Goal: Information Seeking & Learning: Learn about a topic

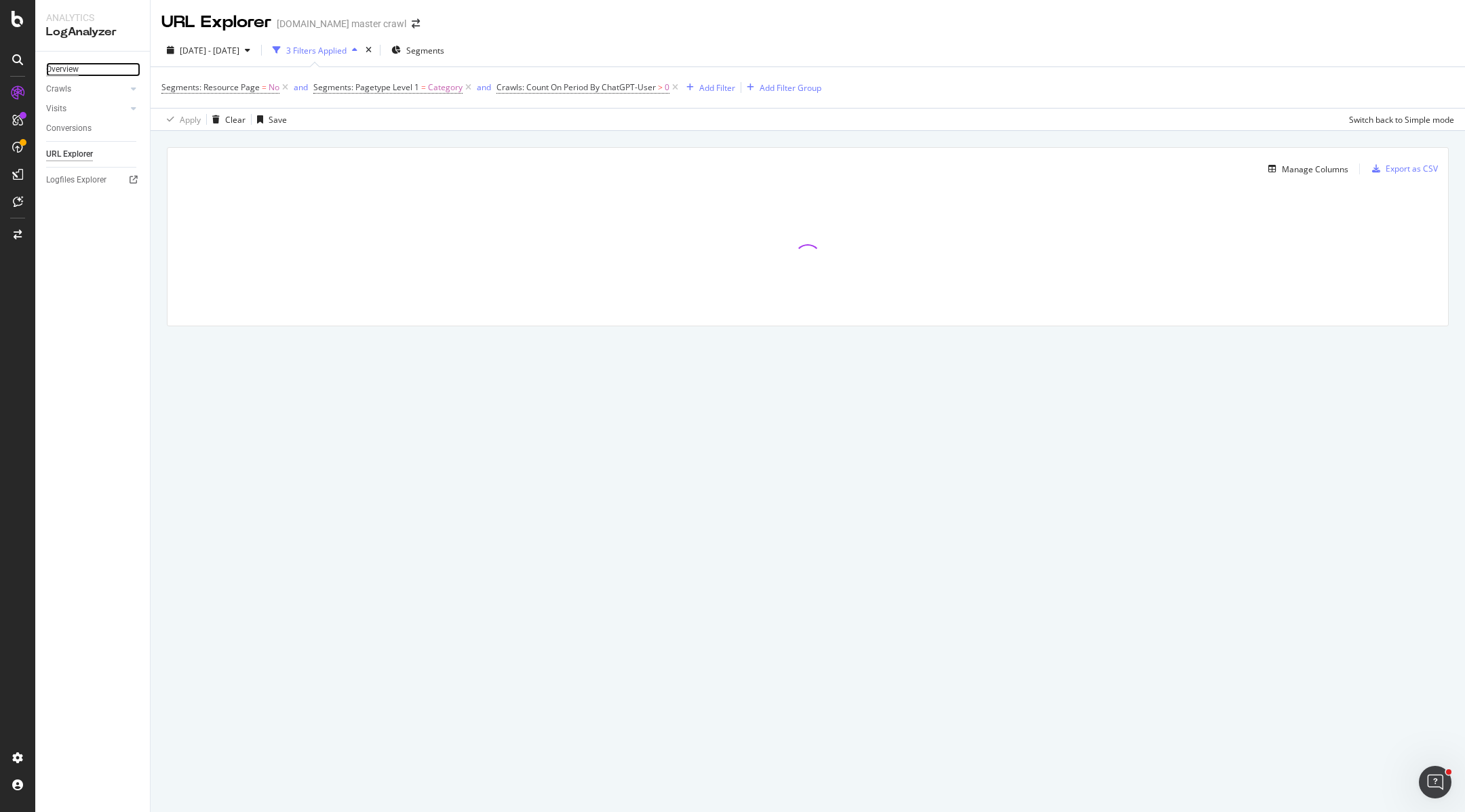
click at [69, 66] on div "Overview" at bounding box center [62, 69] width 33 height 14
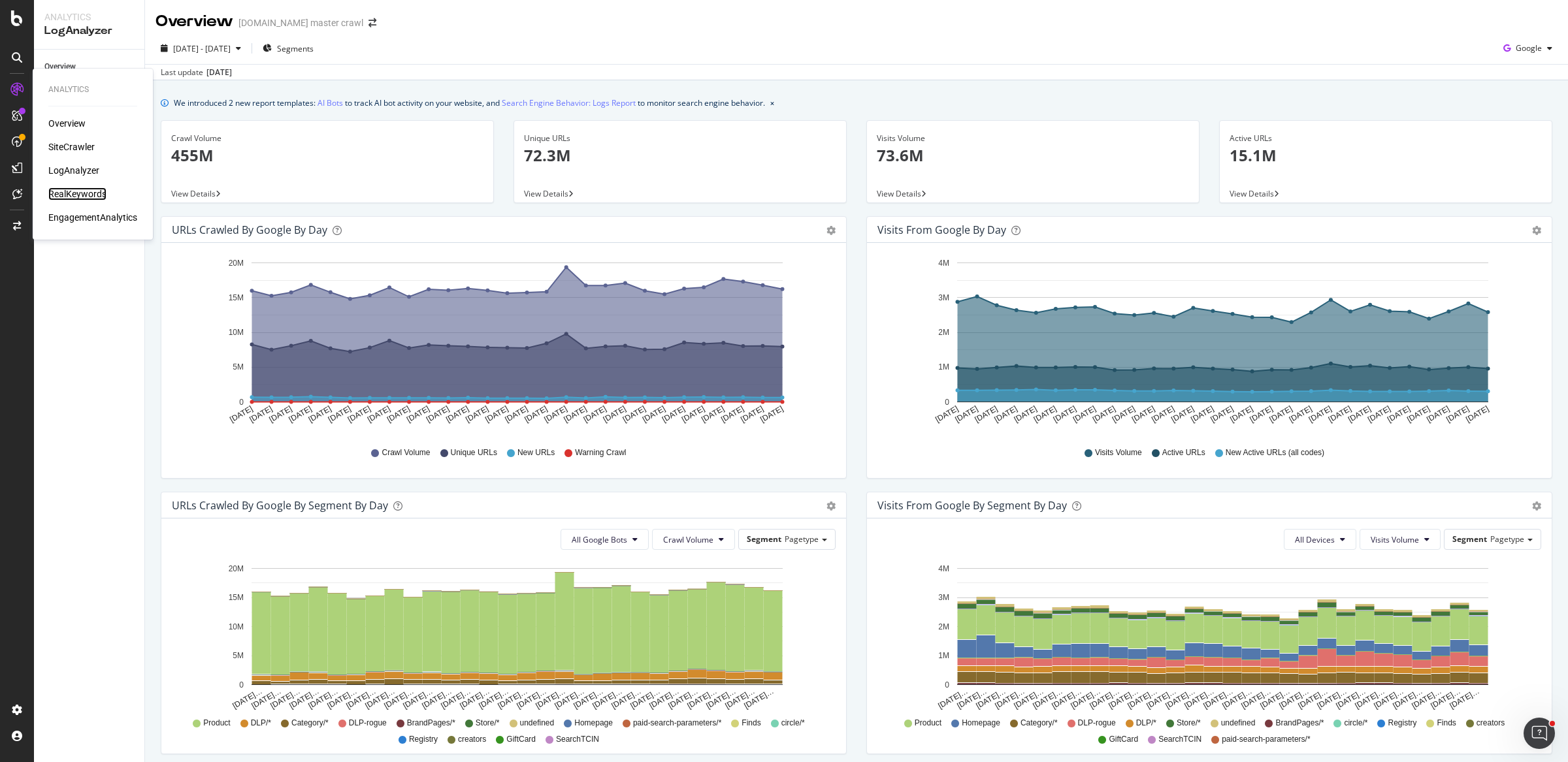
click at [60, 187] on div "RealKeywords" at bounding box center [77, 193] width 58 height 13
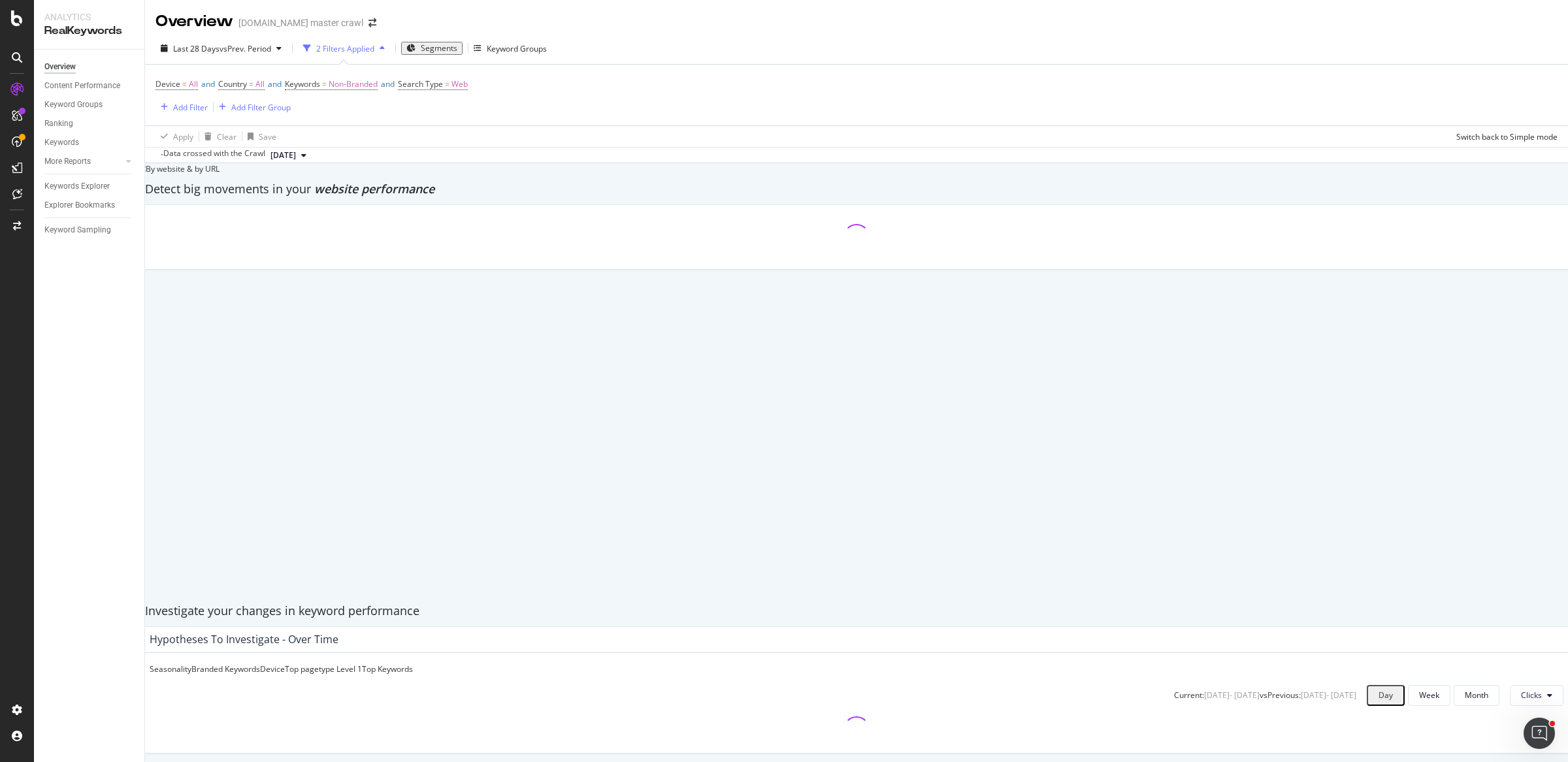
scroll to position [1, 0]
click at [79, 209] on div "Explorer Bookmarks" at bounding box center [80, 205] width 71 height 13
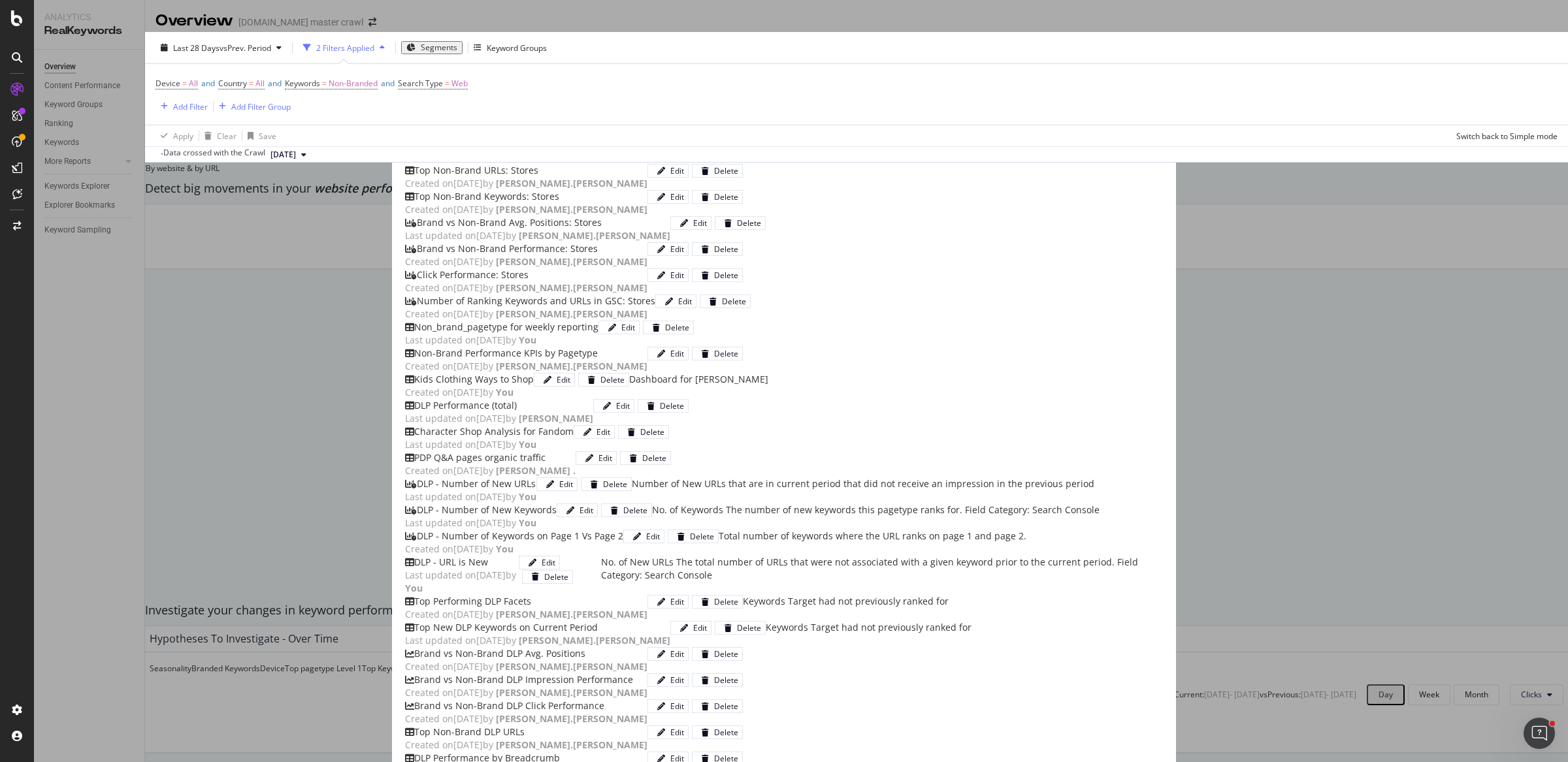
scroll to position [235, 0]
click at [522, 321] on div "Non_brand_pagetype for weekly reporting" at bounding box center [506, 327] width 185 height 13
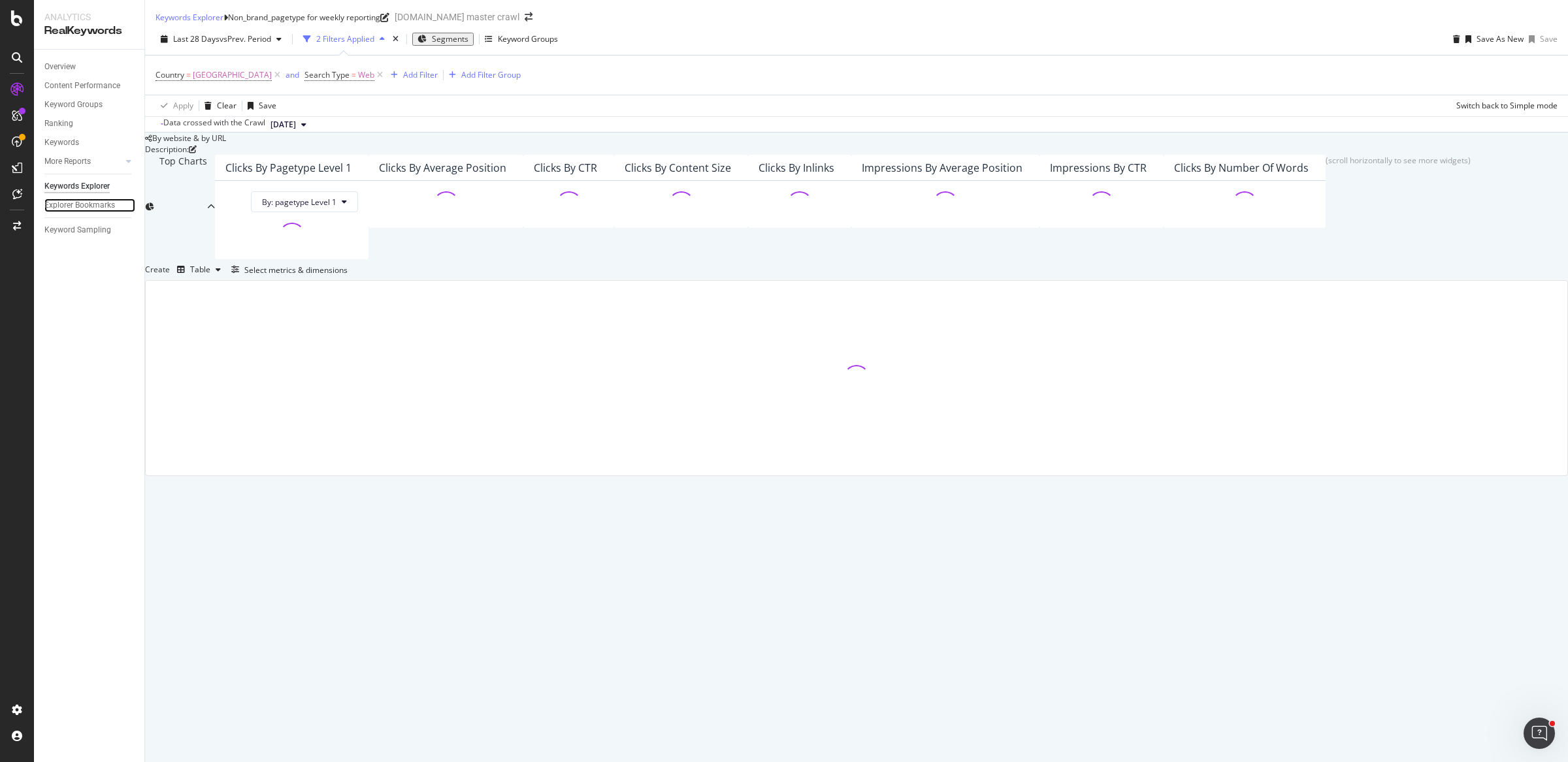
scroll to position [24, 0]
click at [240, 33] on span "vs Prev. Period" at bounding box center [246, 39] width 52 height 11
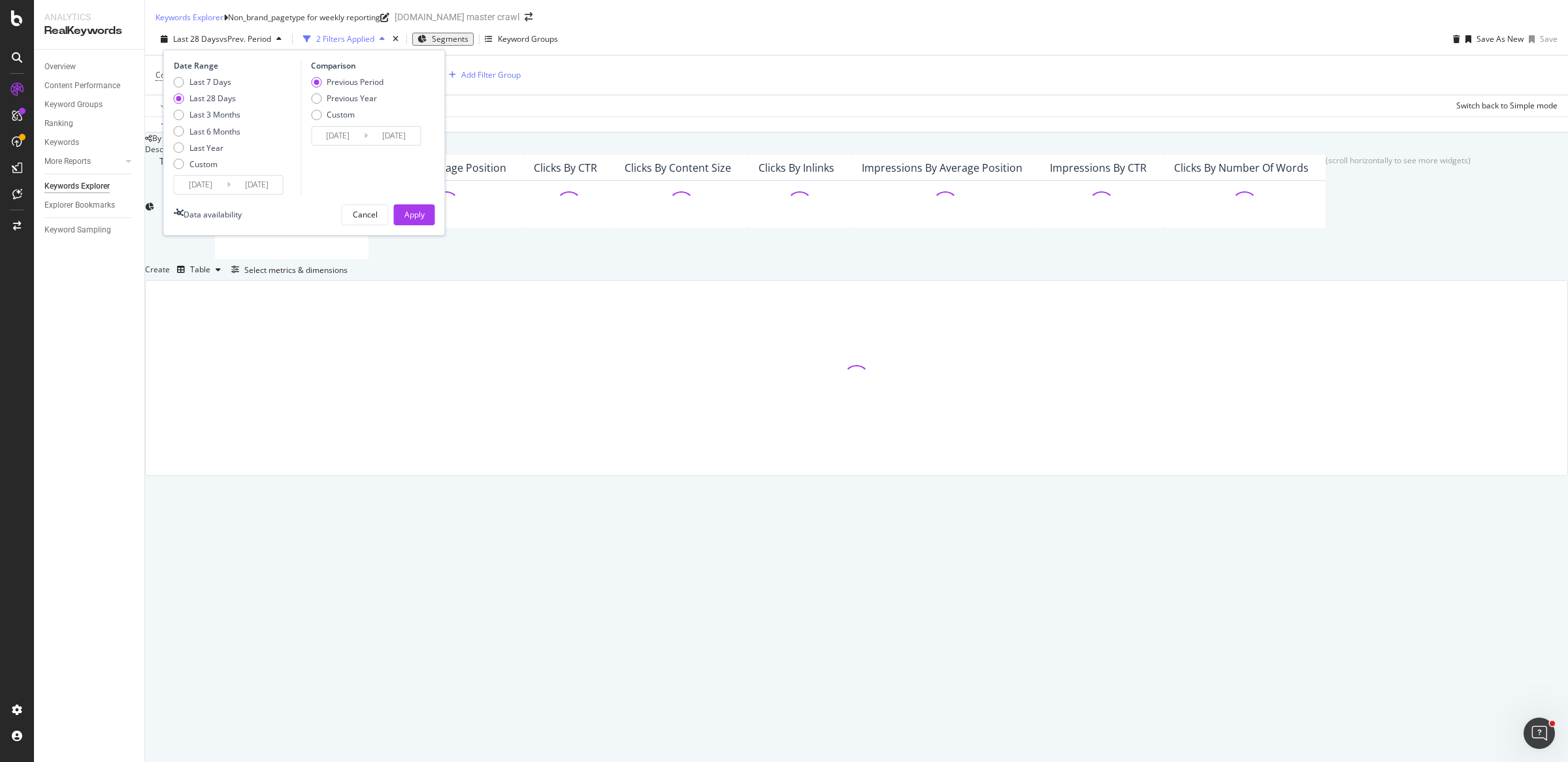
click at [209, 176] on input "2025/08/16" at bounding box center [201, 184] width 52 height 18
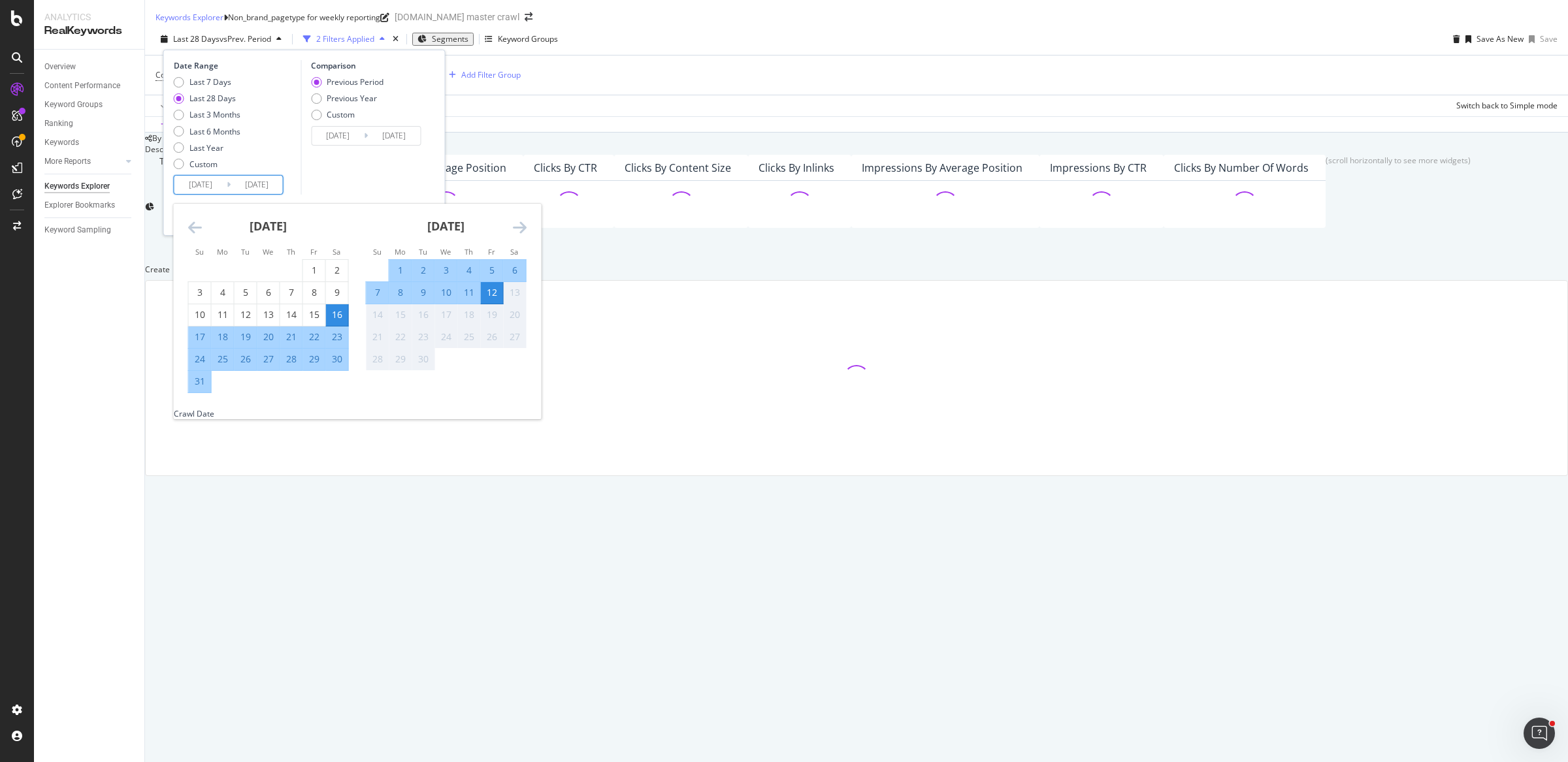
click at [380, 286] on div "7" at bounding box center [377, 292] width 22 height 13
type input "2025/09/07"
type input "2025/09/01"
type input "2025/09/06"
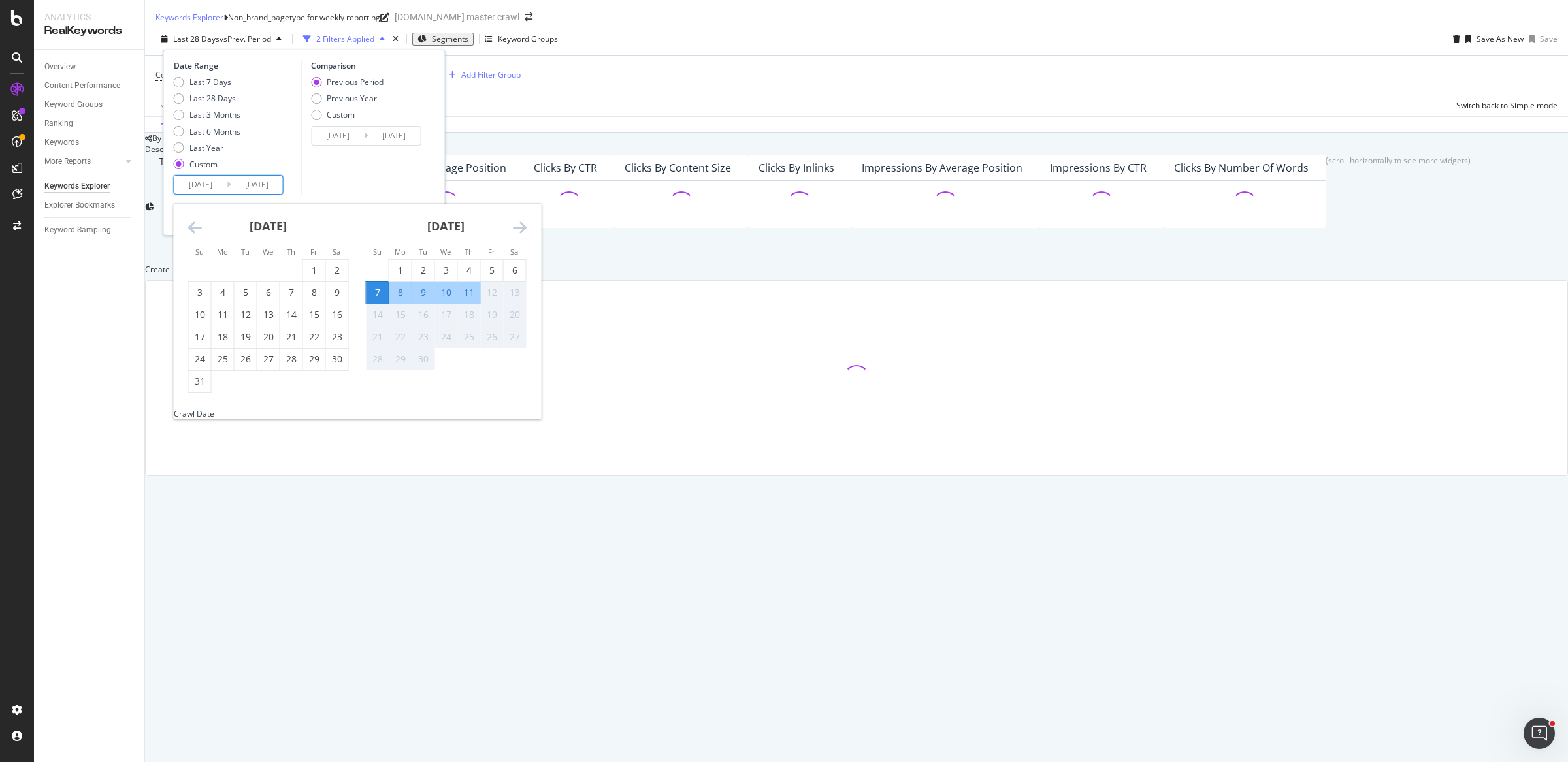
click at [470, 286] on div "11" at bounding box center [469, 292] width 22 height 13
type input "2025/09/11"
type input "2025/09/02"
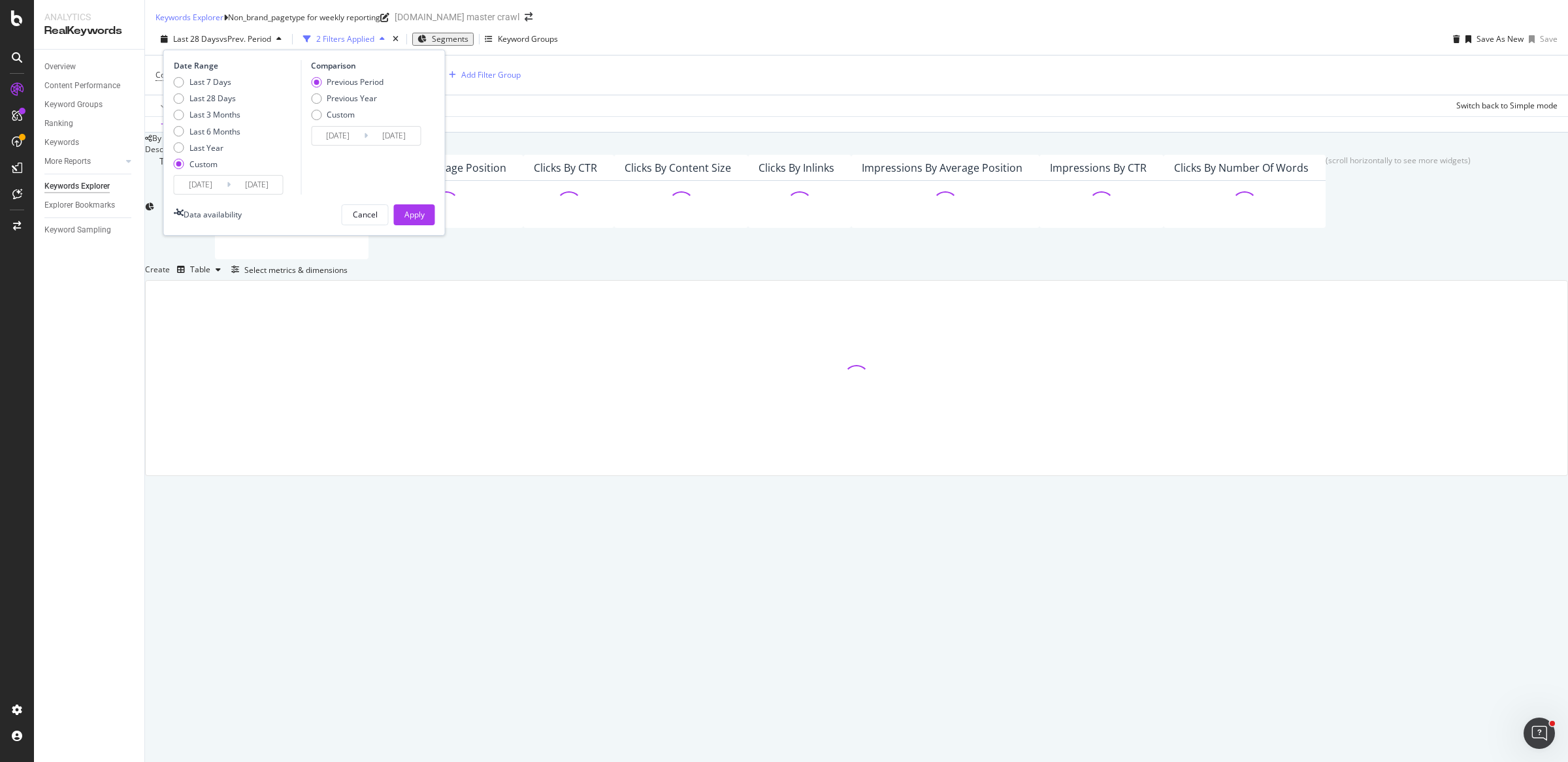
drag, startPoint x: 418, startPoint y: 201, endPoint x: 450, endPoint y: 203, distance: 32.1
click at [418, 209] on div "Apply" at bounding box center [414, 214] width 21 height 11
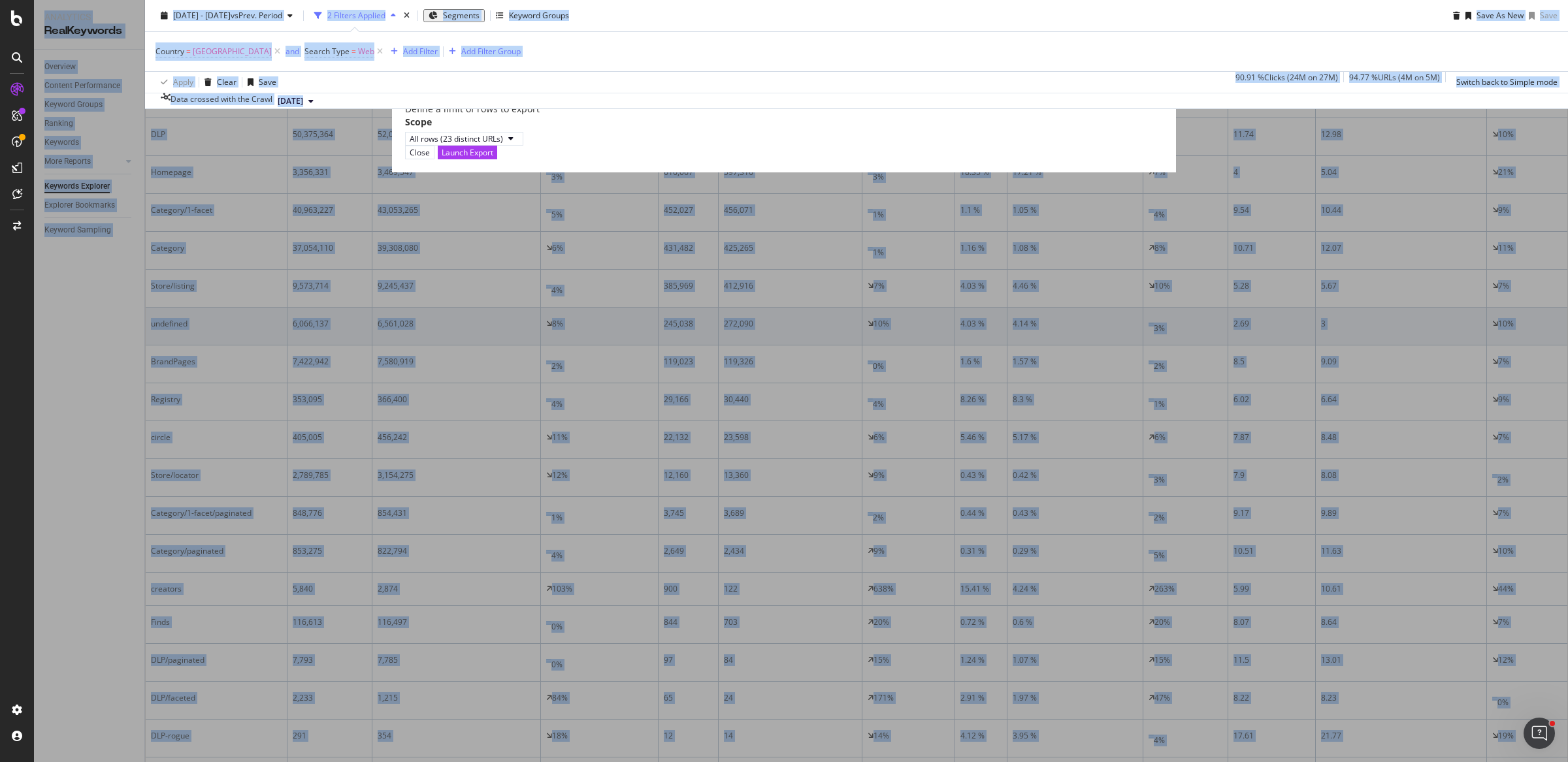
click at [494, 158] on div "Launch Export" at bounding box center [468, 152] width 52 height 11
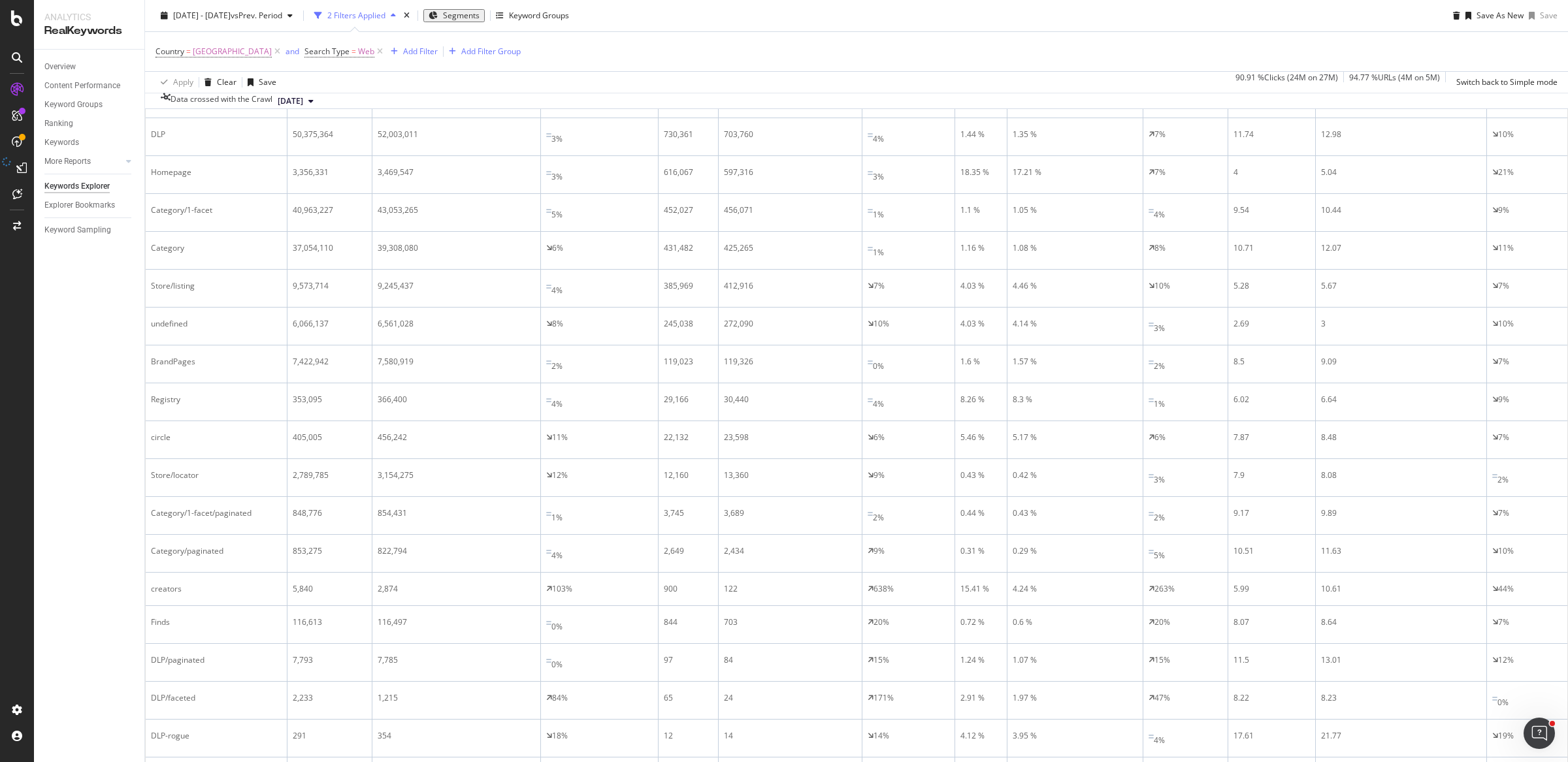
drag, startPoint x: 67, startPoint y: 226, endPoint x: 144, endPoint y: 7, distance: 232.1
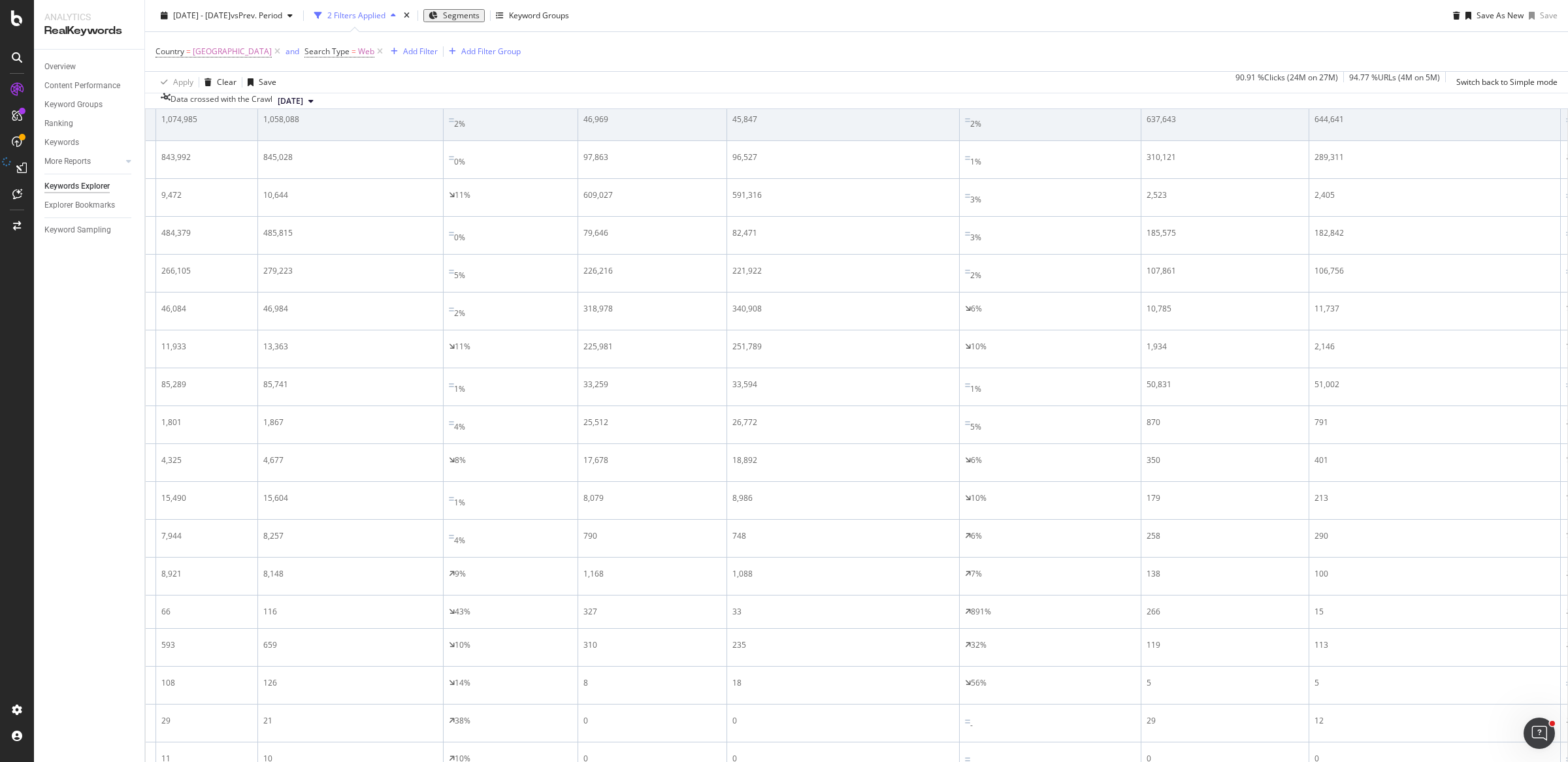
scroll to position [0, 3823]
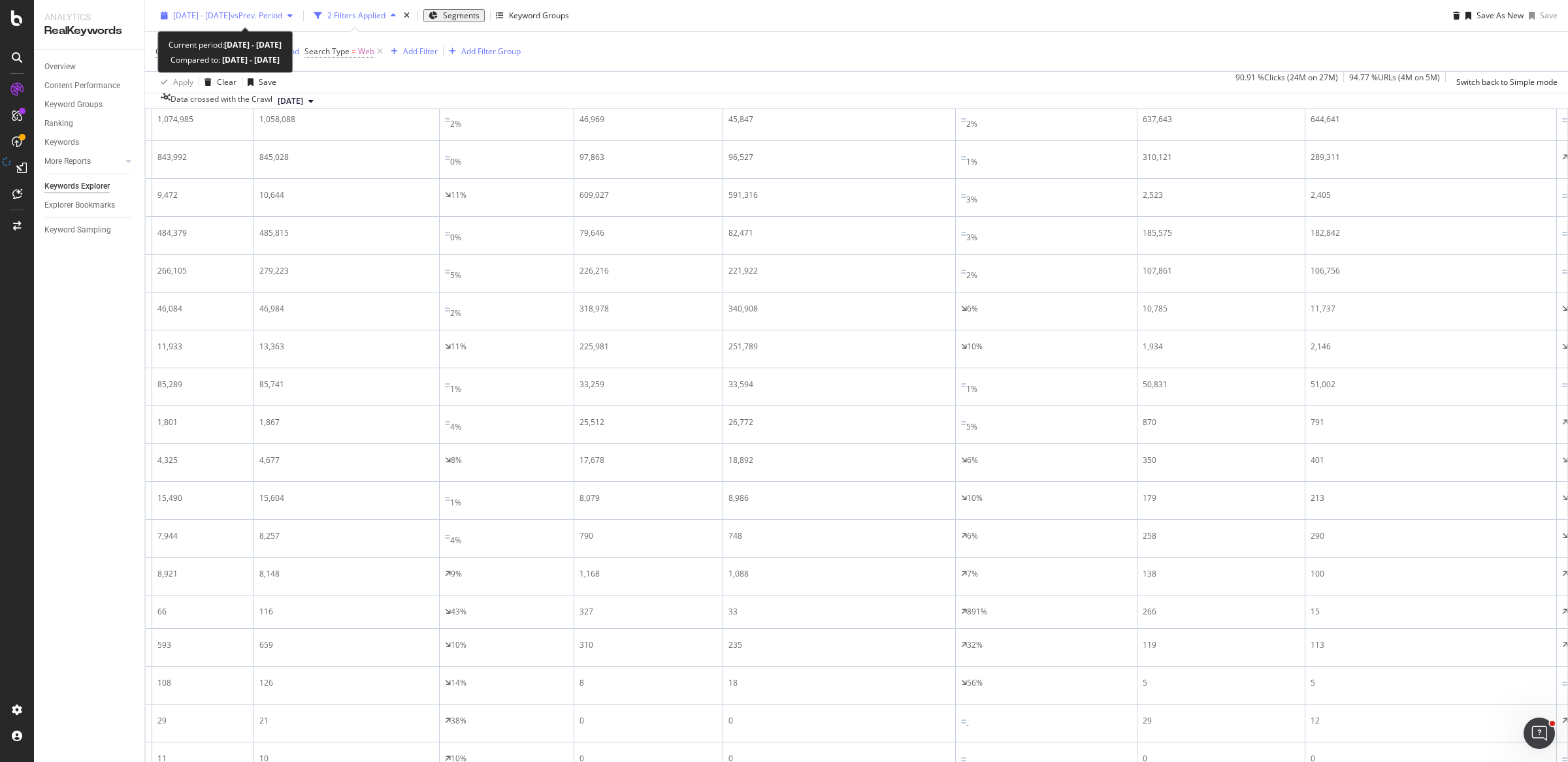
click at [268, 21] on div "2025 Sep. 7th - Sep. 11th vs Prev. Period" at bounding box center [227, 16] width 142 height 20
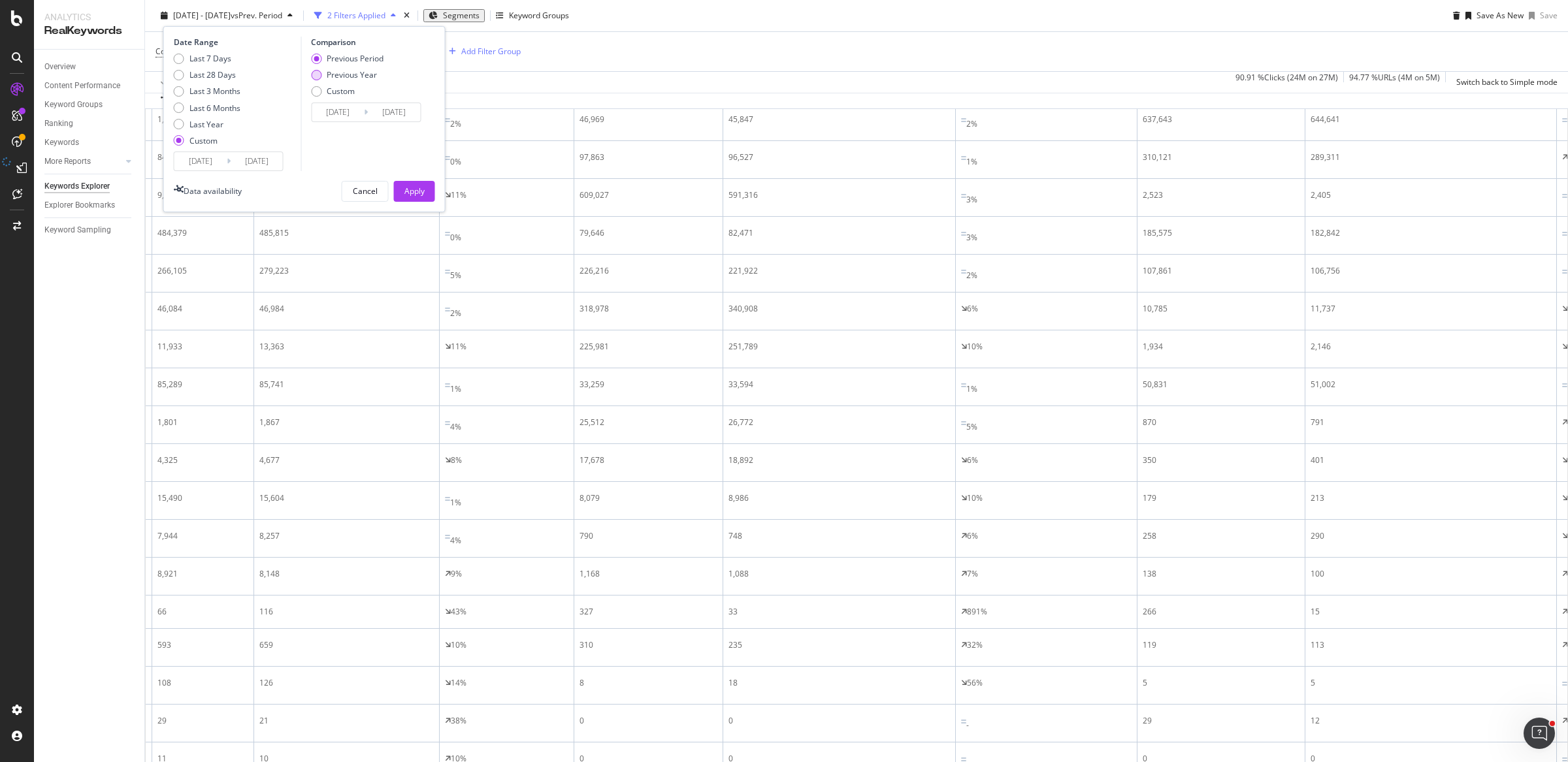
click at [317, 76] on div "Previous Year" at bounding box center [316, 75] width 11 height 11
type input "2024/09/08"
type input "2024/09/12"
click at [416, 190] on div "Apply" at bounding box center [414, 191] width 21 height 11
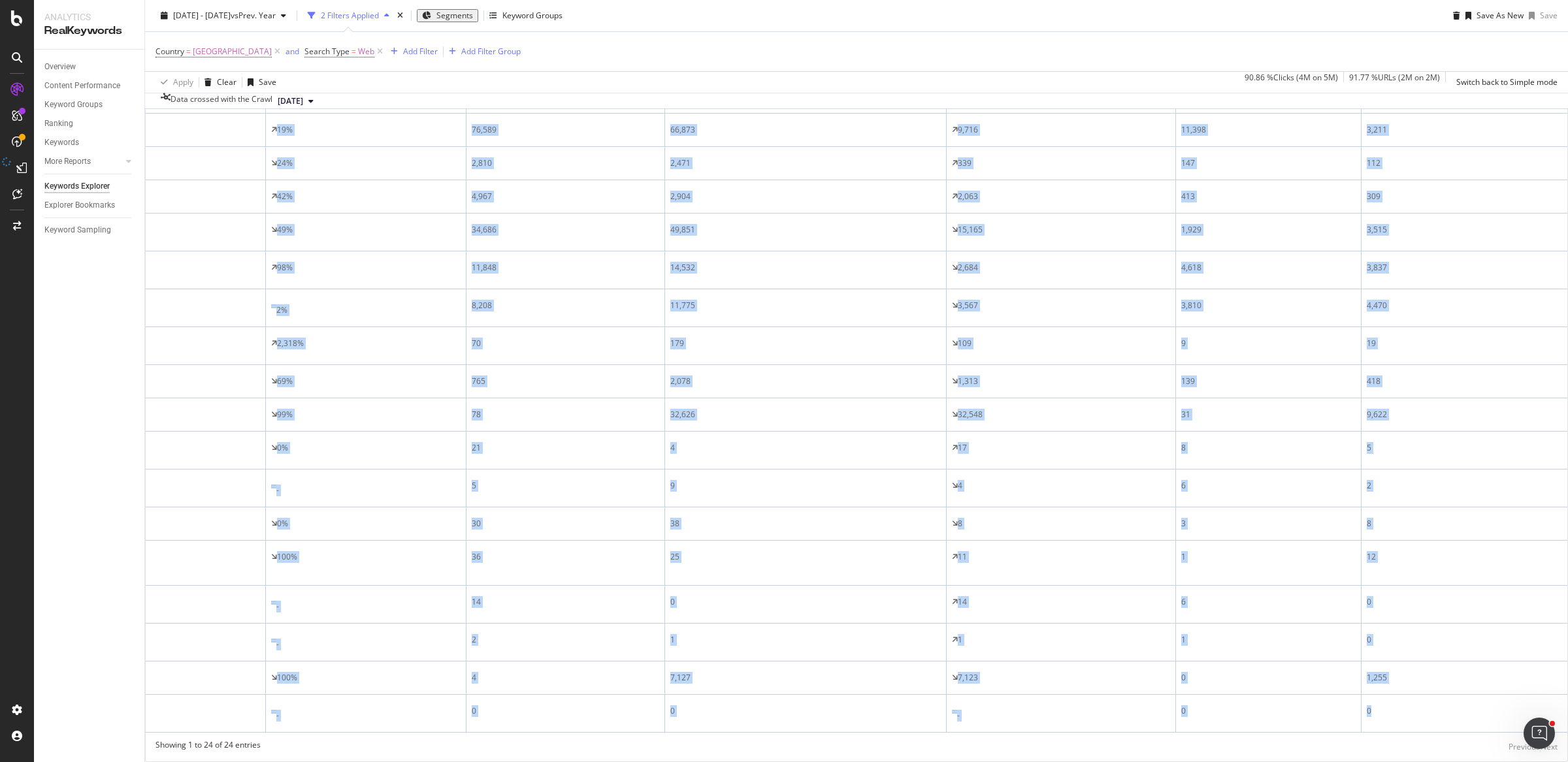
scroll to position [0, 5447]
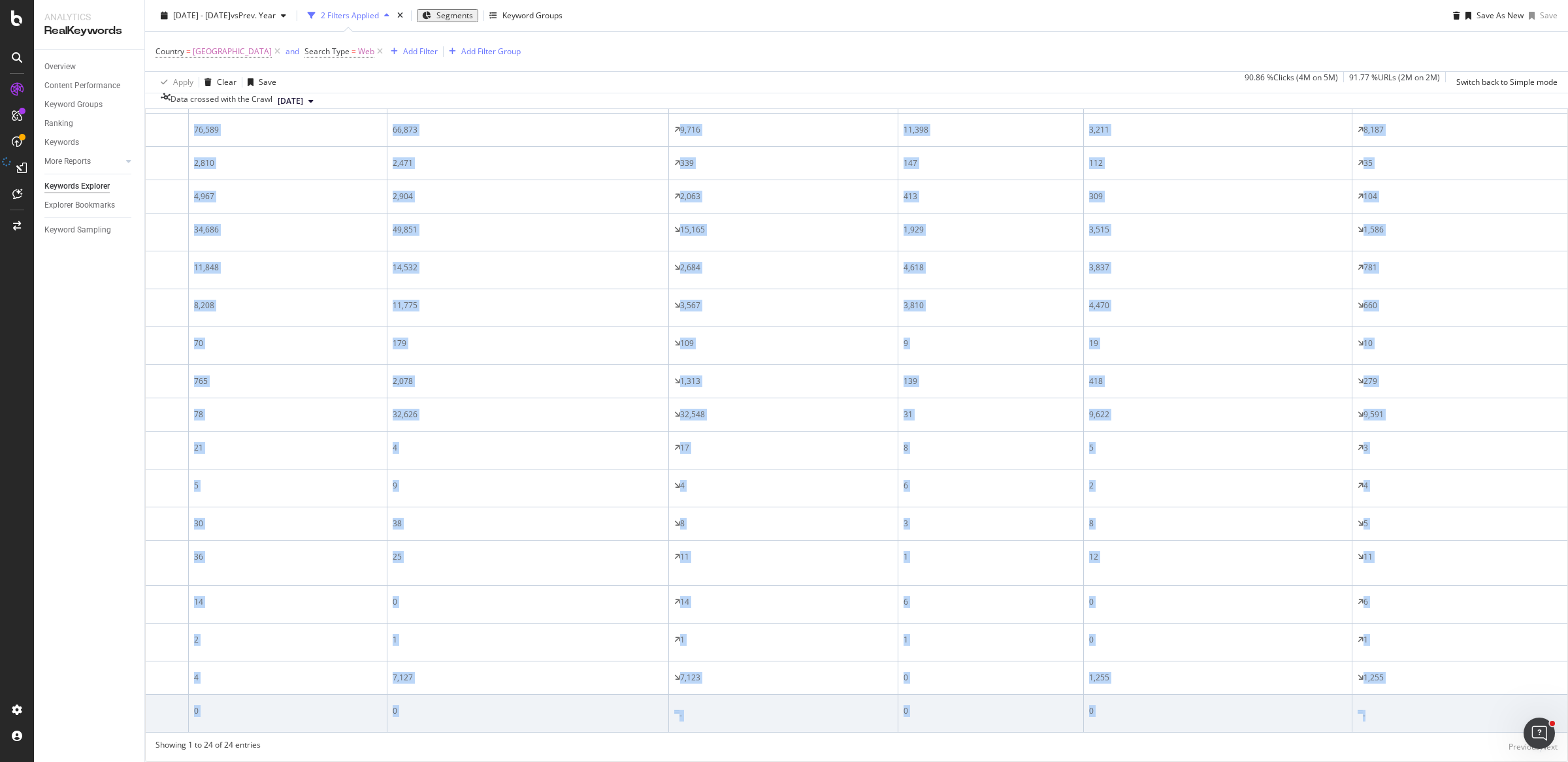
drag, startPoint x: 170, startPoint y: 350, endPoint x: 1483, endPoint y: 678, distance: 1353.3
copy table "pagetype Impressions Impressions On Compared Period Diff. Impressions (%) Click…"
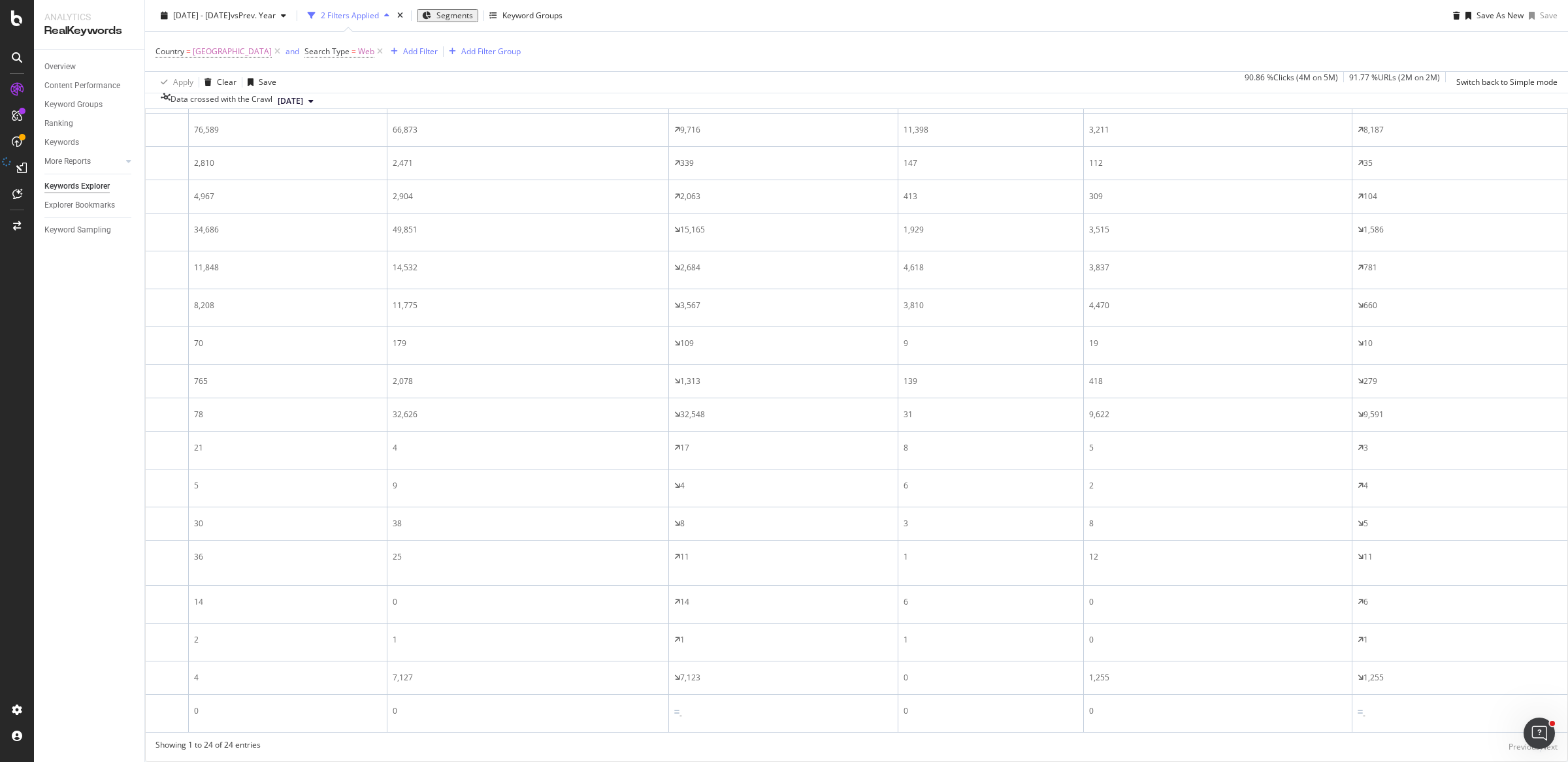
click at [466, 104] on div "Data crossed with the Crawl 2025 Sep. 8th" at bounding box center [857, 101] width 1423 height 16
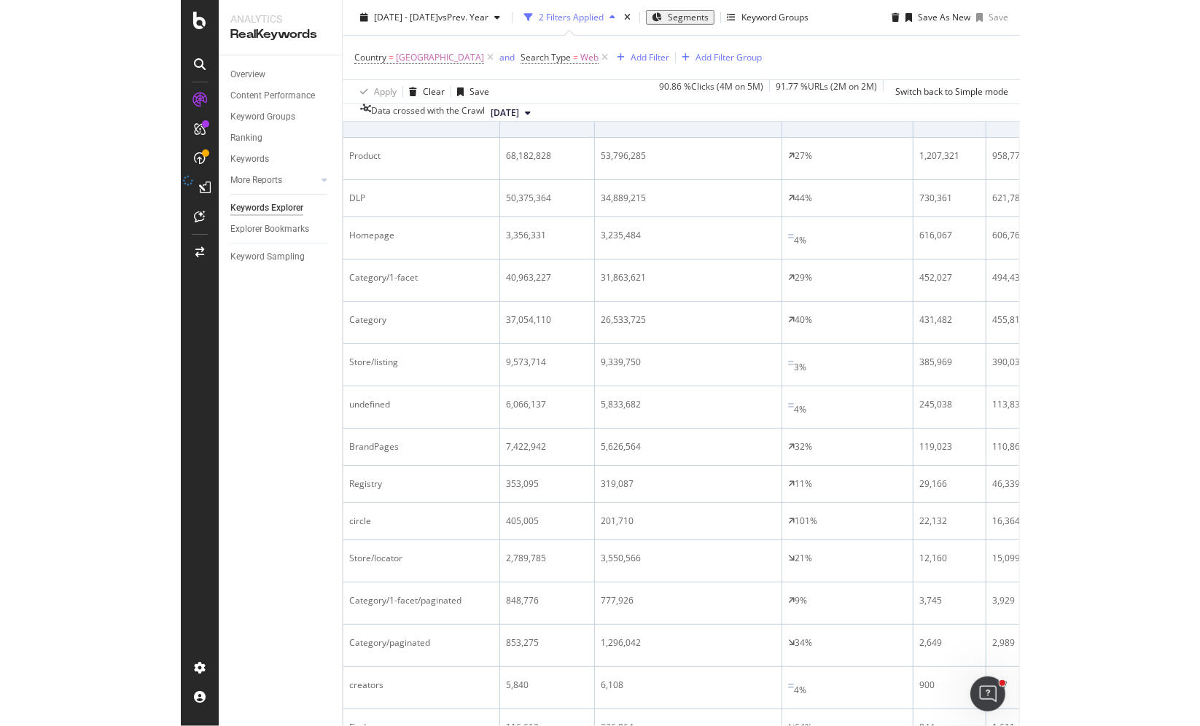
scroll to position [453, 0]
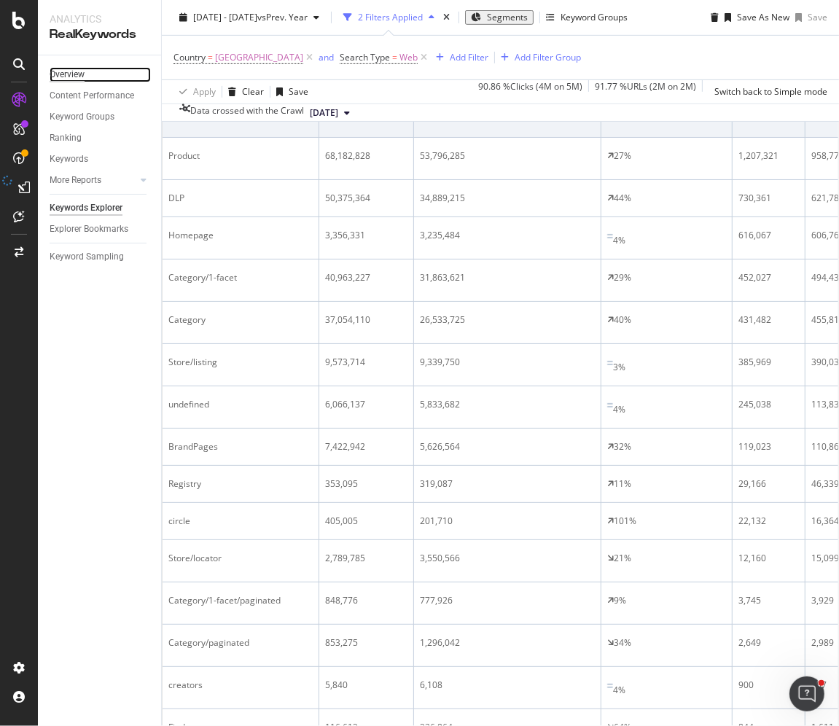
click at [64, 74] on div "Overview" at bounding box center [67, 74] width 35 height 15
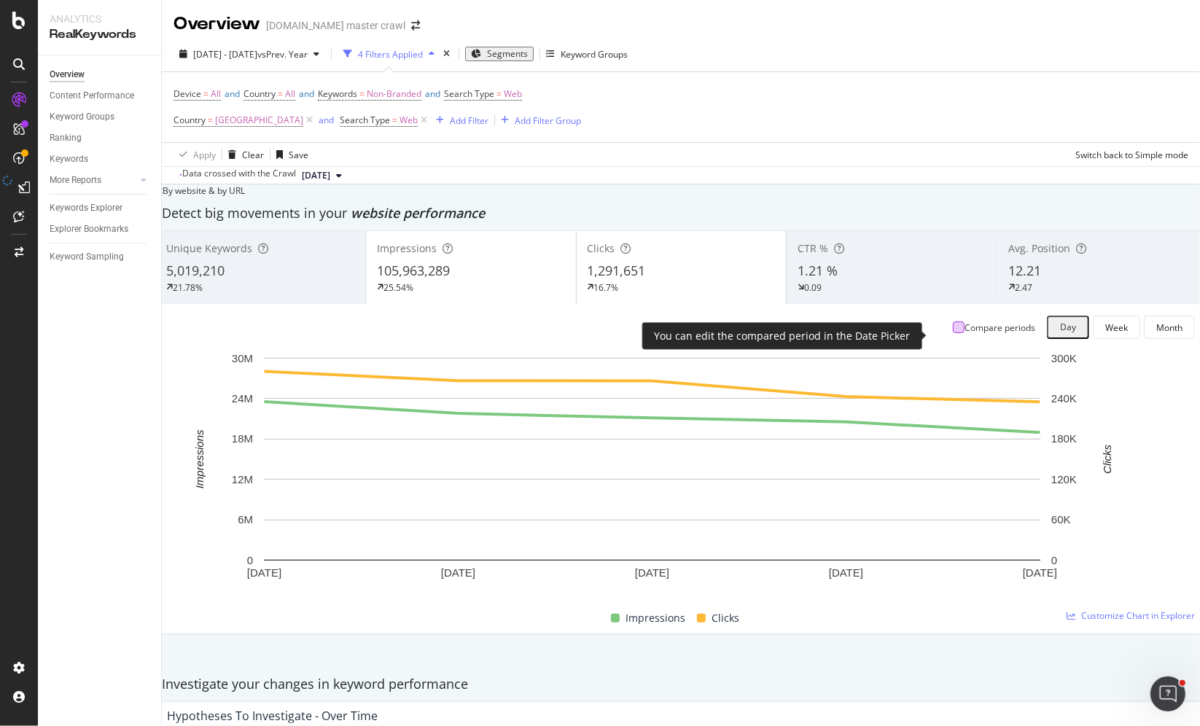
click at [953, 333] on div at bounding box center [959, 328] width 12 height 12
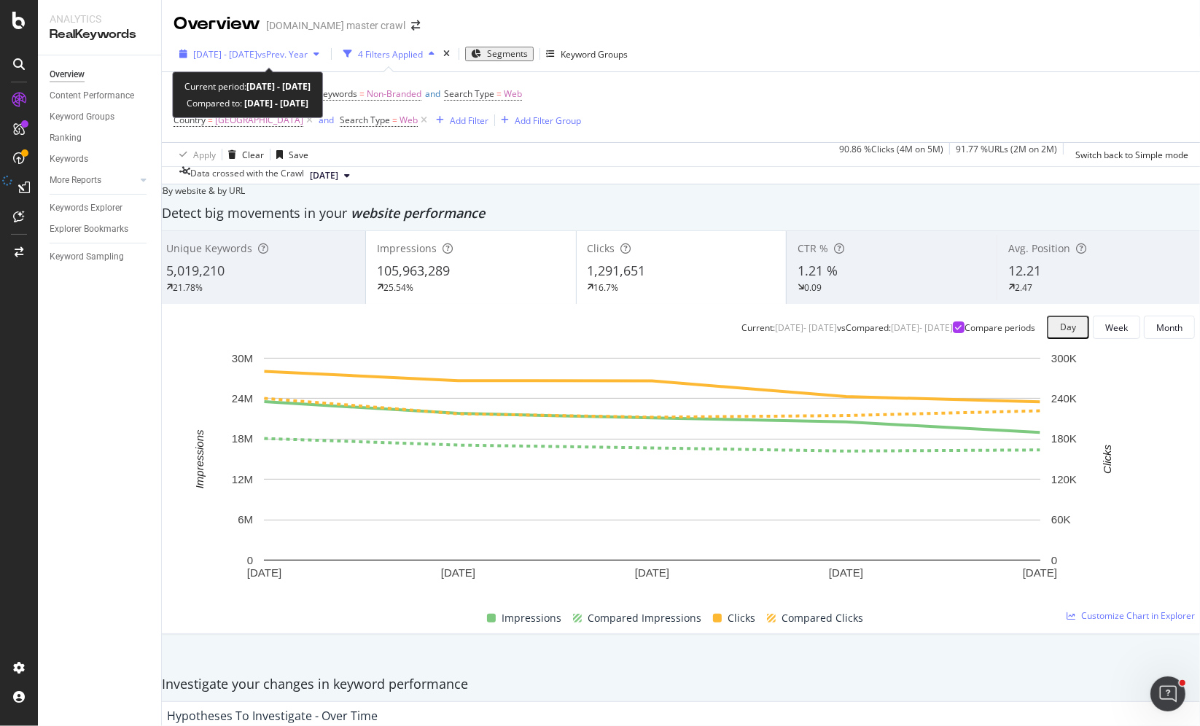
click at [255, 54] on span "[DATE] - [DATE]" at bounding box center [225, 54] width 64 height 12
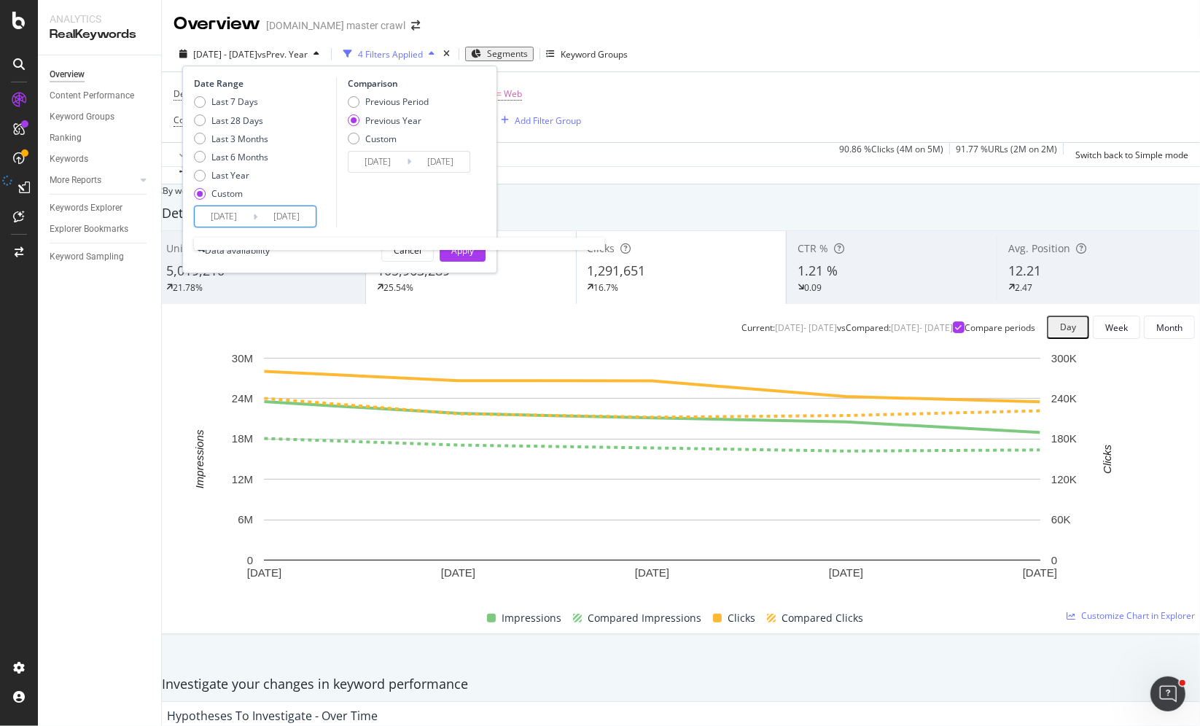
click at [217, 218] on input "2025/09/07" at bounding box center [224, 216] width 58 height 20
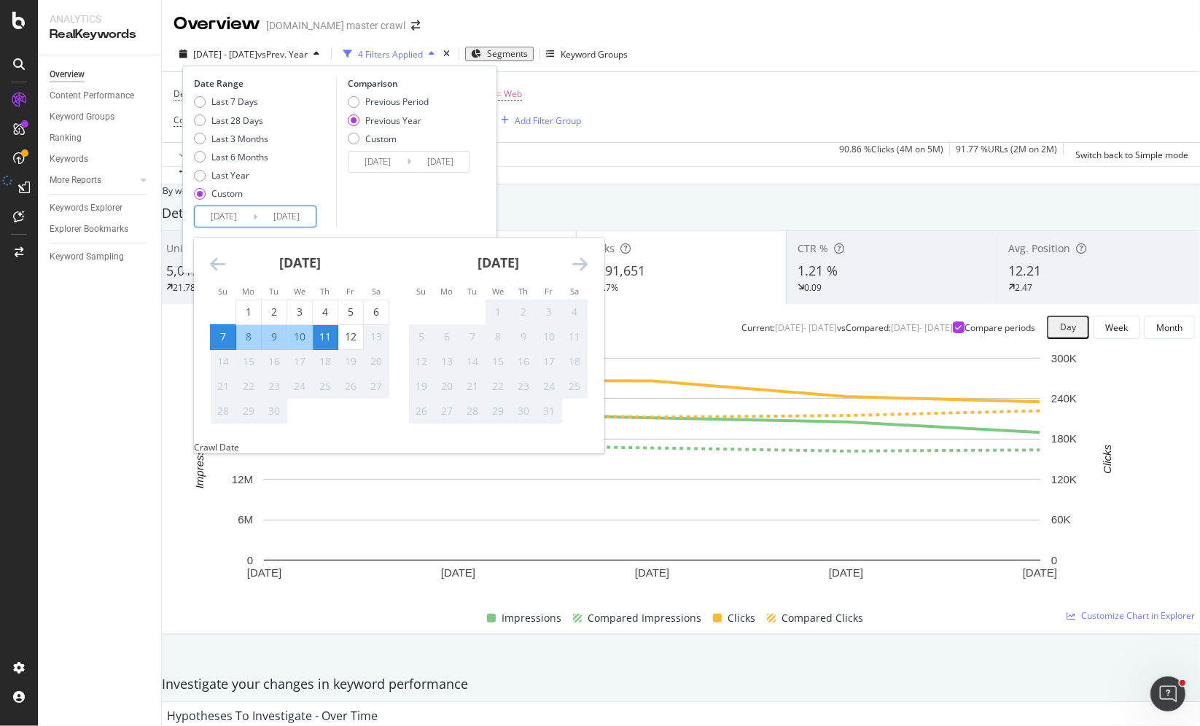
drag, startPoint x: 219, startPoint y: 335, endPoint x: 242, endPoint y: 333, distance: 22.7
click at [222, 334] on div "7" at bounding box center [223, 337] width 25 height 15
click at [326, 333] on div "11" at bounding box center [325, 337] width 25 height 15
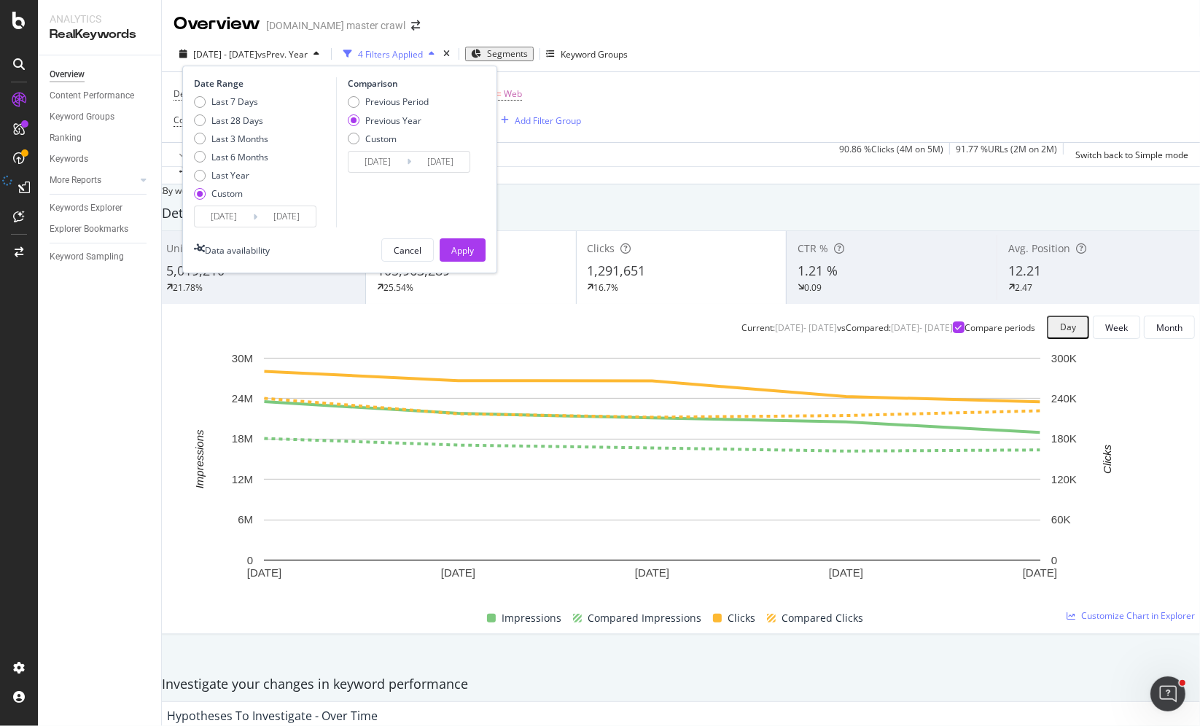
click at [471, 249] on div "Apply" at bounding box center [462, 250] width 23 height 12
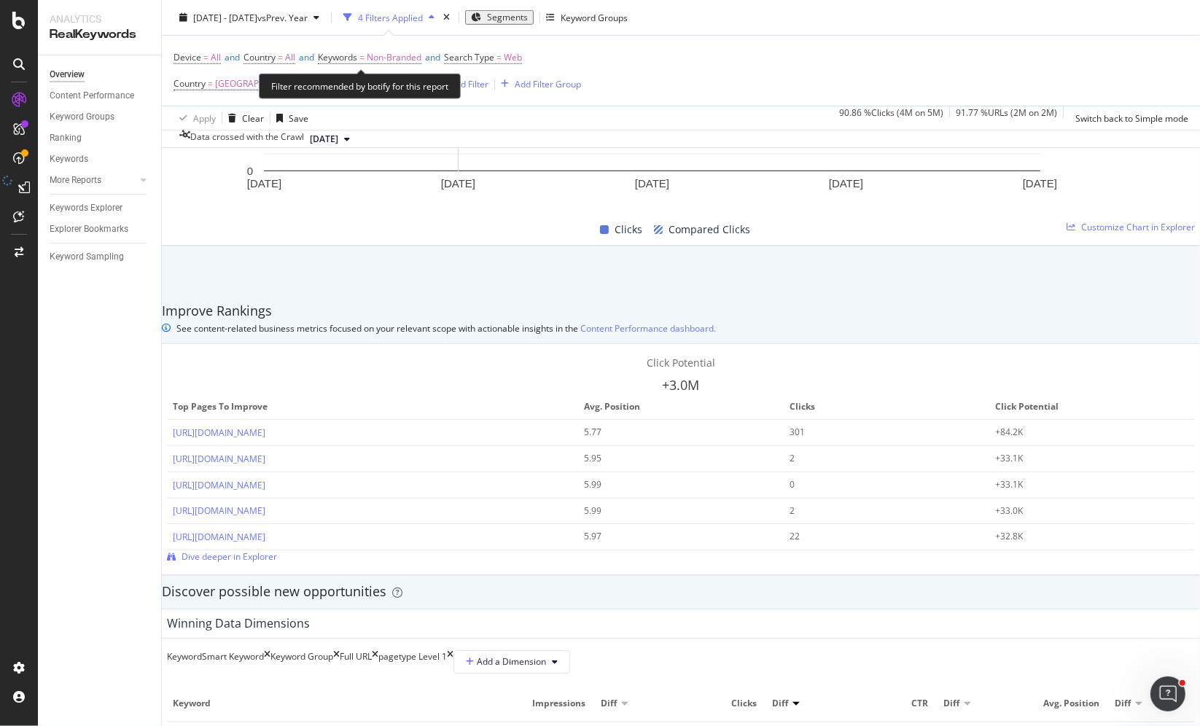
scroll to position [842, 0]
click at [502, 55] on span "=" at bounding box center [499, 57] width 5 height 12
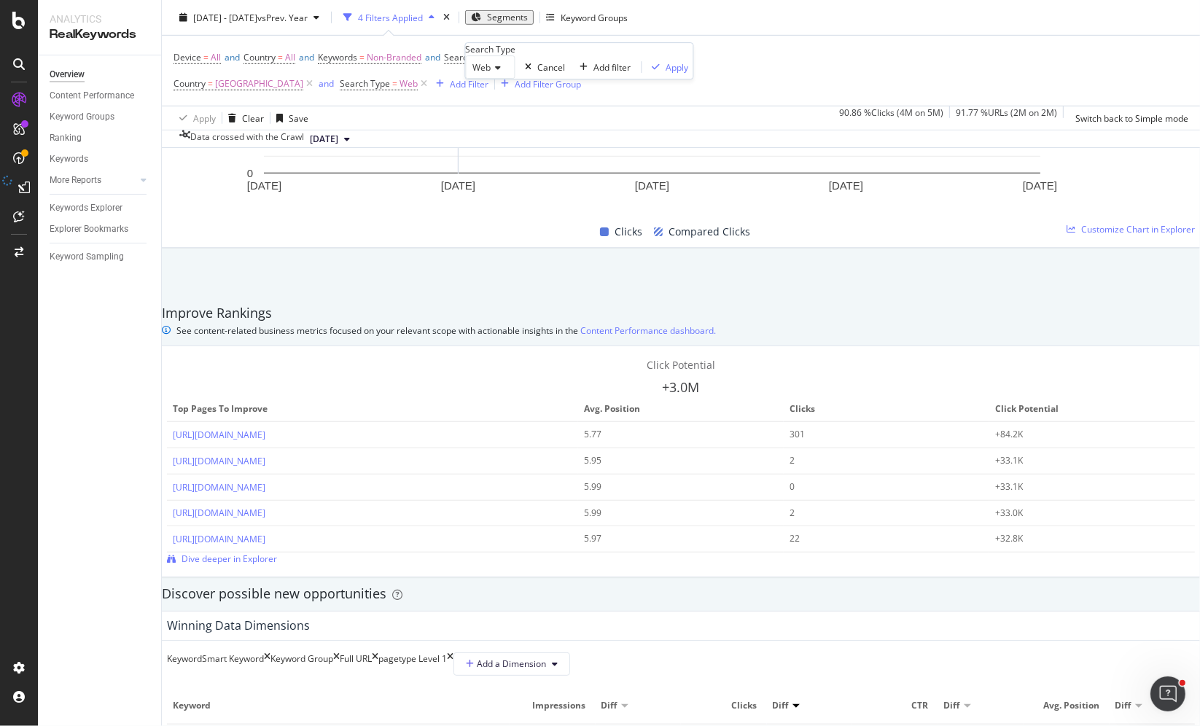
click at [499, 72] on icon at bounding box center [496, 67] width 10 height 9
click at [501, 94] on div "All" at bounding box center [491, 86] width 48 height 15
click at [658, 74] on div "Apply" at bounding box center [669, 67] width 23 height 12
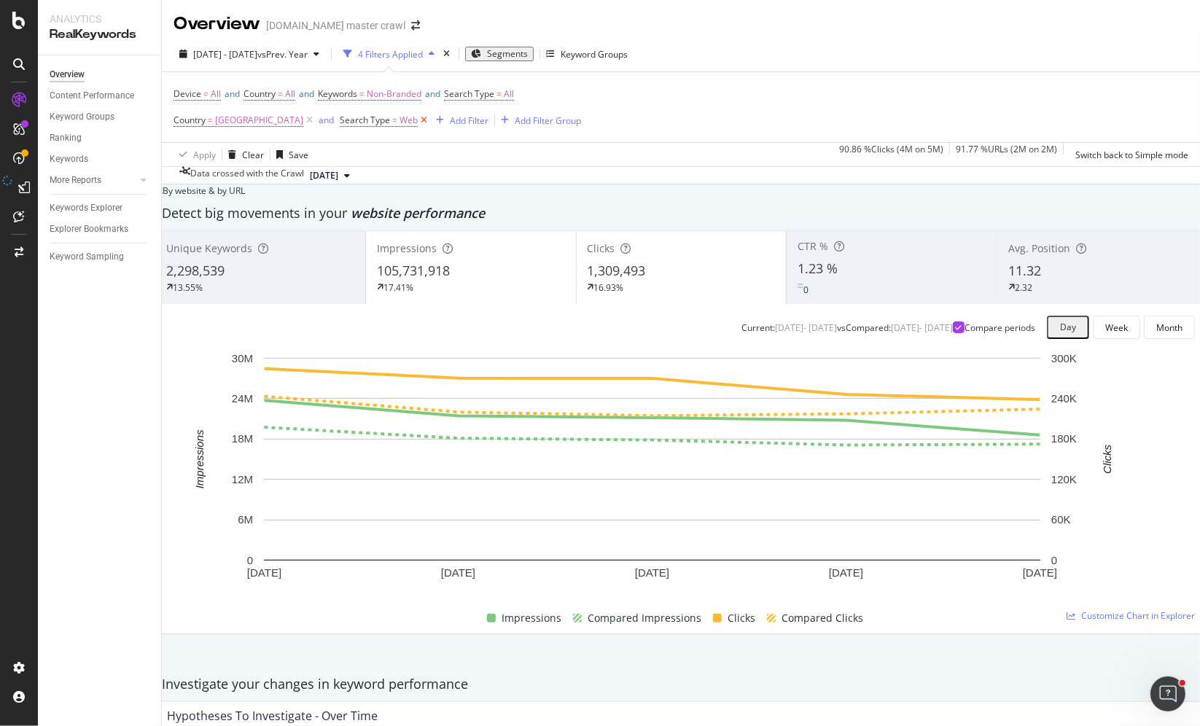
click at [430, 121] on icon at bounding box center [424, 120] width 12 height 15
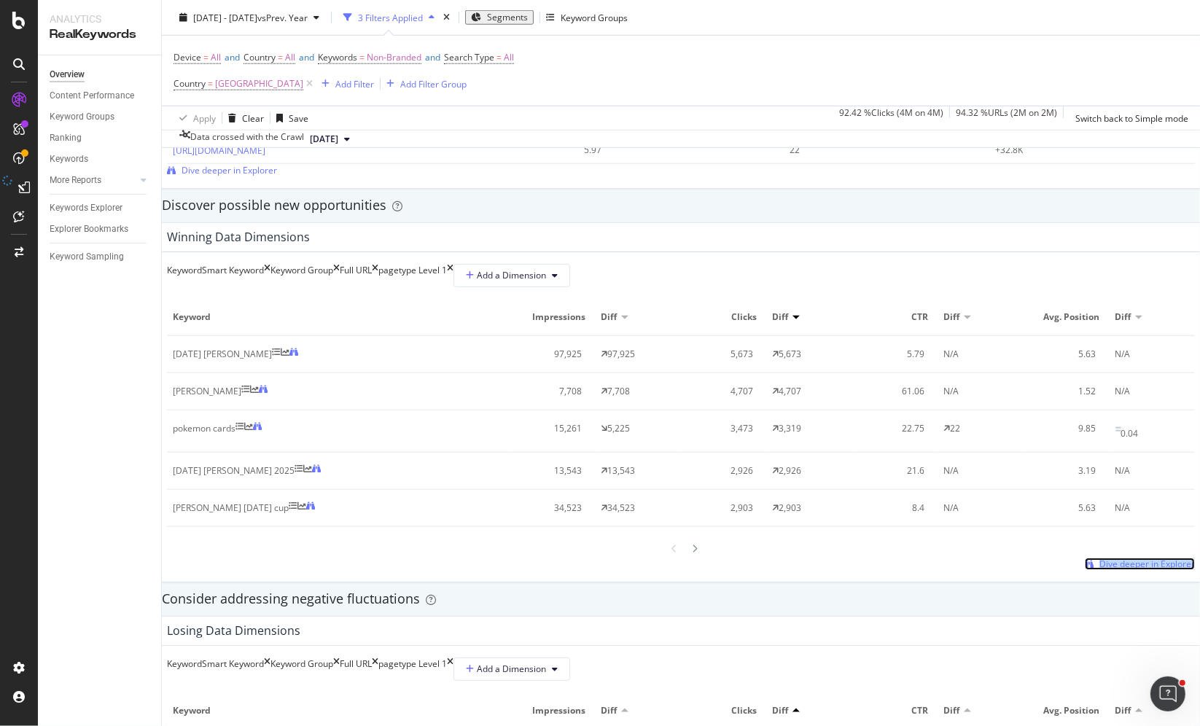
scroll to position [1260, 0]
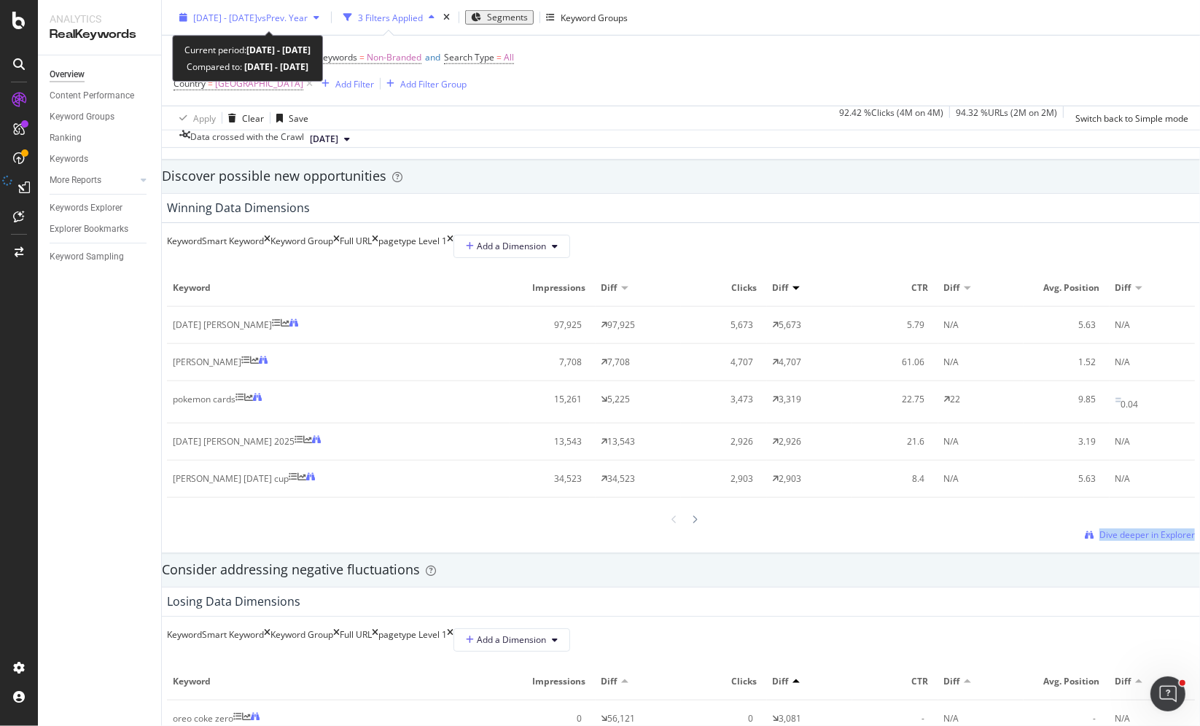
click at [228, 18] on span "[DATE] - [DATE]" at bounding box center [225, 17] width 64 height 12
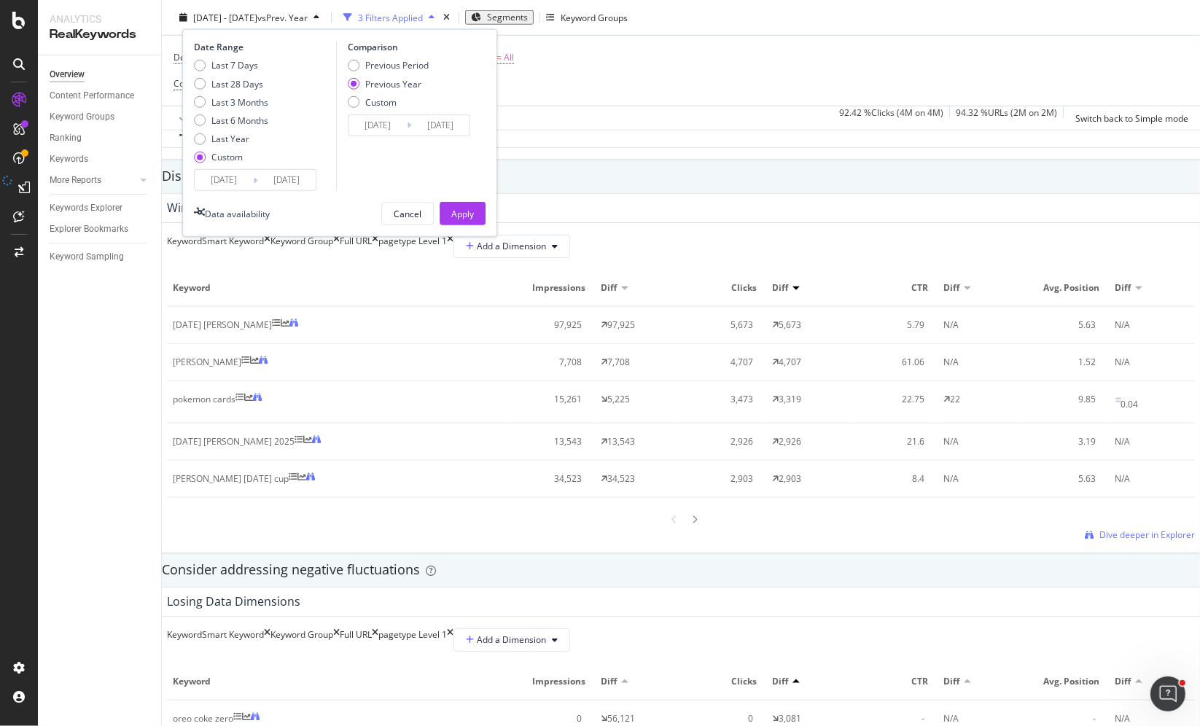
click at [212, 179] on input "2025/09/07" at bounding box center [224, 180] width 58 height 20
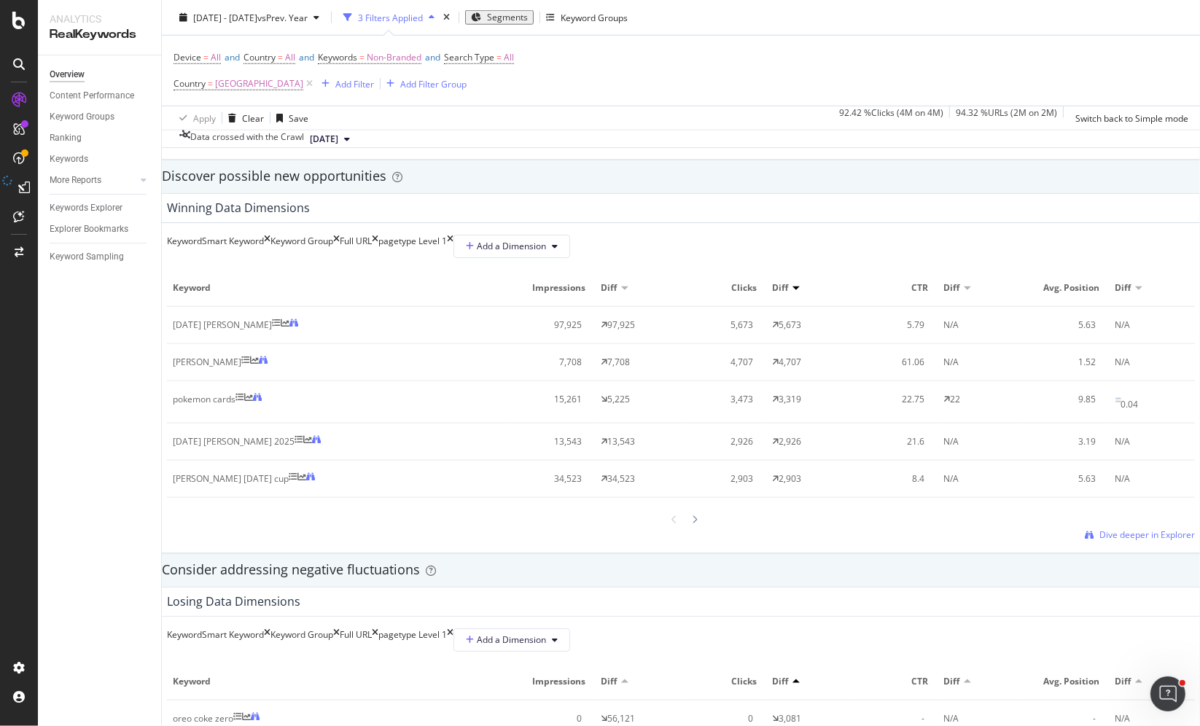
click at [652, 171] on div "Discover possible new opportunities" at bounding box center [681, 176] width 1038 height 19
drag, startPoint x: 199, startPoint y: 340, endPoint x: 272, endPoint y: 340, distance: 72.9
click at [272, 340] on td "halloween stanley" at bounding box center [338, 325] width 343 height 37
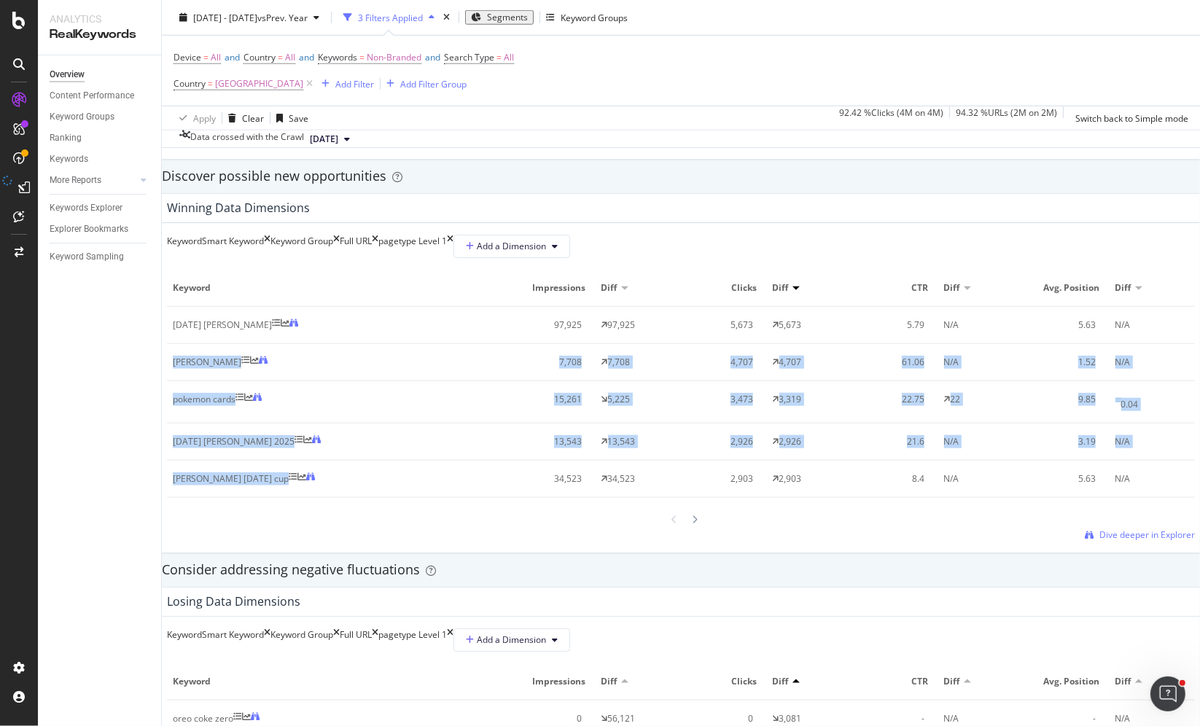
drag, startPoint x: 200, startPoint y: 378, endPoint x: 308, endPoint y: 472, distance: 143.2
click at [325, 478] on tbody "halloween stanley 97,925 97,925 5,673 5,673 5.79 N/A 5.63 N/A ms rachel tonie 7…" at bounding box center [681, 402] width 1028 height 191
click at [281, 461] on td "halloween stanley 2025" at bounding box center [338, 442] width 343 height 37
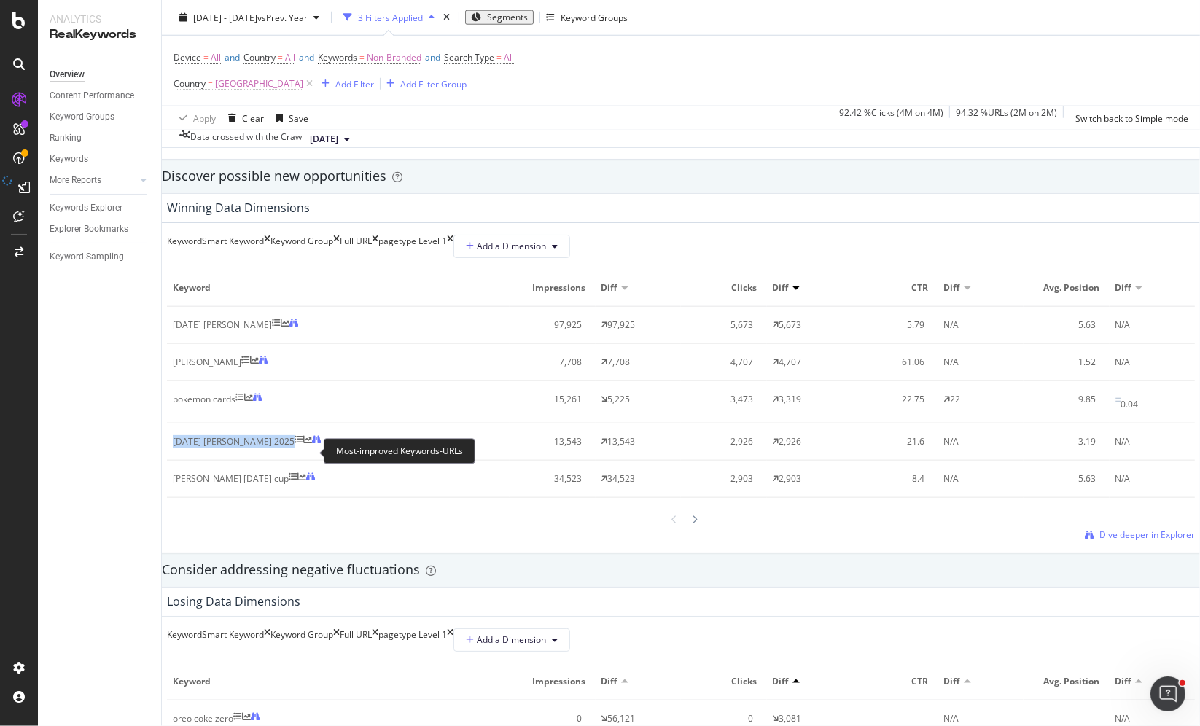
drag, startPoint x: 201, startPoint y: 454, endPoint x: 311, endPoint y: 454, distance: 110.1
click at [311, 454] on td "halloween stanley 2025" at bounding box center [338, 442] width 343 height 37
drag, startPoint x: 203, startPoint y: 488, endPoint x: 283, endPoint y: 489, distance: 79.5
click at [283, 486] on div "stanley halloween cup" at bounding box center [231, 479] width 116 height 13
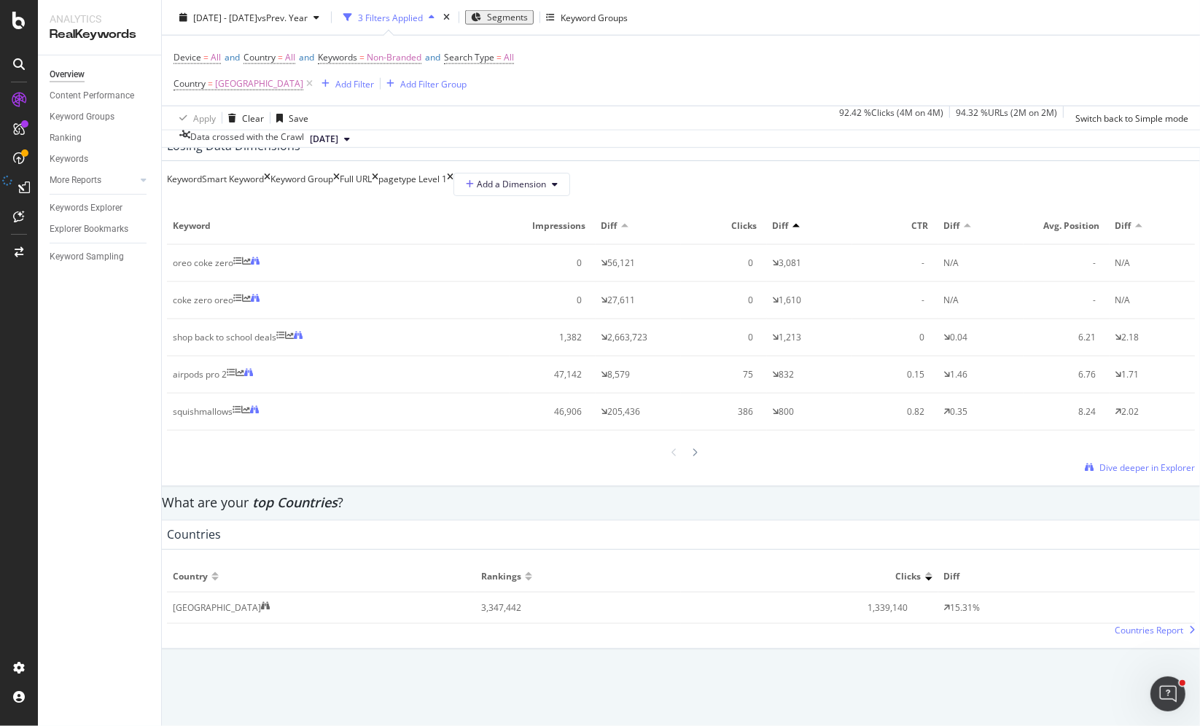
scroll to position [1718, 0]
drag, startPoint x: 198, startPoint y: 298, endPoint x: 266, endPoint y: 298, distance: 67.8
click at [266, 280] on td "oreo coke zero" at bounding box center [338, 261] width 343 height 37
drag, startPoint x: 203, startPoint y: 336, endPoint x: 273, endPoint y: 335, distance: 70.7
click at [265, 305] on div "coke zero oreo" at bounding box center [338, 298] width 331 height 13
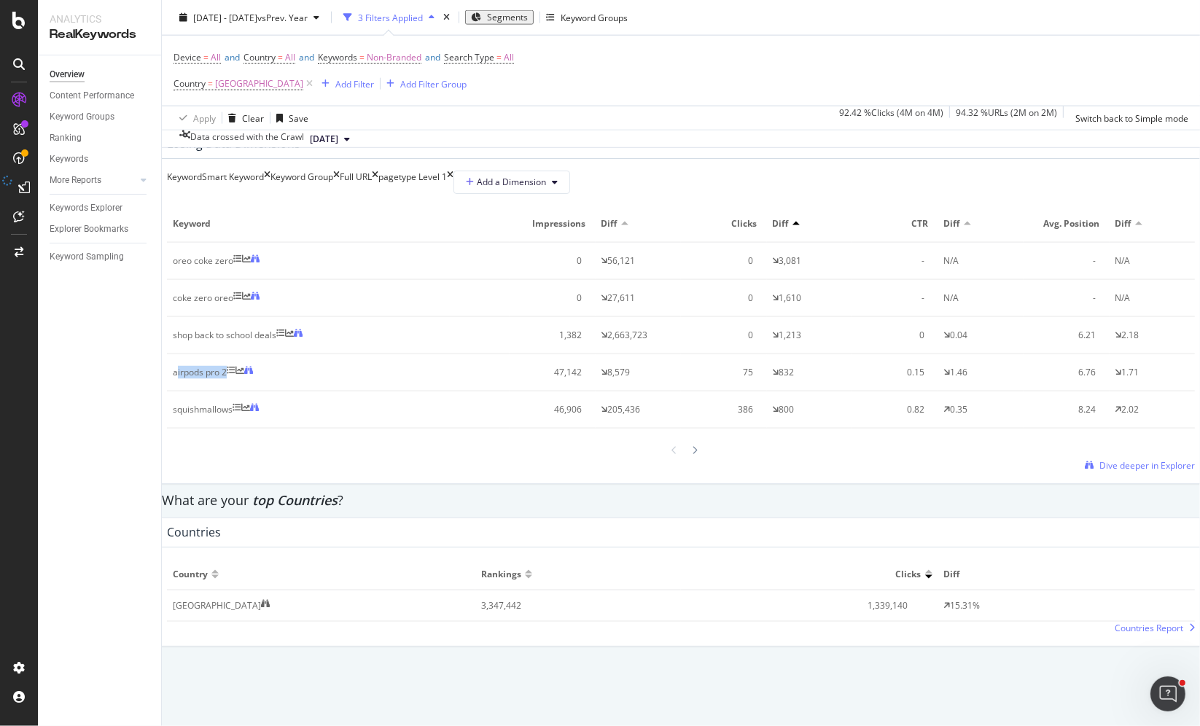
drag, startPoint x: 225, startPoint y: 413, endPoint x: 236, endPoint y: 436, distance: 24.8
click at [264, 379] on div "airpods pro 2" at bounding box center [338, 372] width 331 height 13
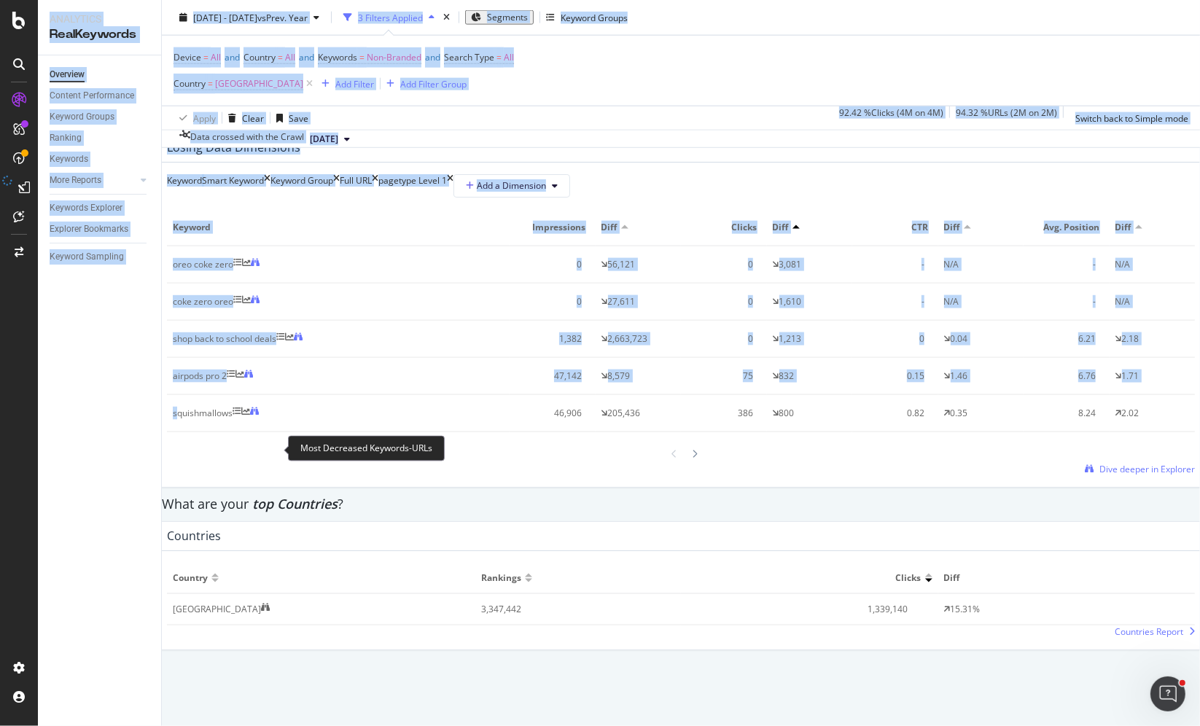
drag, startPoint x: 210, startPoint y: 448, endPoint x: 287, endPoint y: 448, distance: 76.6
click at [287, 420] on div "squishmallows" at bounding box center [338, 413] width 331 height 13
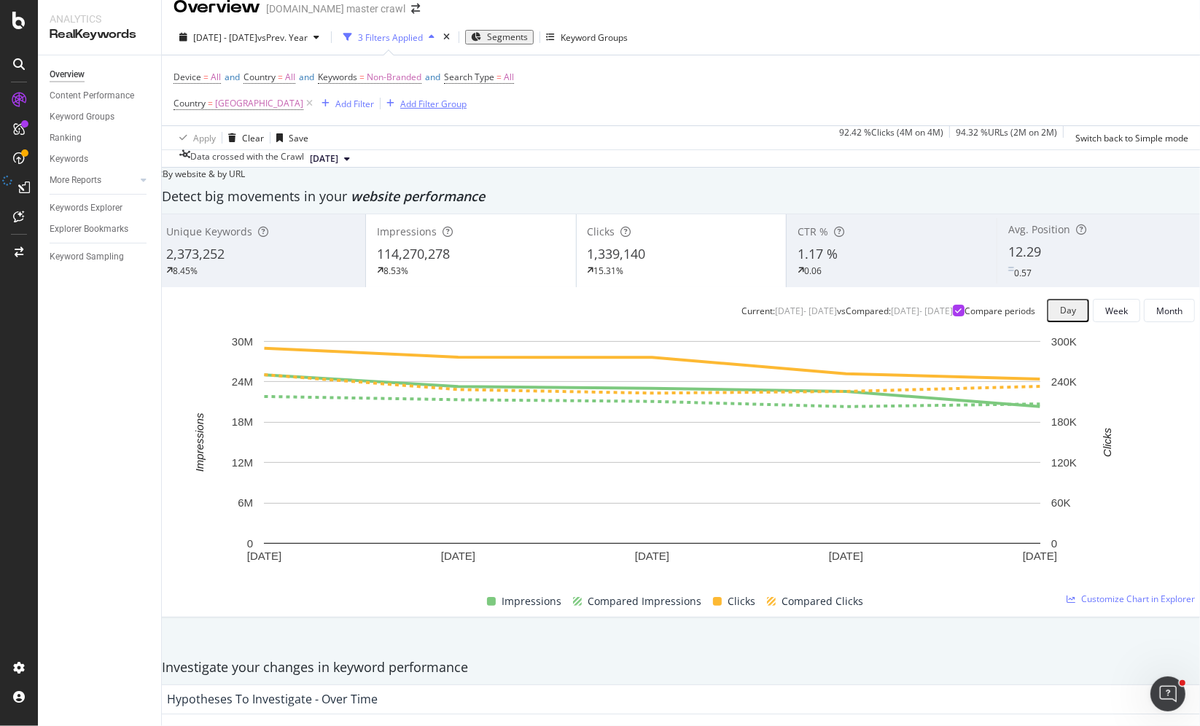
scroll to position [0, 0]
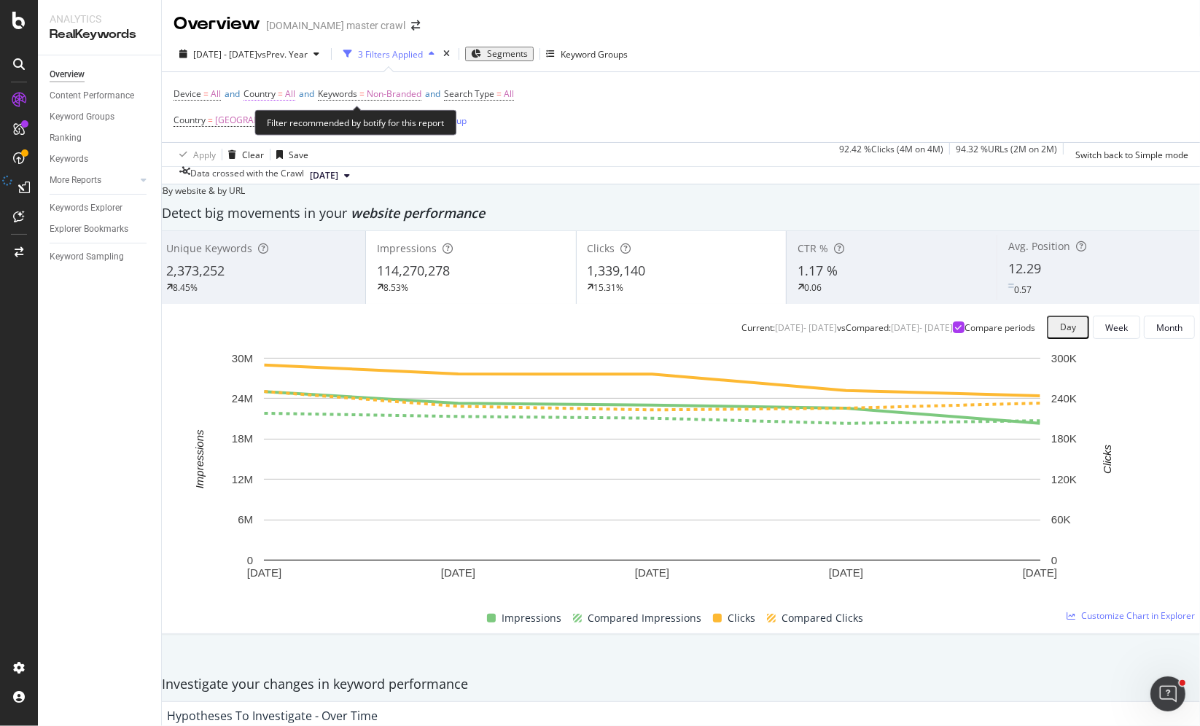
click at [283, 93] on span "=" at bounding box center [280, 94] width 5 height 12
click at [287, 115] on div "All" at bounding box center [275, 103] width 42 height 23
click at [295, 144] on span "United States of America" at bounding box center [303, 138] width 88 height 12
click at [525, 110] on div "Apply" at bounding box center [536, 104] width 23 height 12
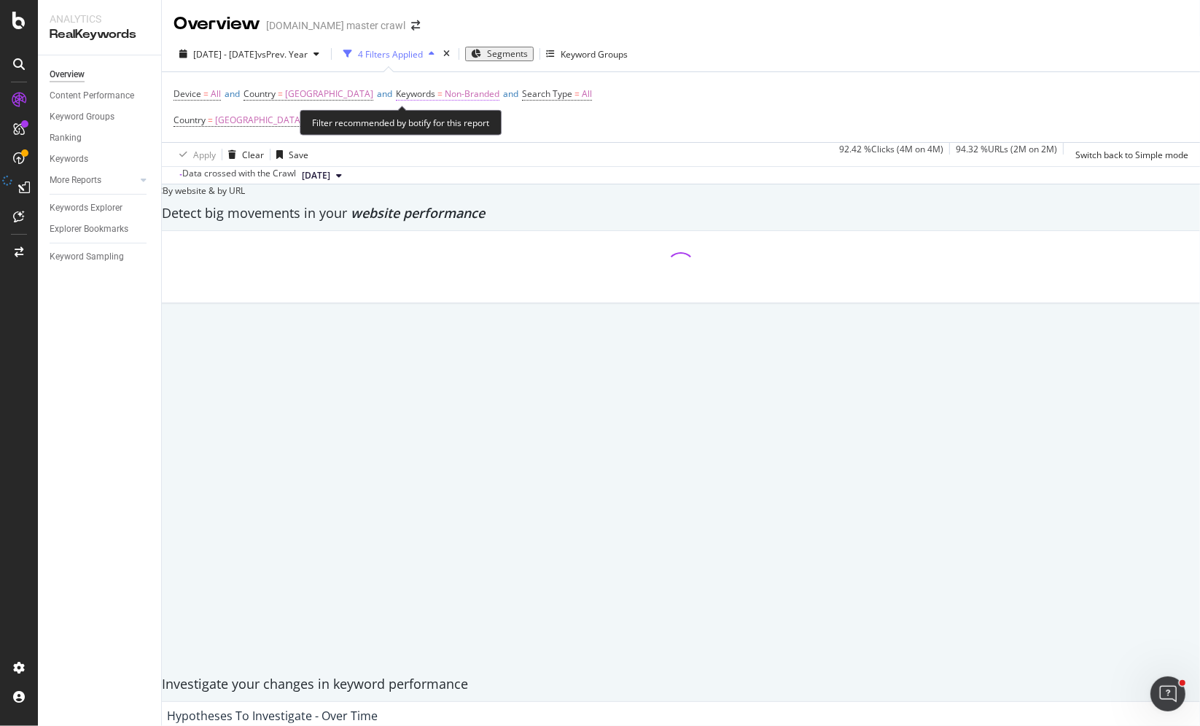
click at [499, 94] on span "Non-Branded" at bounding box center [472, 94] width 55 height 20
click at [481, 109] on span "Non-Branded" at bounding box center [453, 103] width 55 height 12
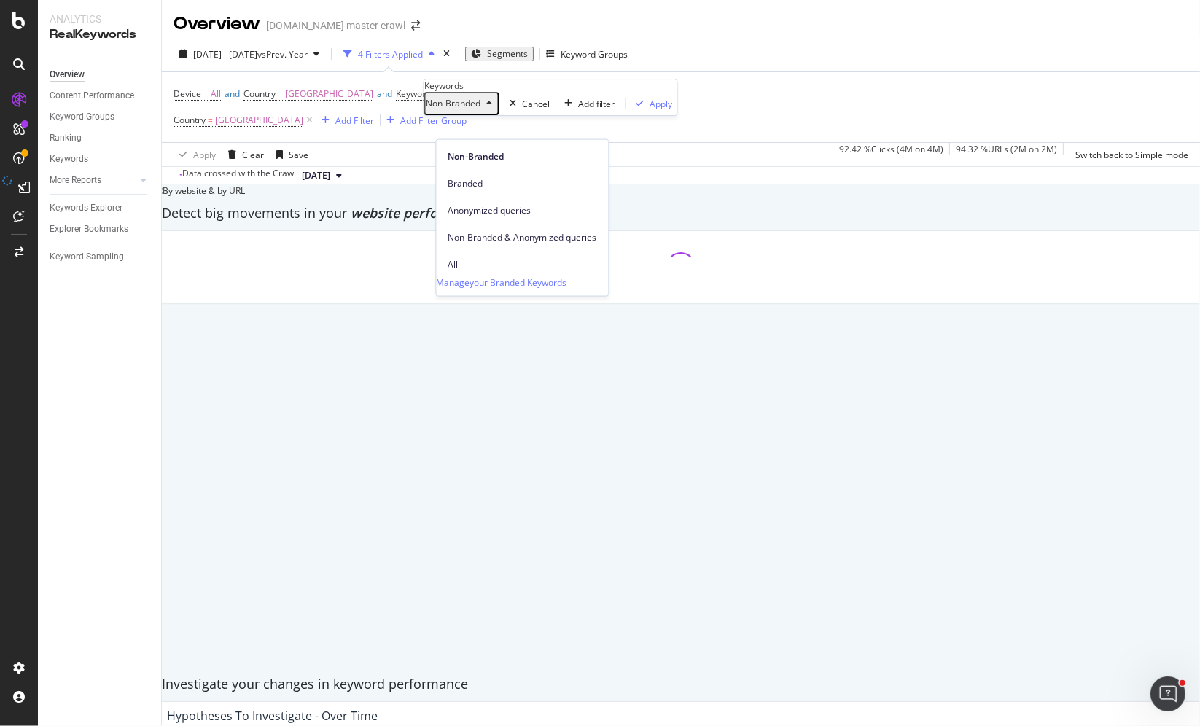
click at [700, 137] on div "Device = All and Country = United States of America and Keywords = Non-Branded …" at bounding box center [681, 107] width 1015 height 70
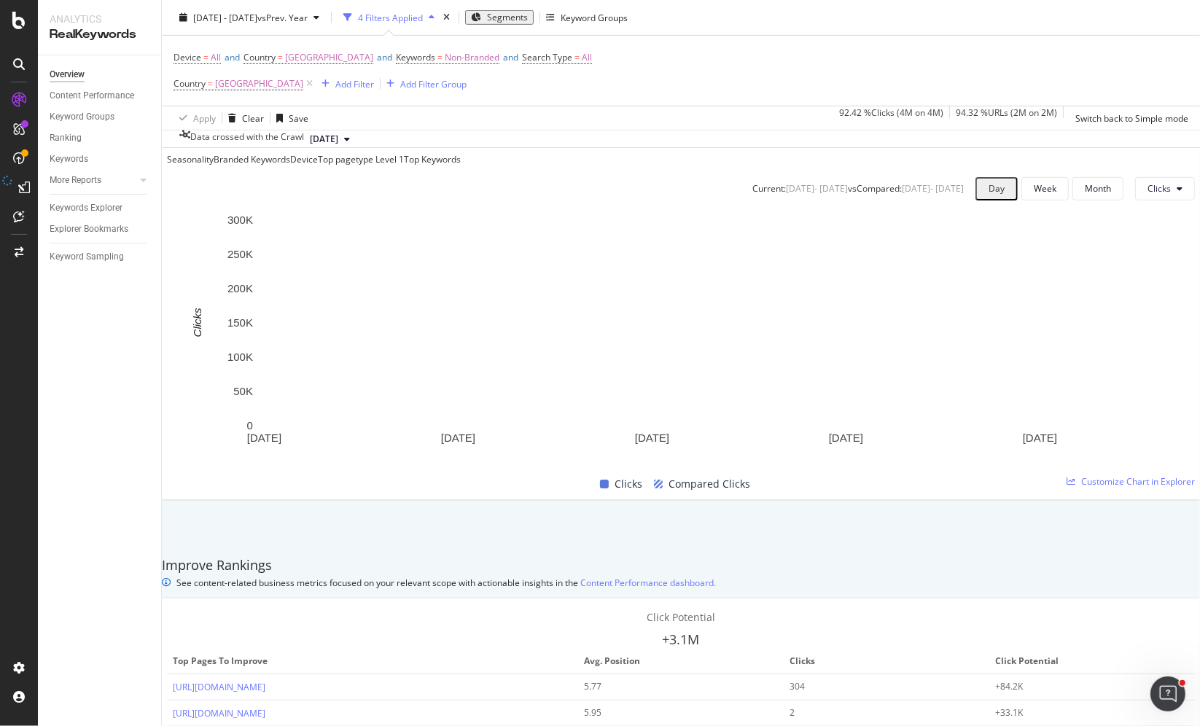
scroll to position [571, 0]
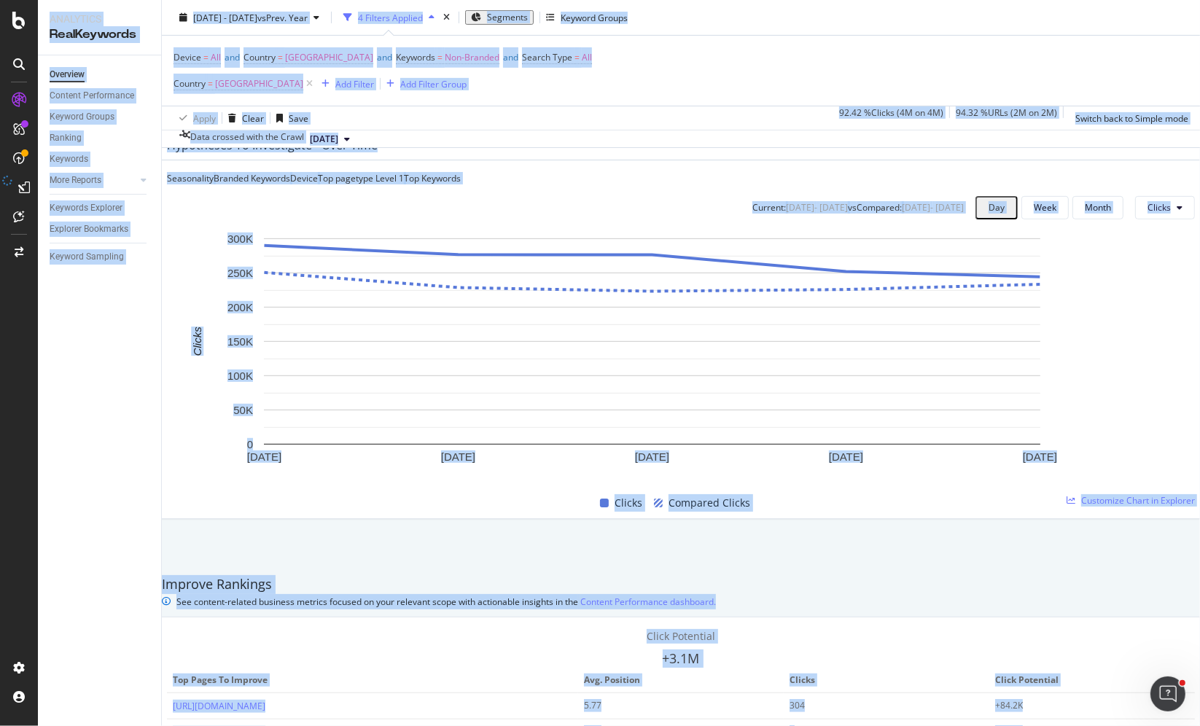
copy div "Analytics RealKeywords Overview Content Performance Keyword Groups Ranking Keyw…"
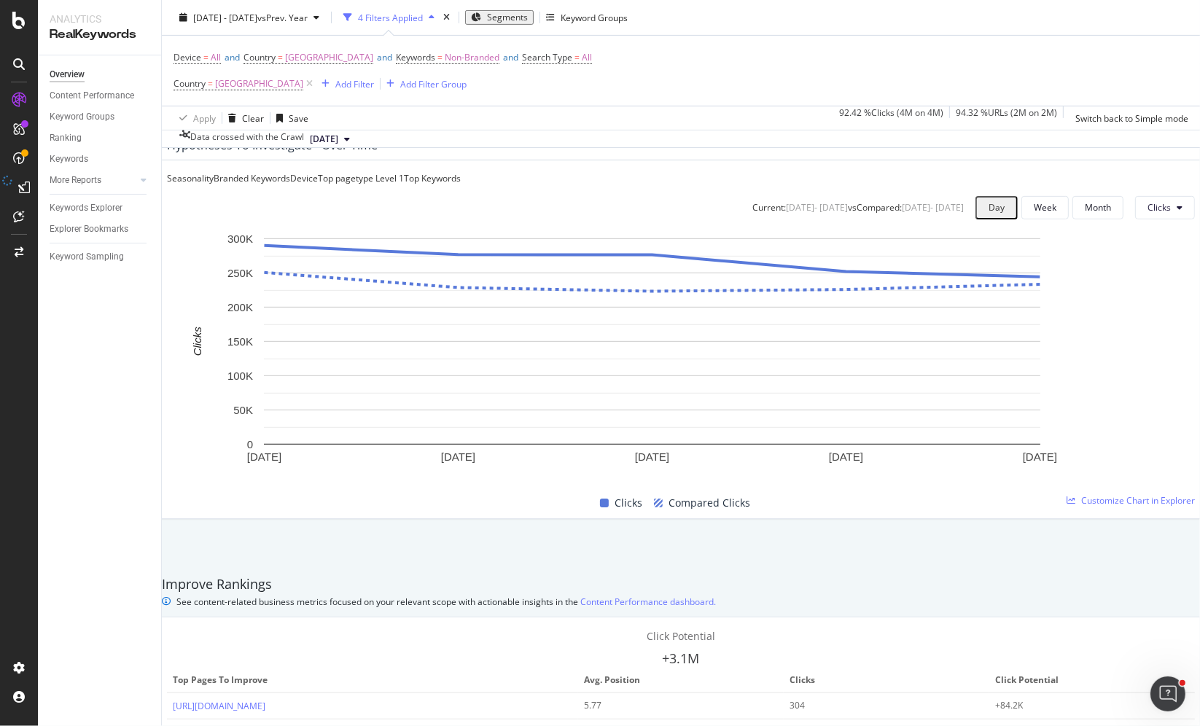
drag, startPoint x: 632, startPoint y: 133, endPoint x: 584, endPoint y: 115, distance: 51.5
click at [632, 133] on div "Data crossed with the Crawl 2025 Sep. 8th" at bounding box center [681, 139] width 1038 height 18
click at [499, 56] on span "Non-Branded" at bounding box center [472, 57] width 55 height 20
click at [478, 73] on span "Non-Branded" at bounding box center [453, 67] width 55 height 12
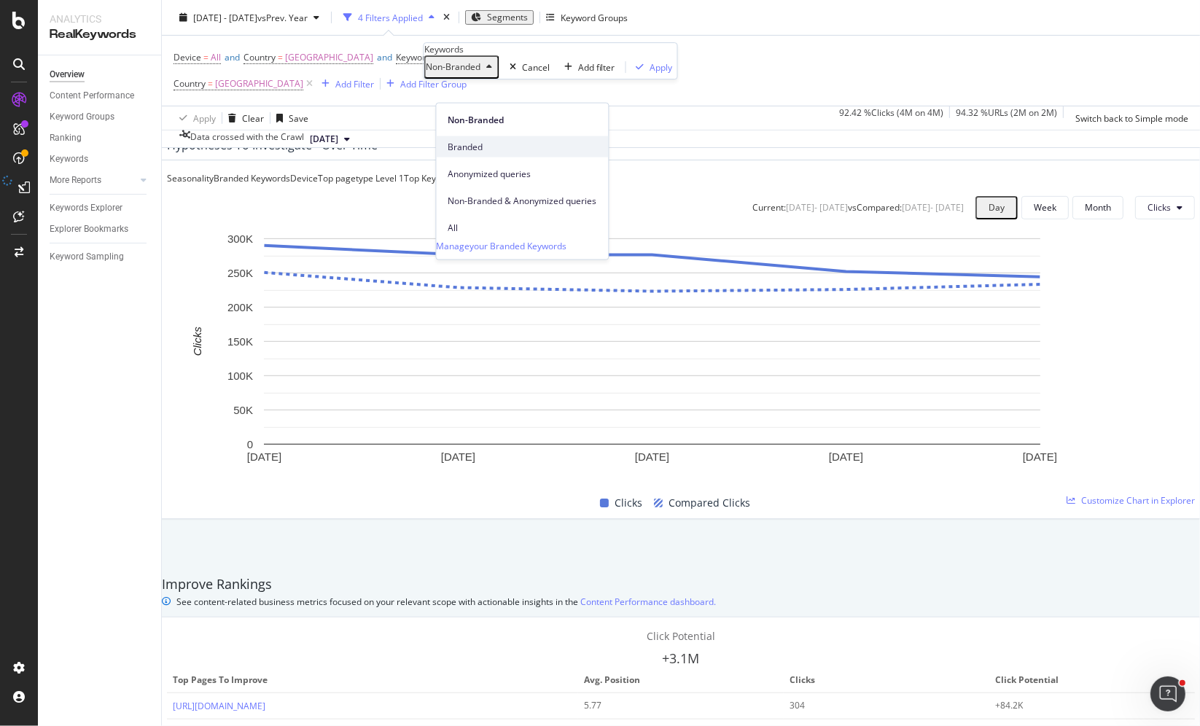
click at [480, 140] on span "Branded" at bounding box center [522, 146] width 149 height 13
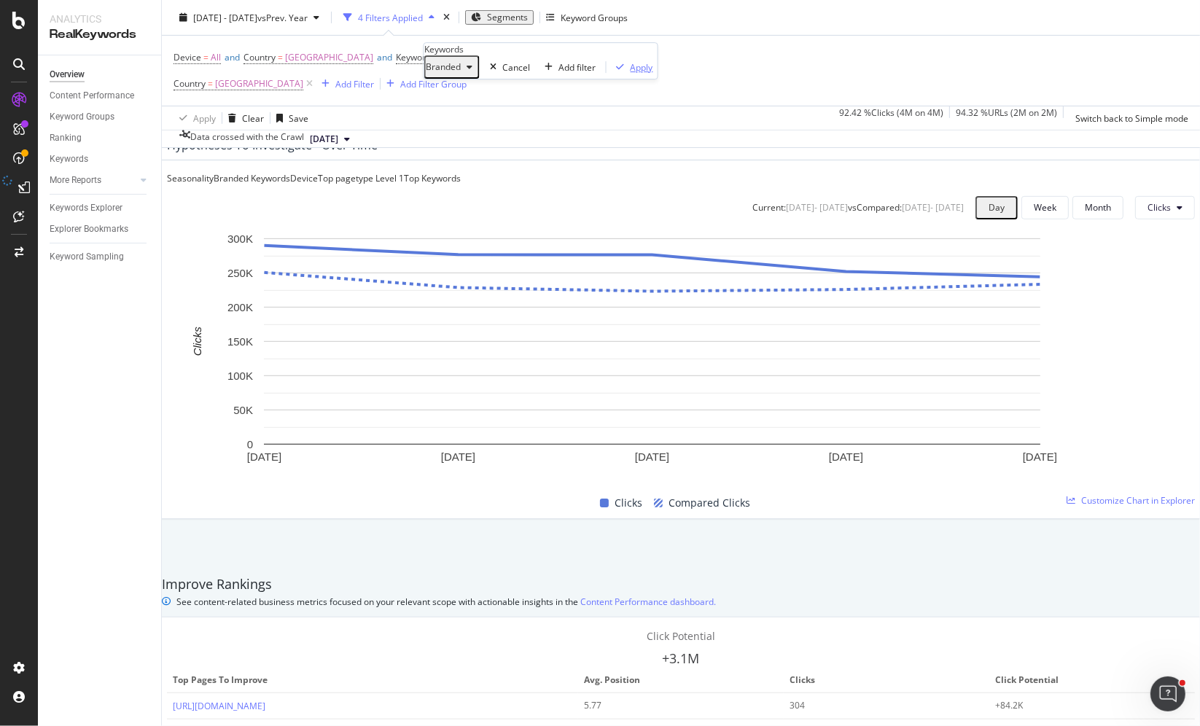
click at [631, 74] on div "Apply" at bounding box center [642, 67] width 23 height 12
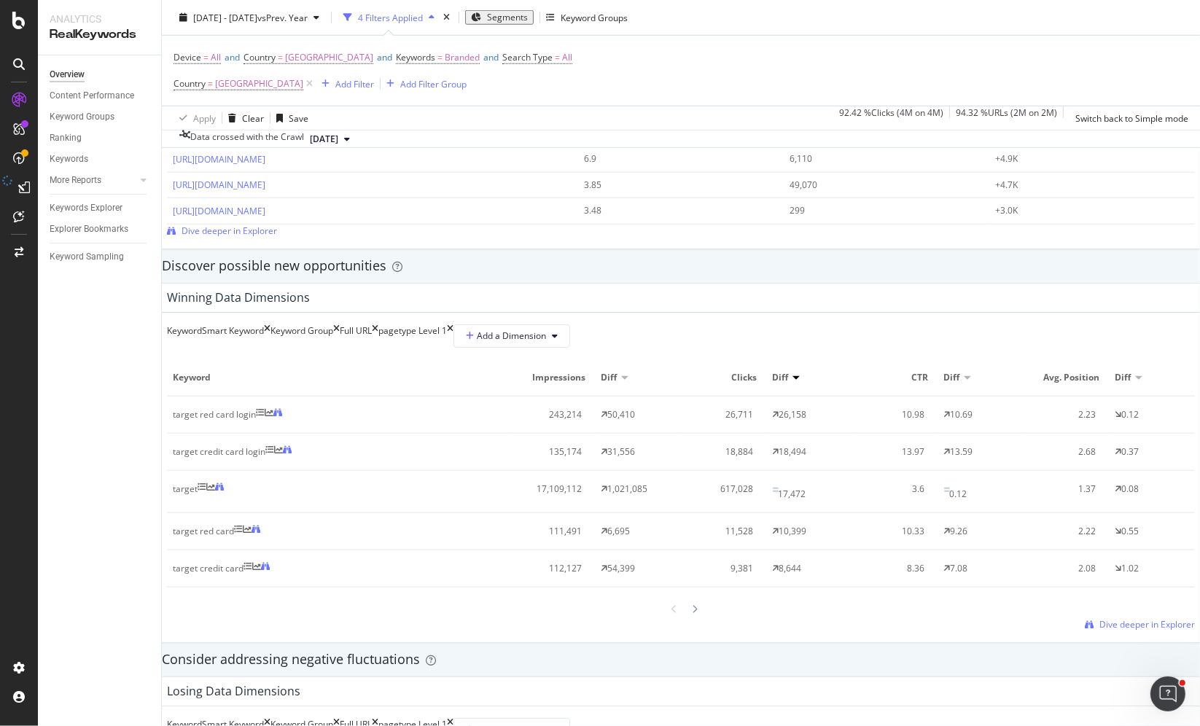
scroll to position [1171, 0]
click at [264, 341] on div "Smart Keyword" at bounding box center [233, 335] width 62 height 23
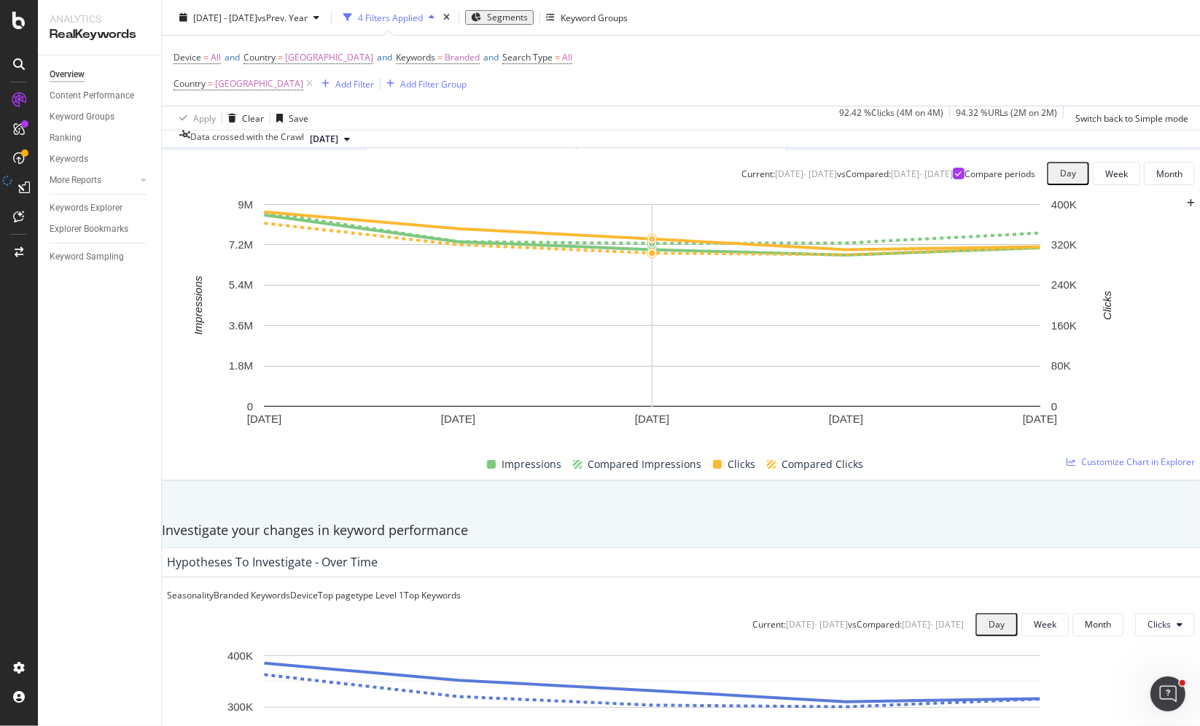
scroll to position [0, 0]
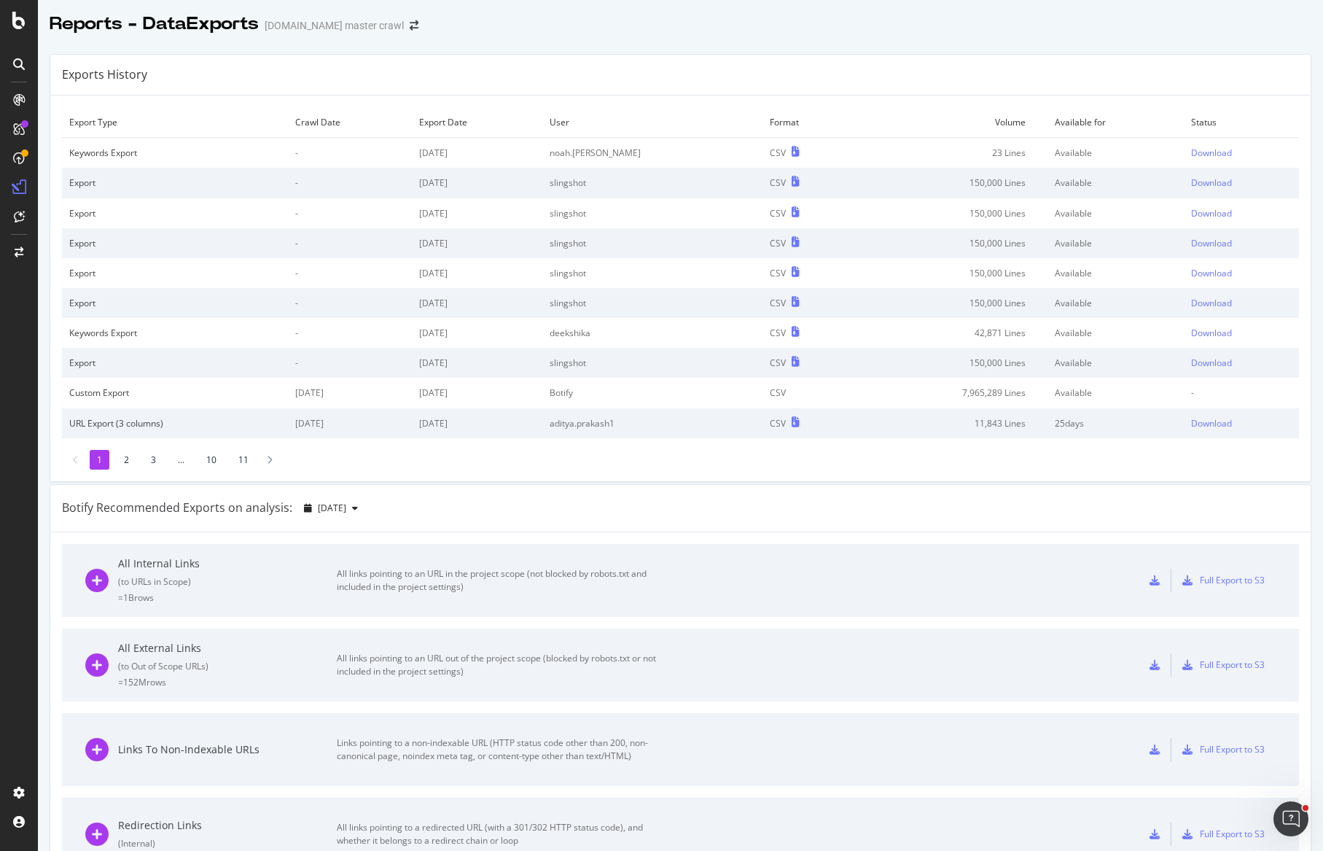
click at [1134, 159] on div "Available" at bounding box center [1116, 153] width 122 height 12
click at [1227, 155] on div "Download" at bounding box center [1212, 153] width 41 height 12
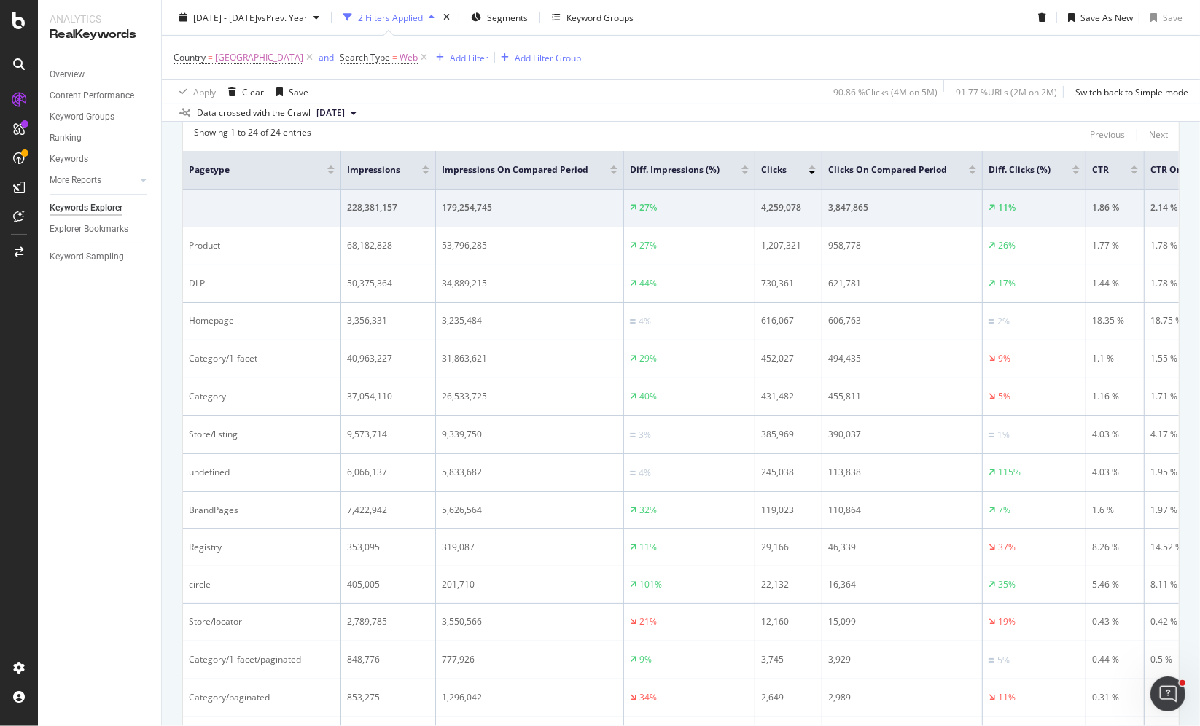
scroll to position [534, 0]
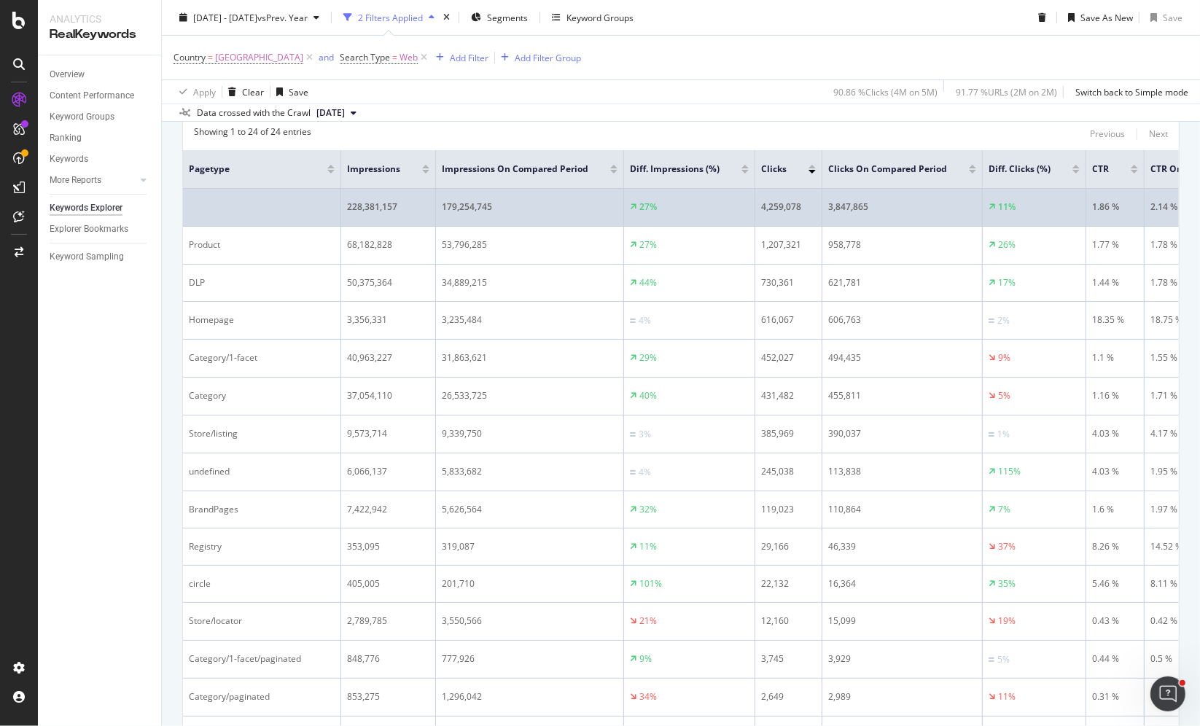
click at [397, 216] on td "228,381,157" at bounding box center [388, 208] width 95 height 38
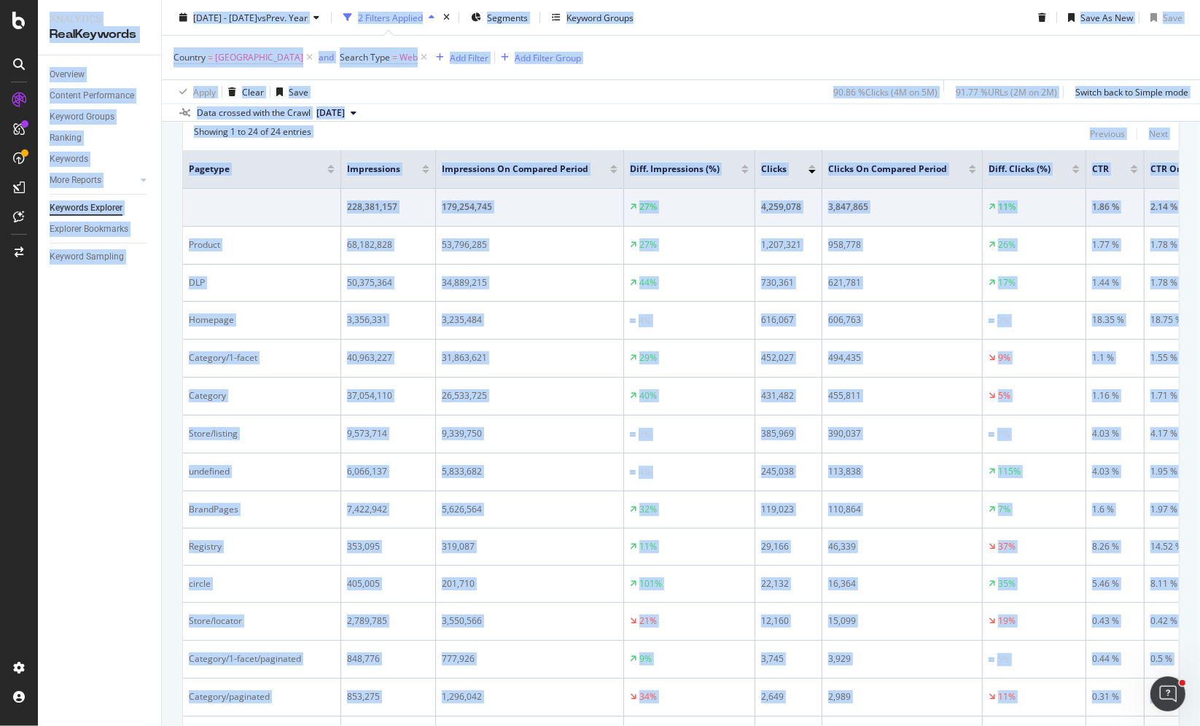
copy div "Analytics RealKeywords Overview Content Performance Keyword Groups Ranking Keyw…"
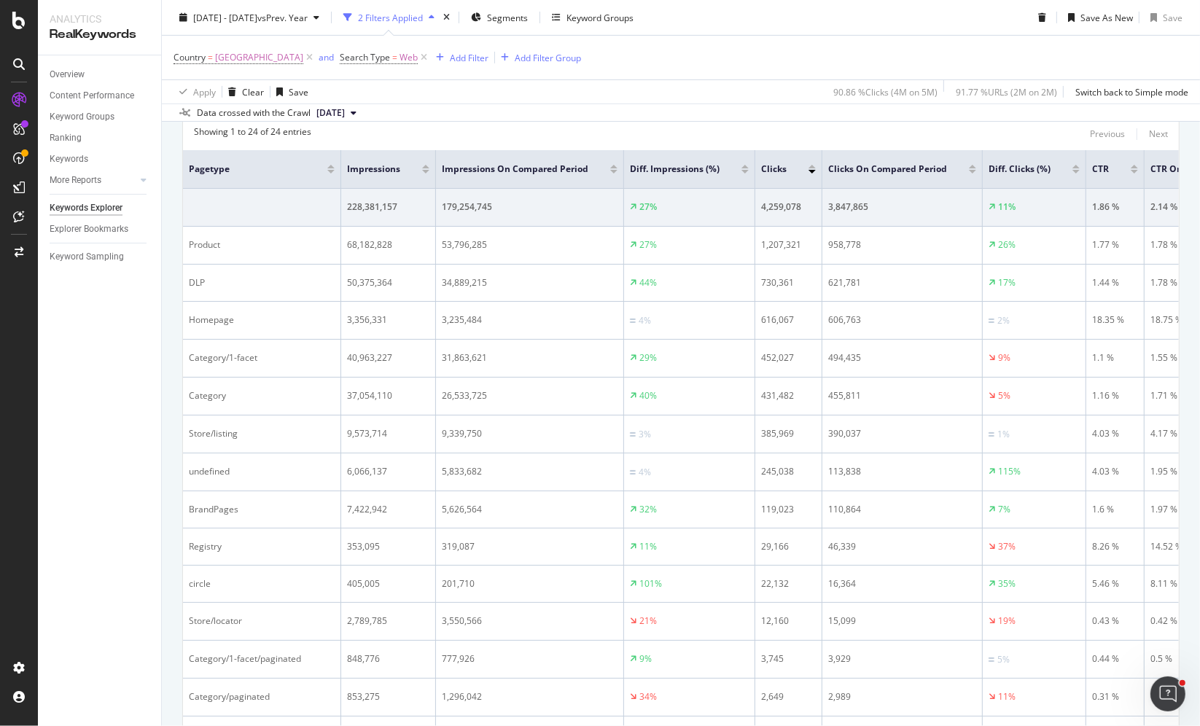
click at [563, 95] on div "Apply Clear Save 90.86 % Clicks ( 4M on 5M ) 91.77 % URLs ( 2M on 2M ) Switch b…" at bounding box center [681, 91] width 1038 height 24
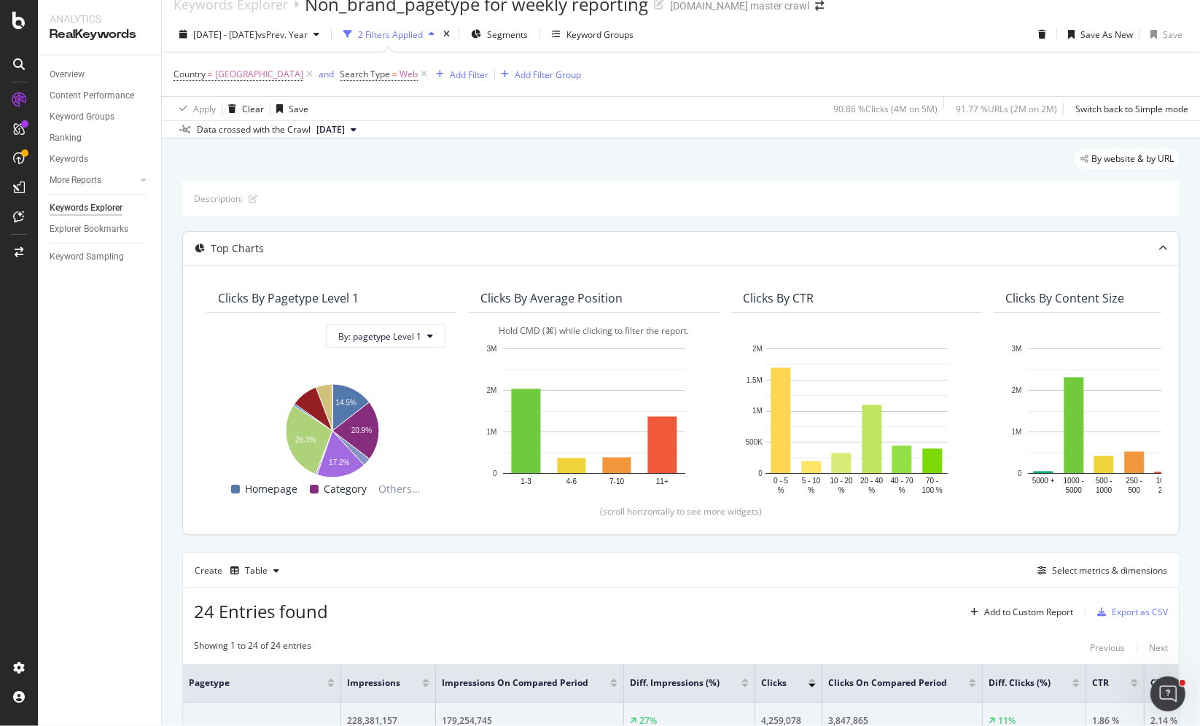
scroll to position [0, 0]
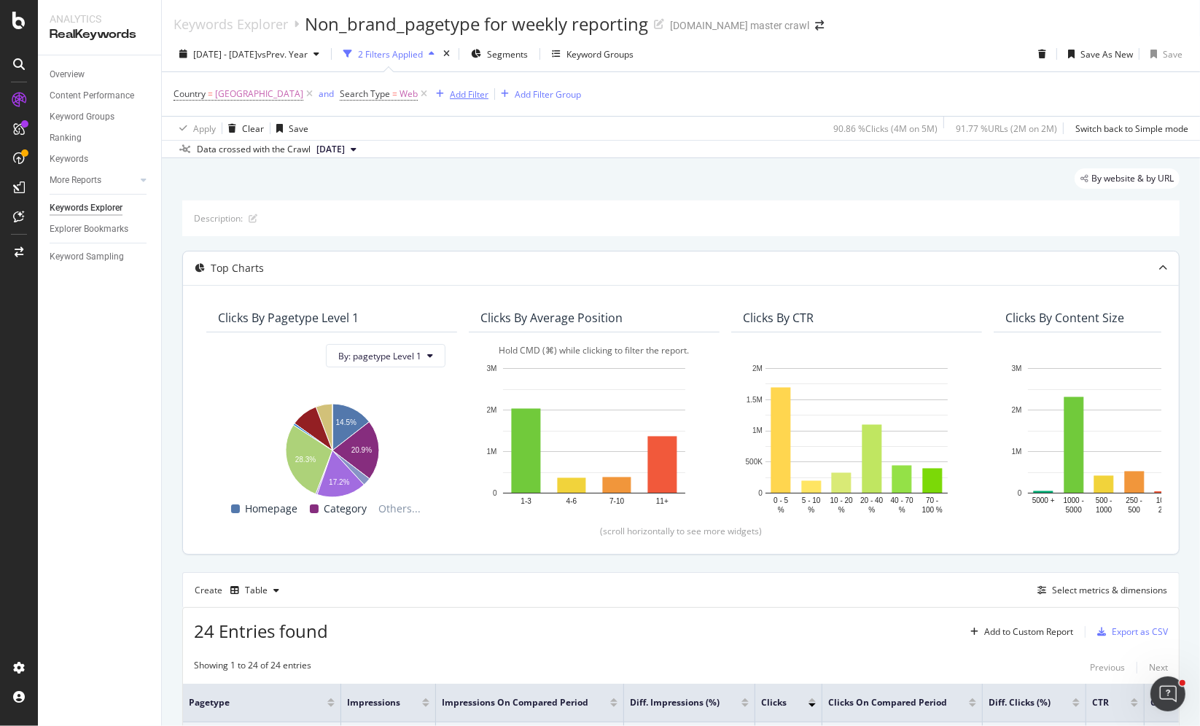
click at [462, 93] on div "Add Filter" at bounding box center [459, 94] width 58 height 16
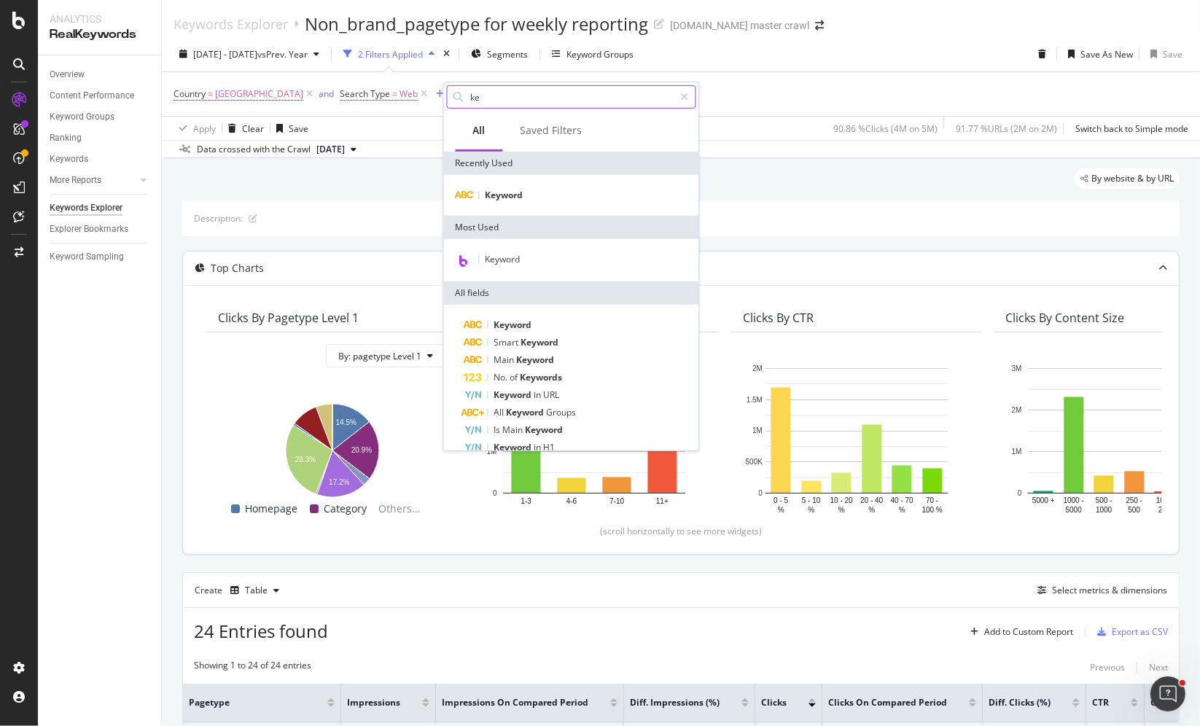
type input "k"
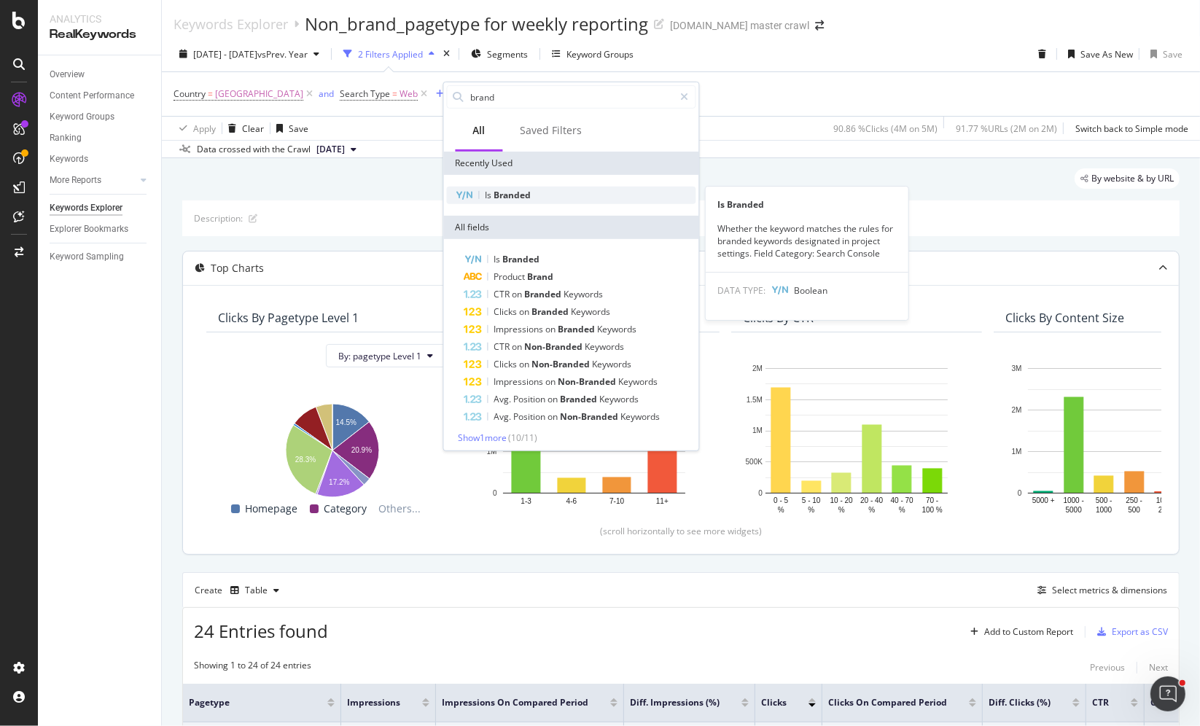
type input "brand"
click at [514, 197] on span "Branded" at bounding box center [512, 195] width 37 height 12
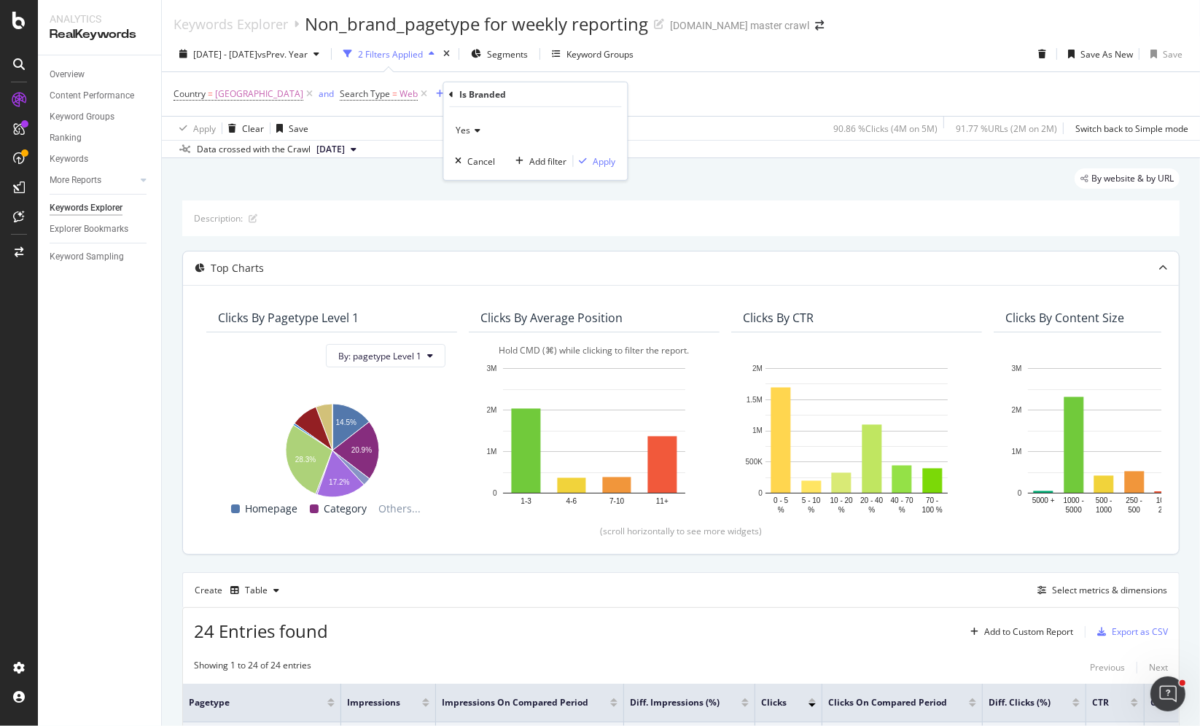
click at [473, 131] on icon at bounding box center [476, 130] width 10 height 9
click at [481, 177] on div "No" at bounding box center [537, 179] width 156 height 19
click at [601, 161] on div "Apply" at bounding box center [605, 161] width 23 height 12
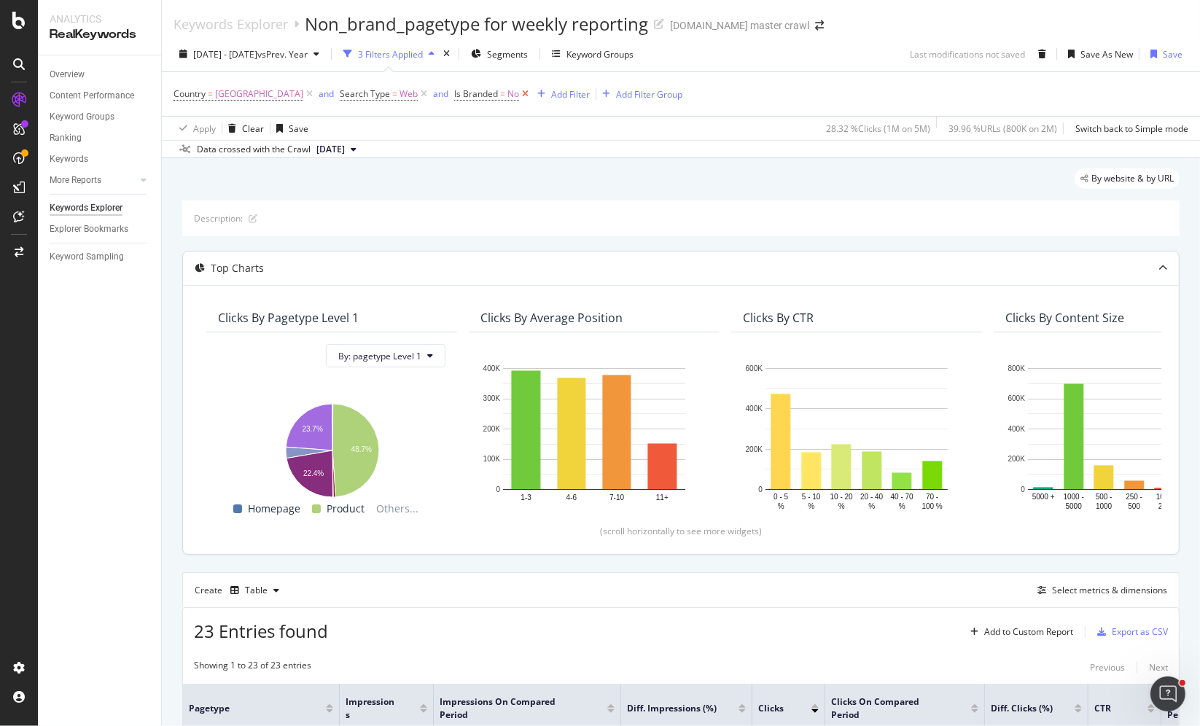
click at [532, 93] on icon at bounding box center [525, 94] width 12 height 15
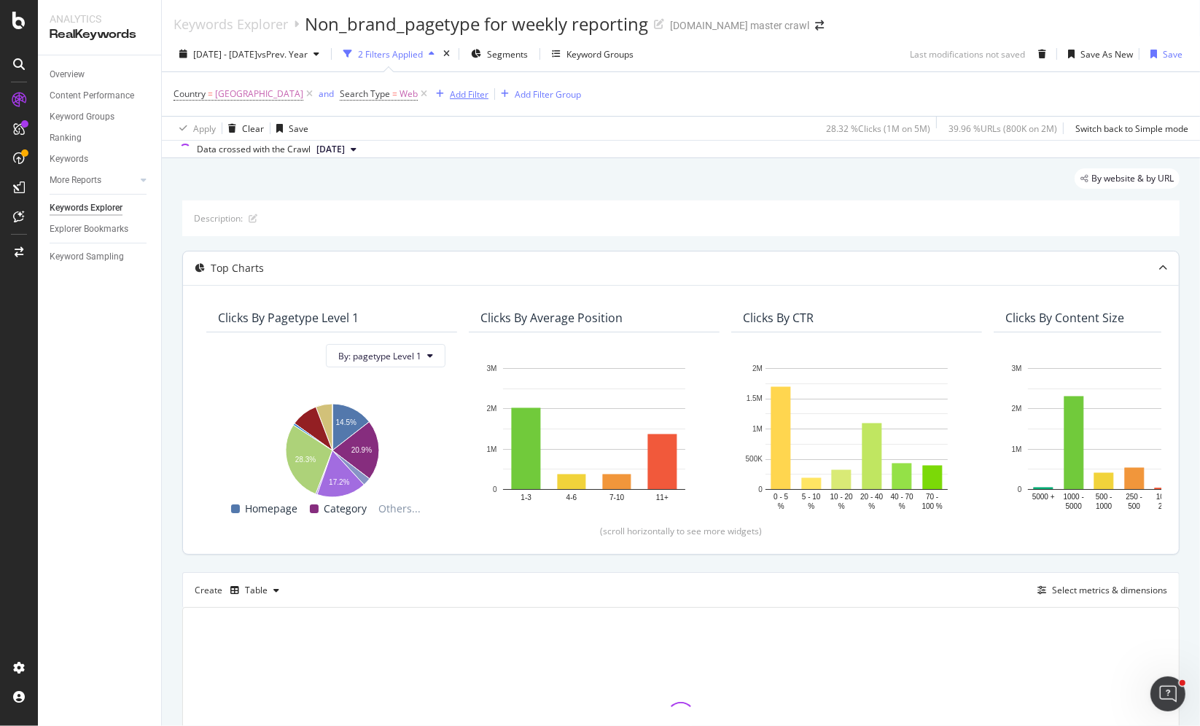
click at [481, 96] on div "Add Filter" at bounding box center [469, 94] width 39 height 12
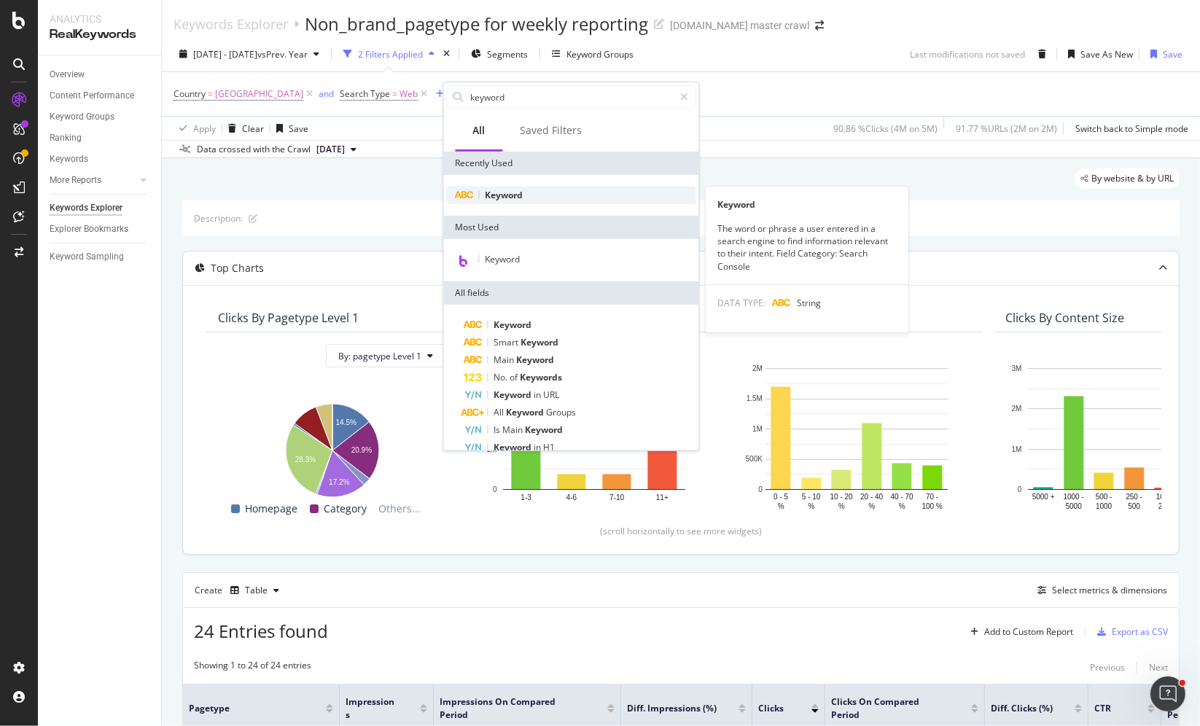
type input "keyword"
click at [519, 199] on span "Keyword" at bounding box center [505, 195] width 38 height 12
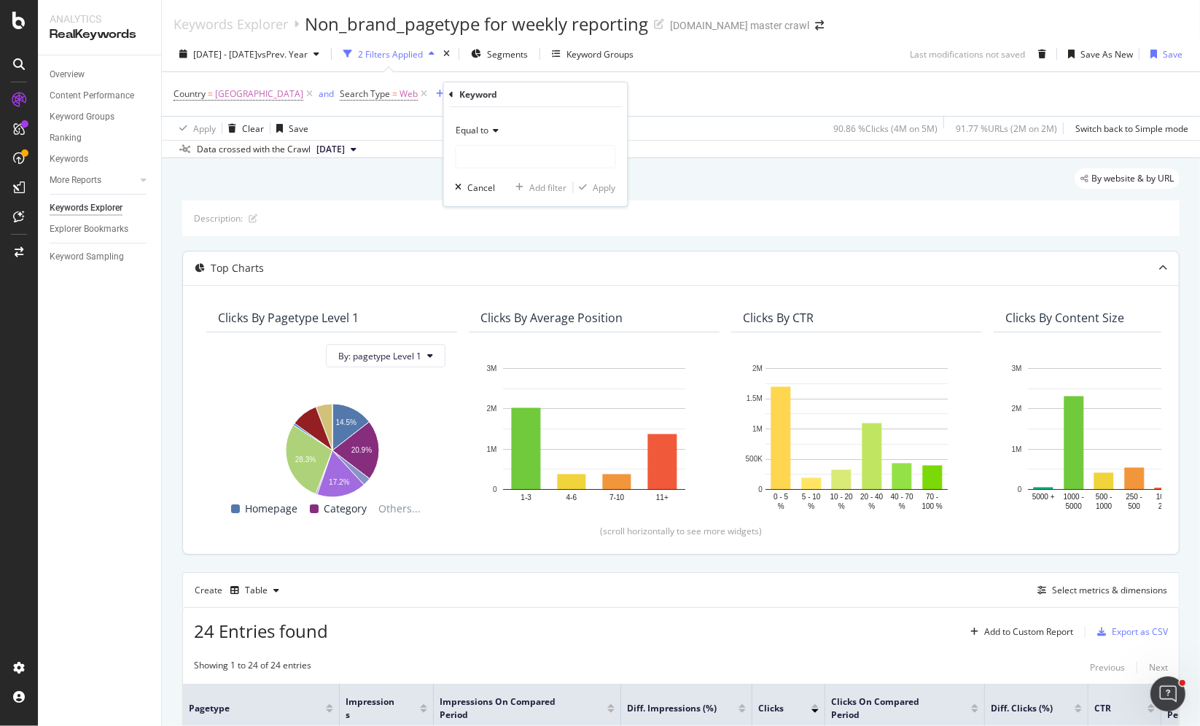
click at [638, 106] on div "Country = United States of America and Search Type = Web Add Filter Add Filter …" at bounding box center [681, 94] width 1015 height 44
click at [542, 92] on div "missing value" at bounding box center [537, 94] width 55 height 12
click at [501, 123] on span "Equal to" at bounding box center [497, 127] width 33 height 12
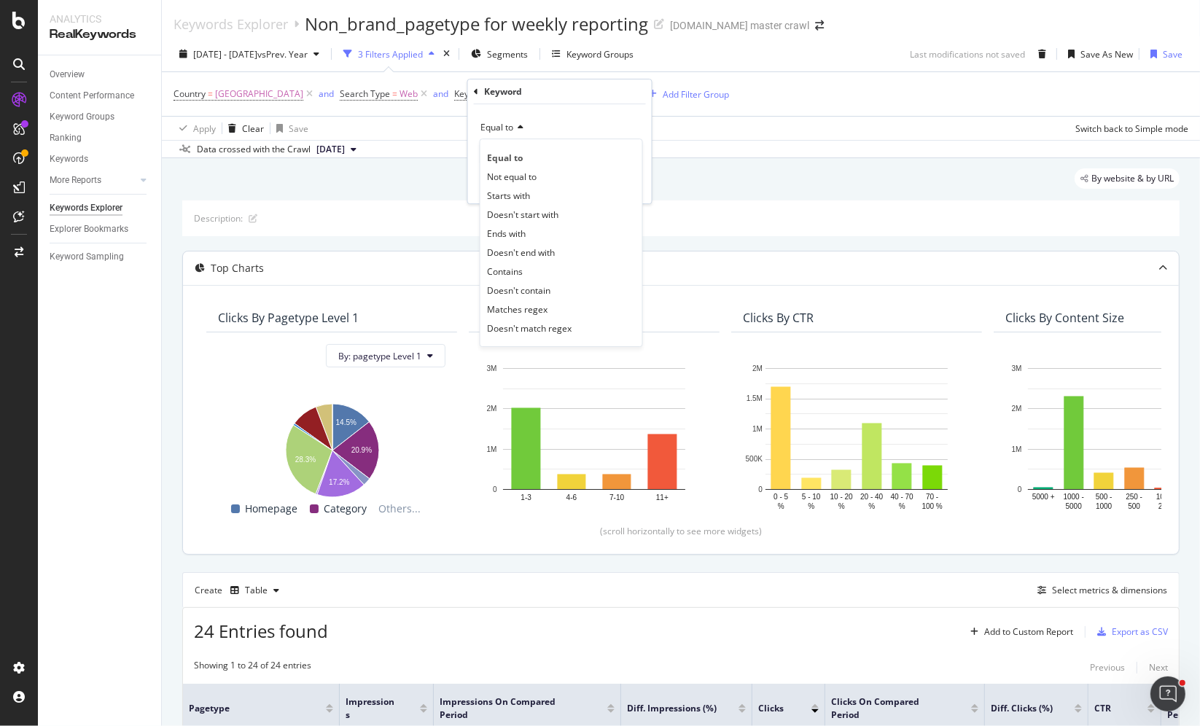
drag, startPoint x: 726, startPoint y: 154, endPoint x: 695, endPoint y: 141, distance: 33.7
click at [723, 152] on div "Data crossed with the Crawl 2025 Sep. 8th" at bounding box center [681, 149] width 1038 height 18
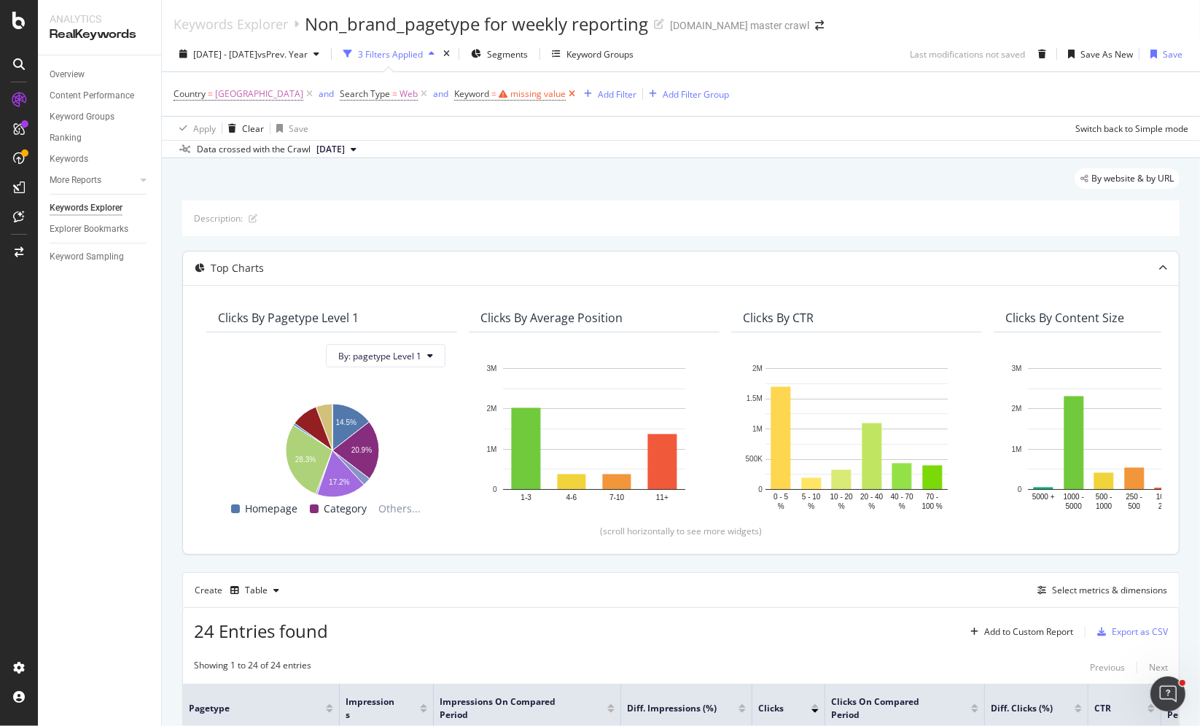
click at [578, 95] on icon at bounding box center [572, 94] width 12 height 15
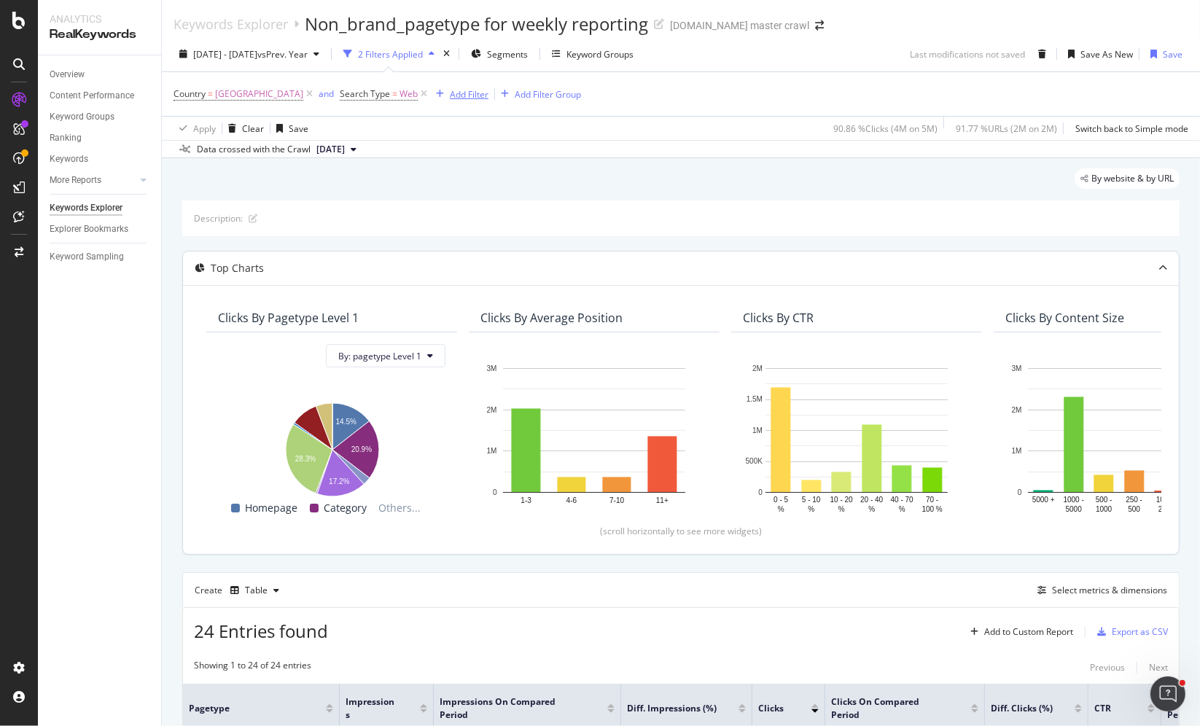
click at [476, 91] on div "Add Filter" at bounding box center [469, 94] width 39 height 12
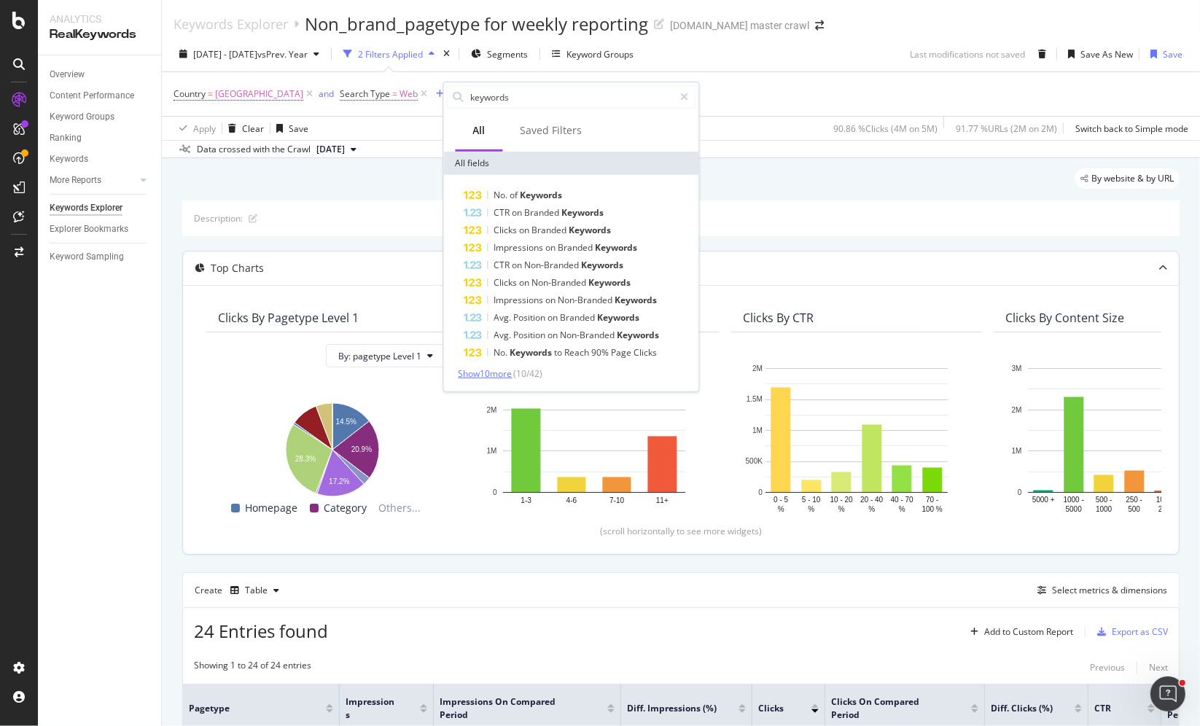
click at [505, 371] on span "Show 10 more" at bounding box center [486, 374] width 54 height 12
click at [533, 96] on input "keywords" at bounding box center [572, 97] width 205 height 22
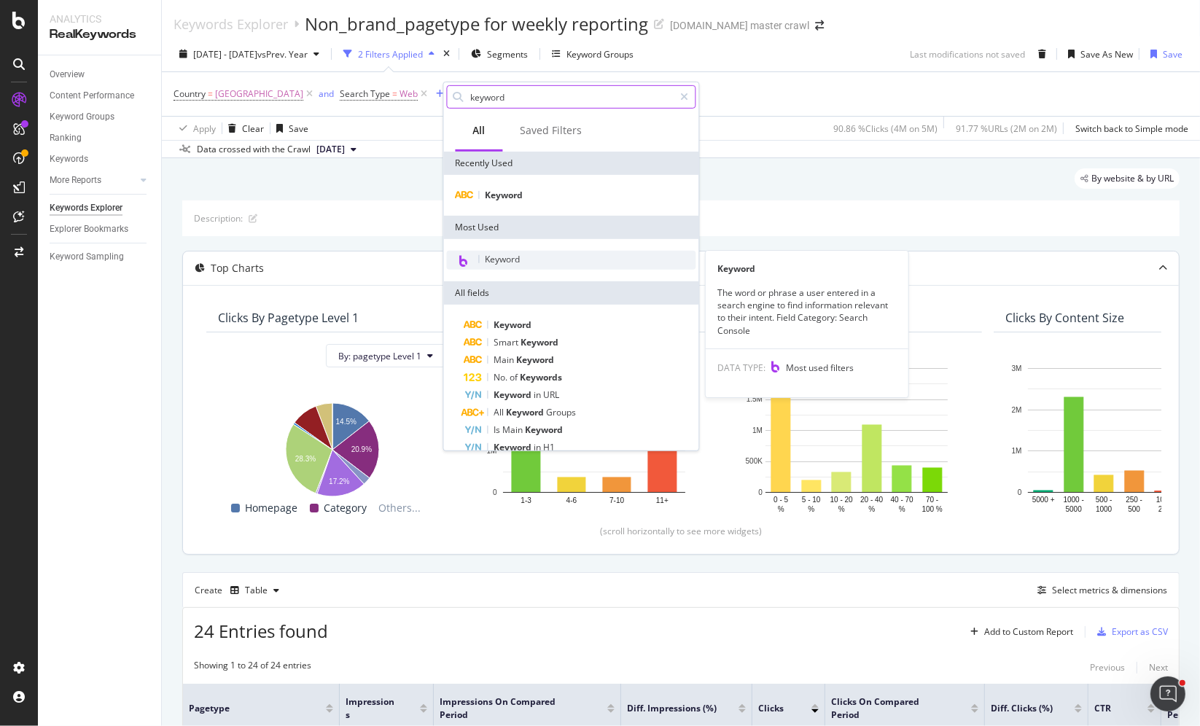
type input "keyword"
click at [520, 258] on span "Keyword" at bounding box center [503, 259] width 35 height 12
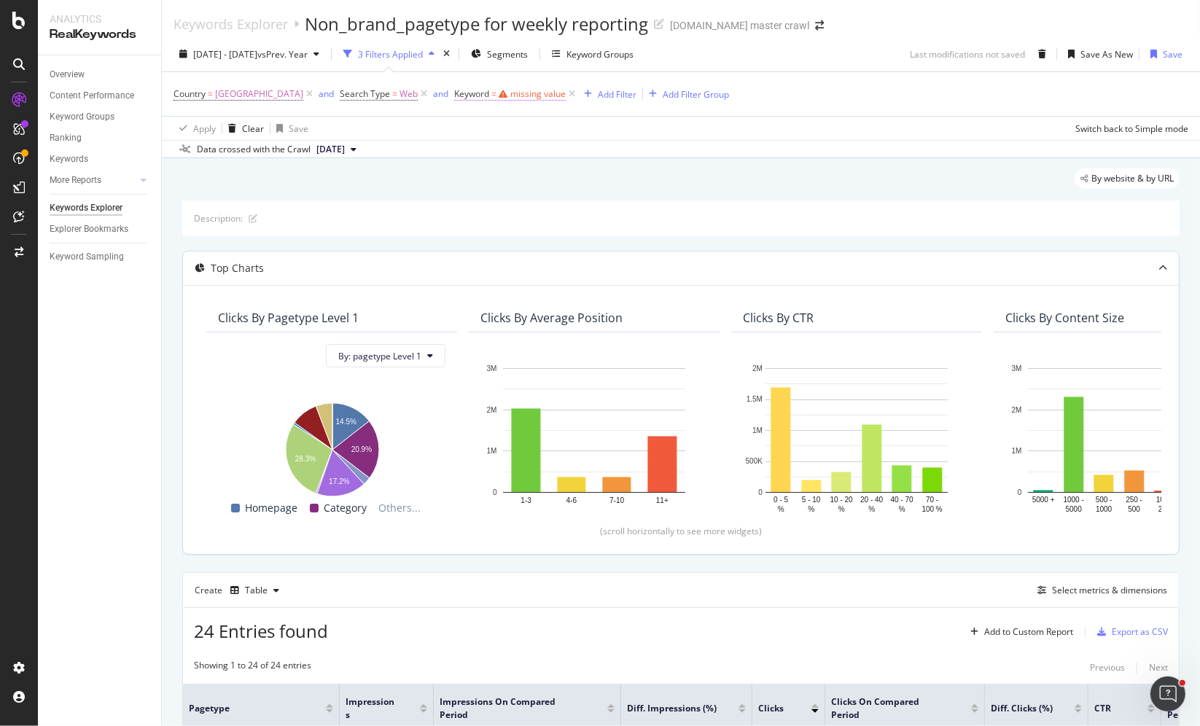
drag, startPoint x: 642, startPoint y: 103, endPoint x: 528, endPoint y: 93, distance: 114.9
click at [642, 102] on div "Country = United States of America and Search Type = Web and Keyword = missing …" at bounding box center [681, 94] width 1015 height 44
click at [551, 94] on div "missing value" at bounding box center [537, 94] width 55 height 12
click at [750, 112] on div "Country = United States of America and Search Type = Web and Keyword = missing …" at bounding box center [681, 106] width 1015 height 68
drag, startPoint x: 581, startPoint y: 92, endPoint x: 566, endPoint y: 95, distance: 15.6
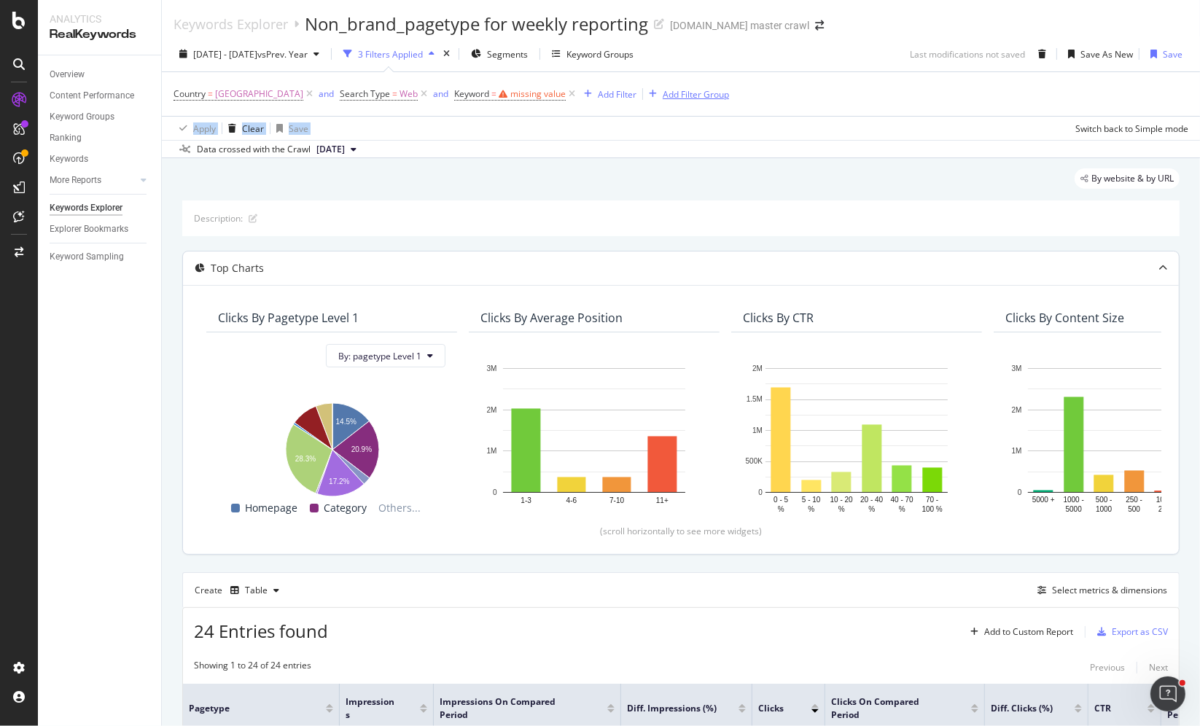
click at [578, 92] on icon at bounding box center [572, 94] width 12 height 15
click at [473, 93] on div "Add Filter" at bounding box center [469, 94] width 39 height 12
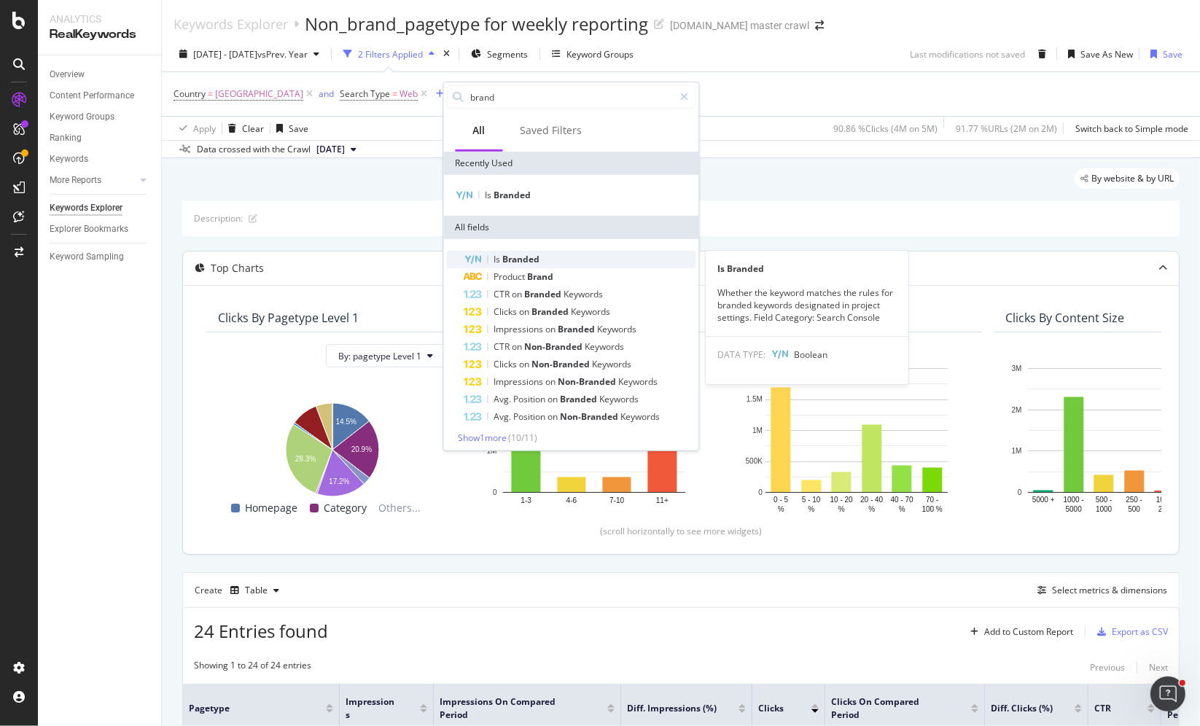
type input "brand"
click at [538, 259] on span "Branded" at bounding box center [521, 259] width 37 height 12
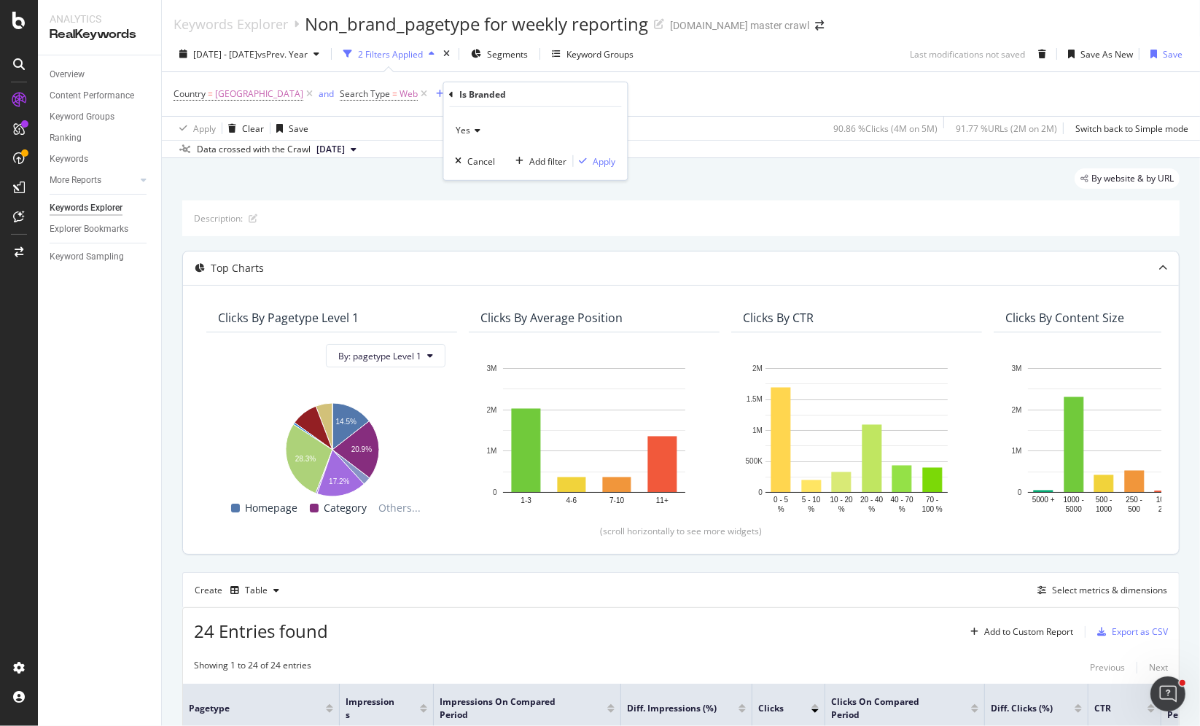
click at [474, 130] on icon at bounding box center [476, 130] width 10 height 9
click at [475, 176] on div "No" at bounding box center [537, 179] width 156 height 19
click at [604, 161] on div "Apply" at bounding box center [605, 161] width 23 height 12
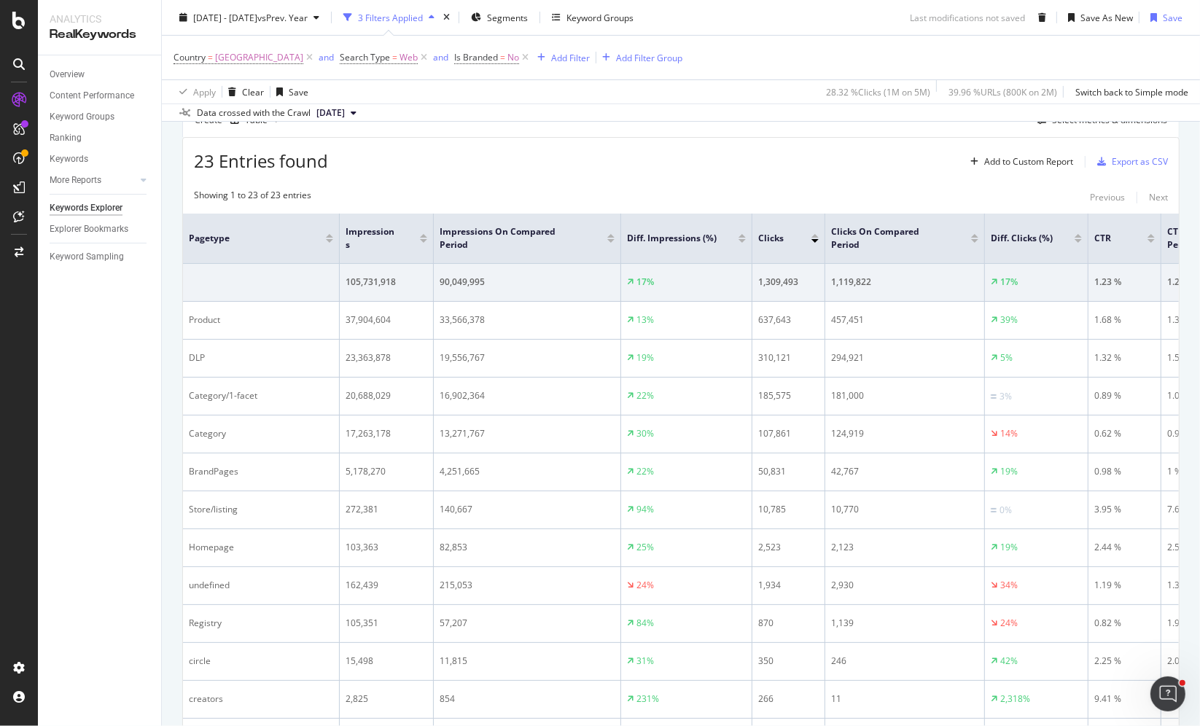
scroll to position [459, 0]
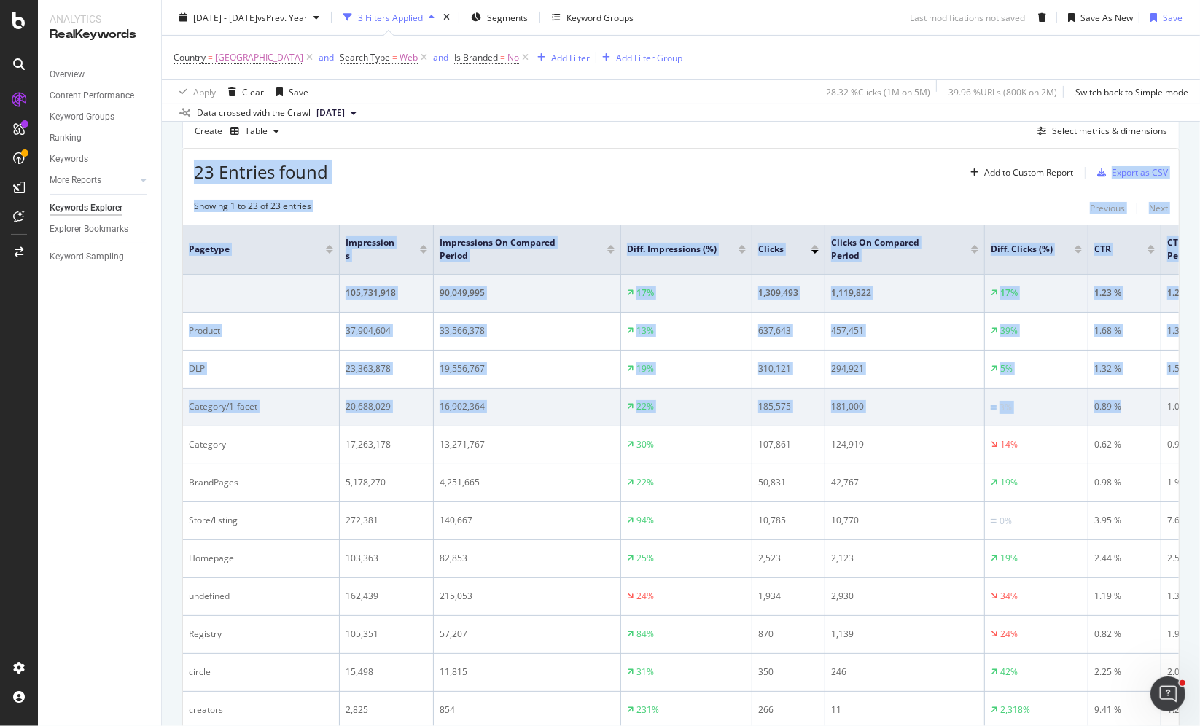
drag, startPoint x: 198, startPoint y: 170, endPoint x: 1138, endPoint y: 422, distance: 973.9
click at [1138, 422] on div "23 Entries found Add to Custom Report Export as CSV Showing 1 to 23 of 23 entri…" at bounding box center [681, 688] width 998 height 1081
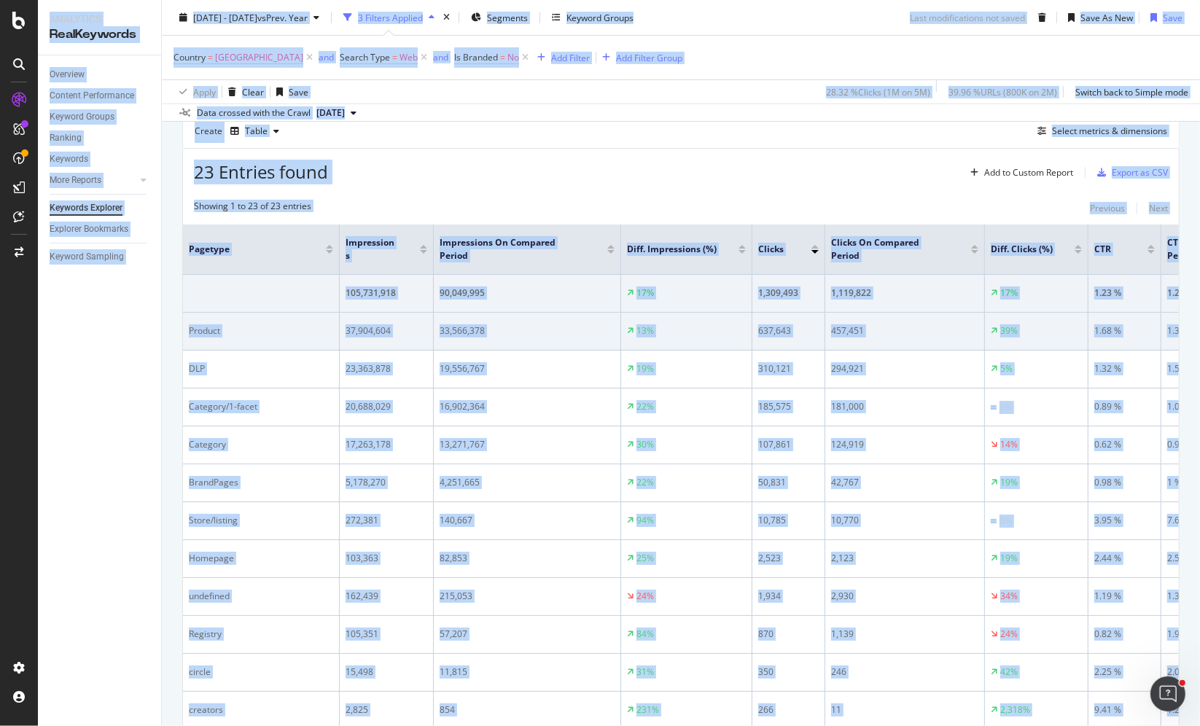
copy div "Analytics RealKeywords Overview Content Performance Keyword Groups Ranking Keyw…"
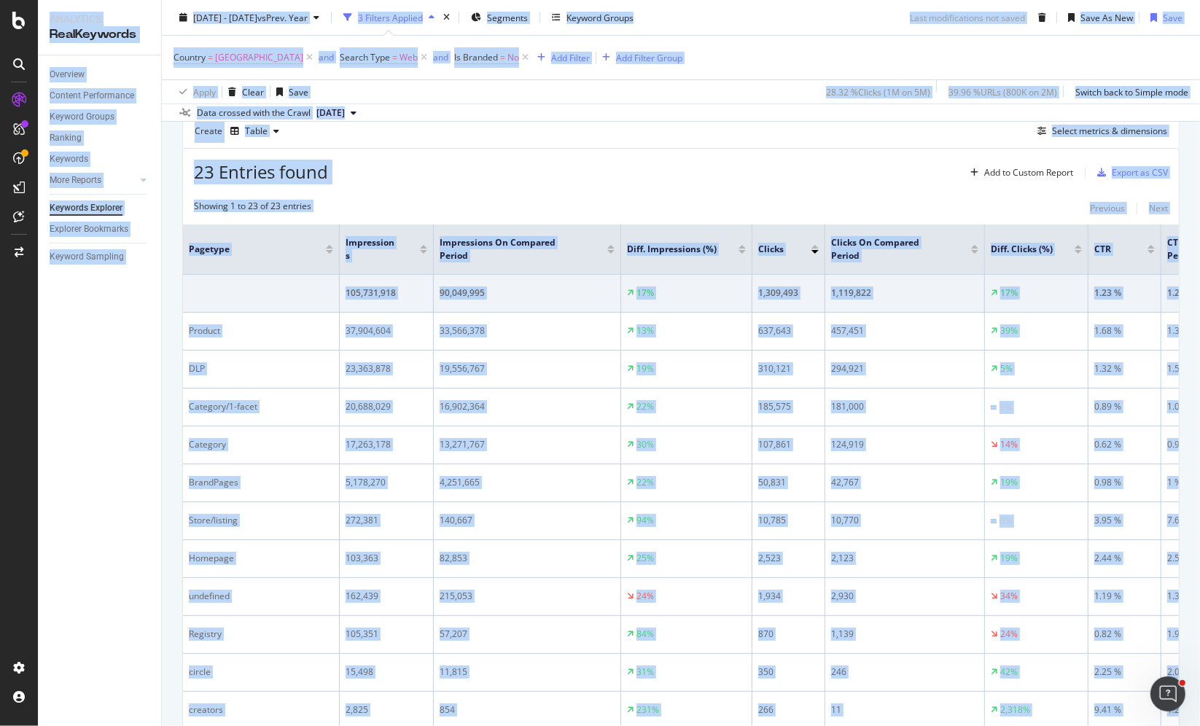
click at [613, 175] on div "23 Entries found Add to Custom Report Export as CSV" at bounding box center [681, 167] width 996 height 36
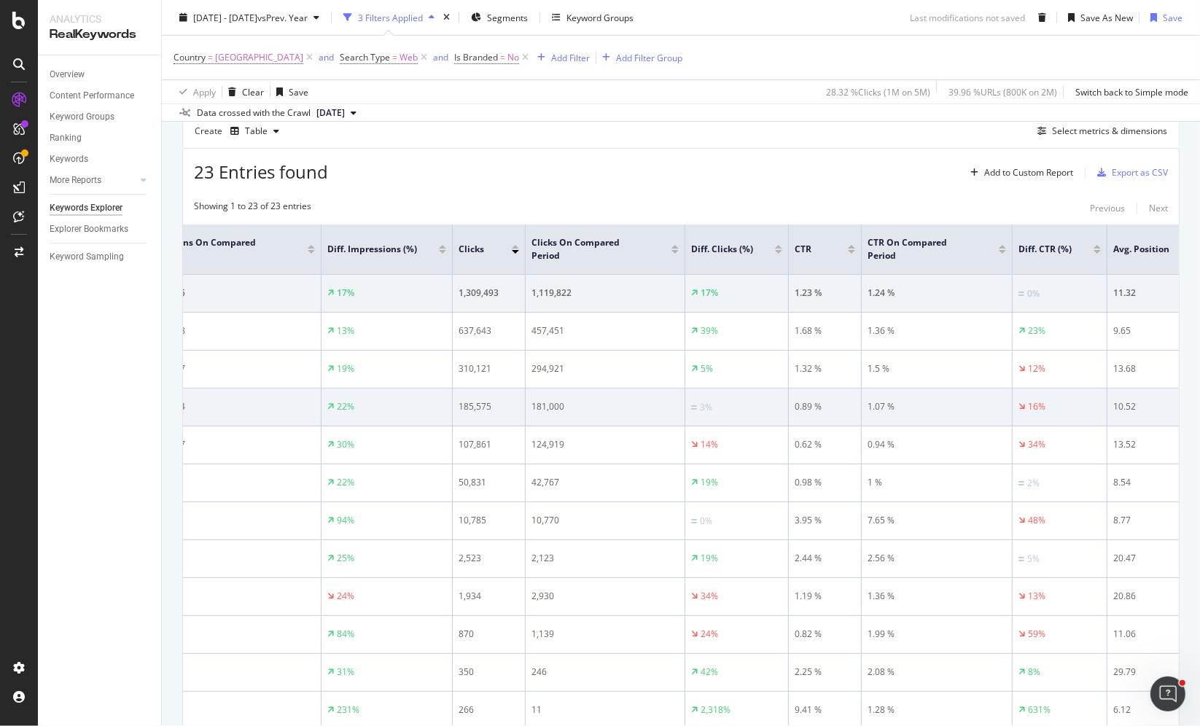
scroll to position [0, 314]
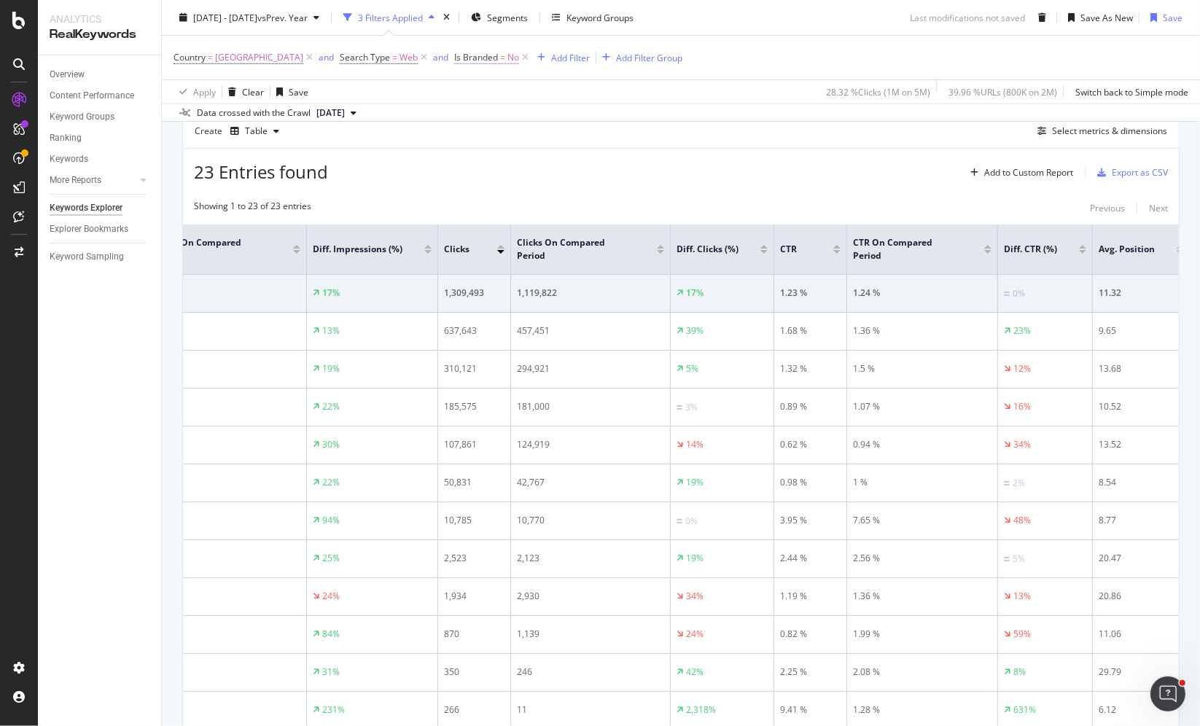
click at [519, 59] on span "No" at bounding box center [514, 57] width 12 height 20
click at [499, 92] on icon at bounding box center [497, 91] width 10 height 9
click at [502, 120] on div "Yes" at bounding box center [561, 121] width 156 height 19
click at [626, 117] on div "Apply" at bounding box center [629, 122] width 23 height 12
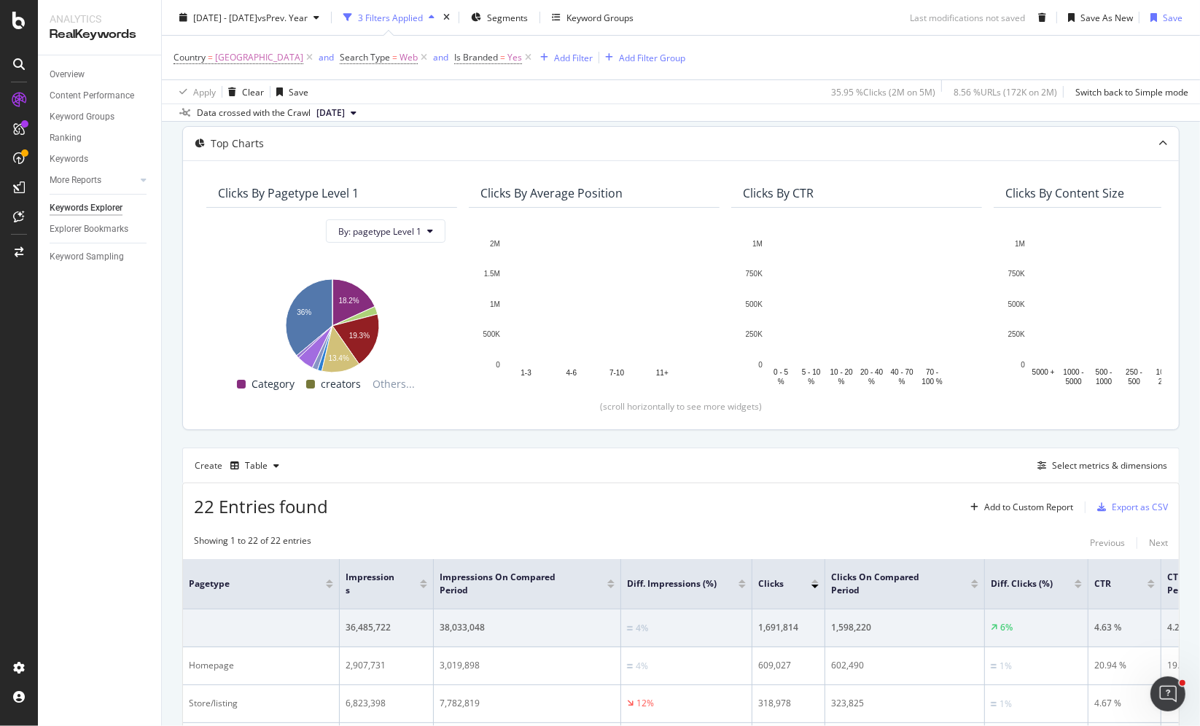
scroll to position [104, 0]
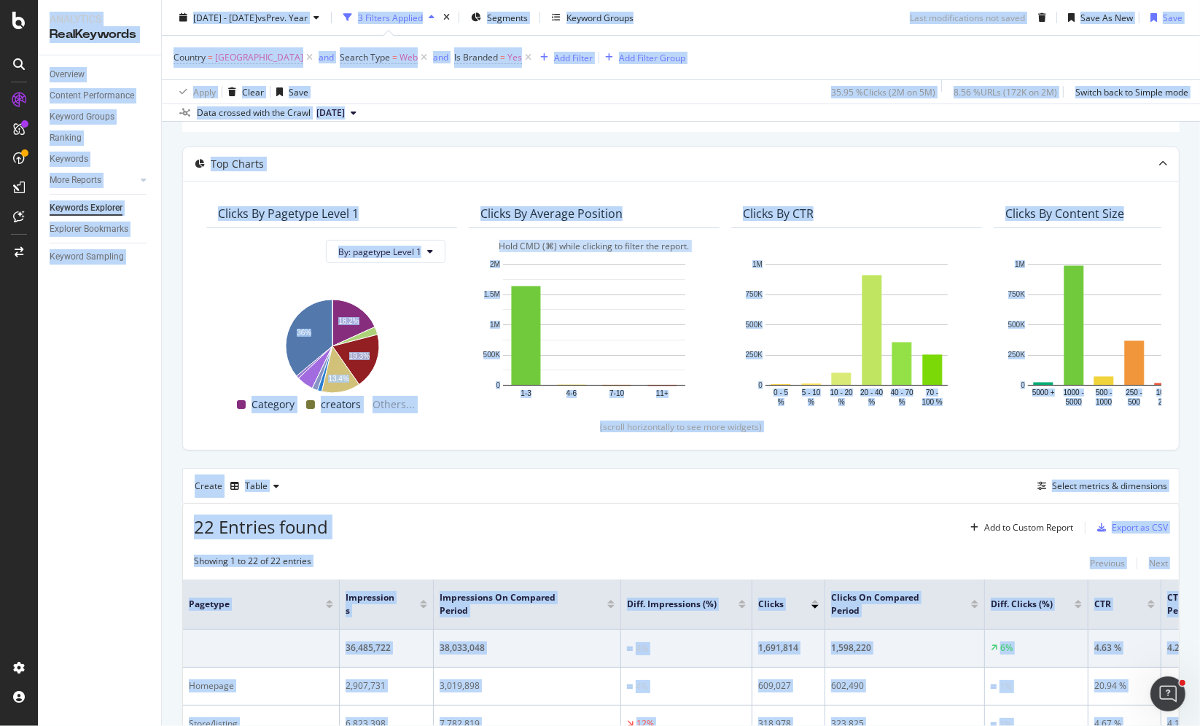
copy div "Analytics RealKeywords Overview Content Performance Keyword Groups Ranking Keyw…"
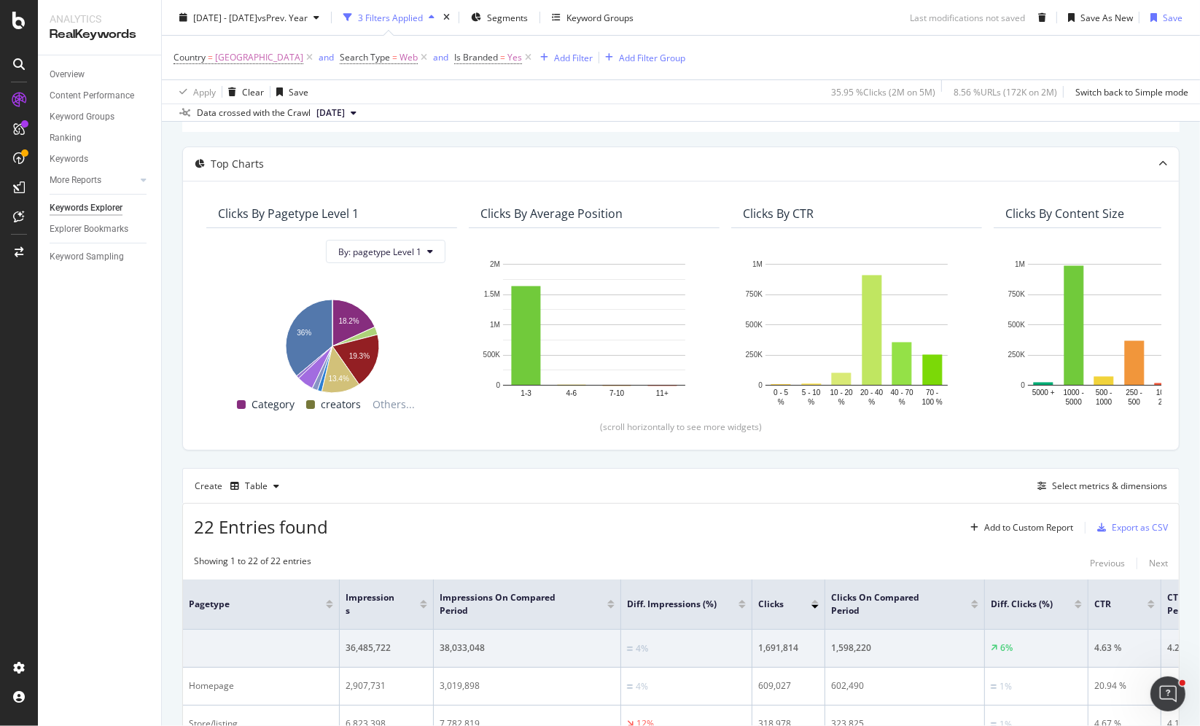
click at [808, 148] on div "Top Charts" at bounding box center [681, 164] width 996 height 34
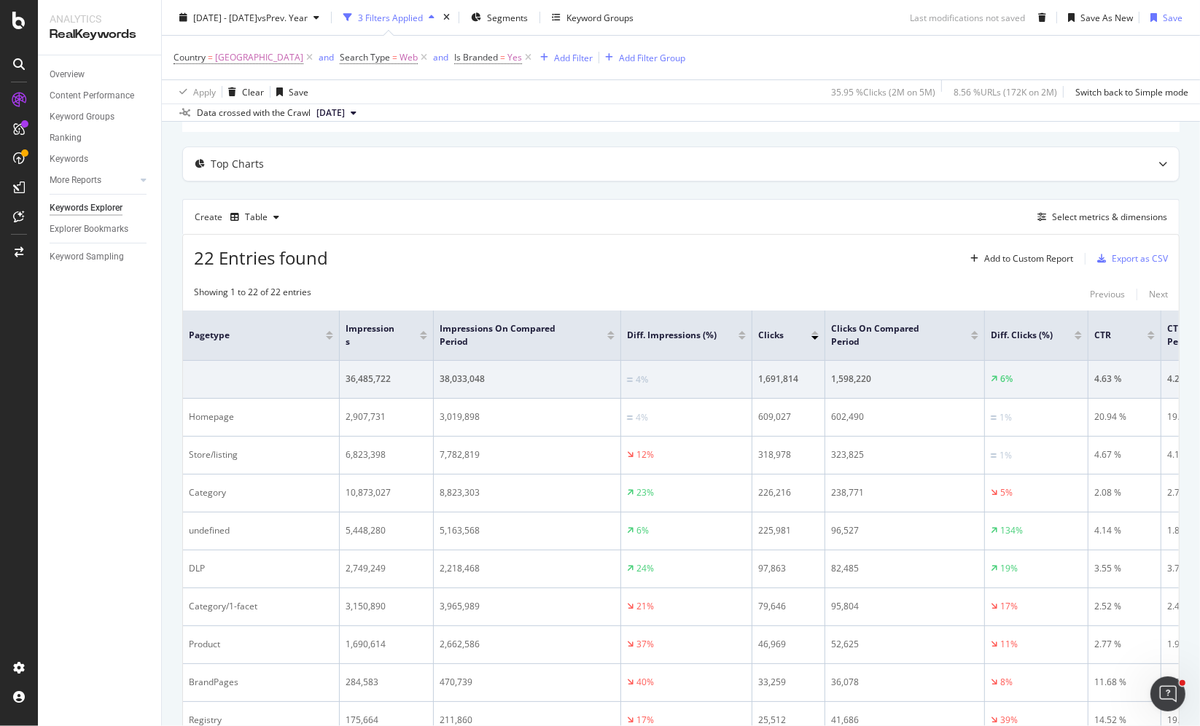
click at [806, 154] on div "Top Charts" at bounding box center [681, 164] width 996 height 34
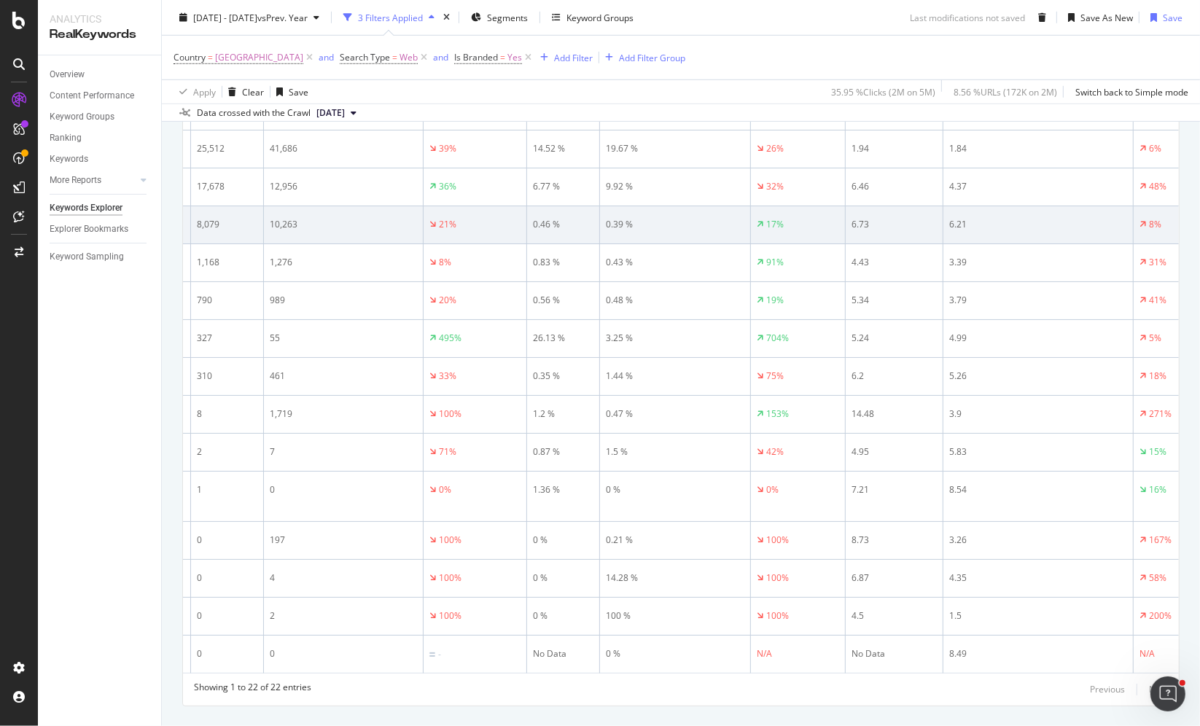
scroll to position [957, 0]
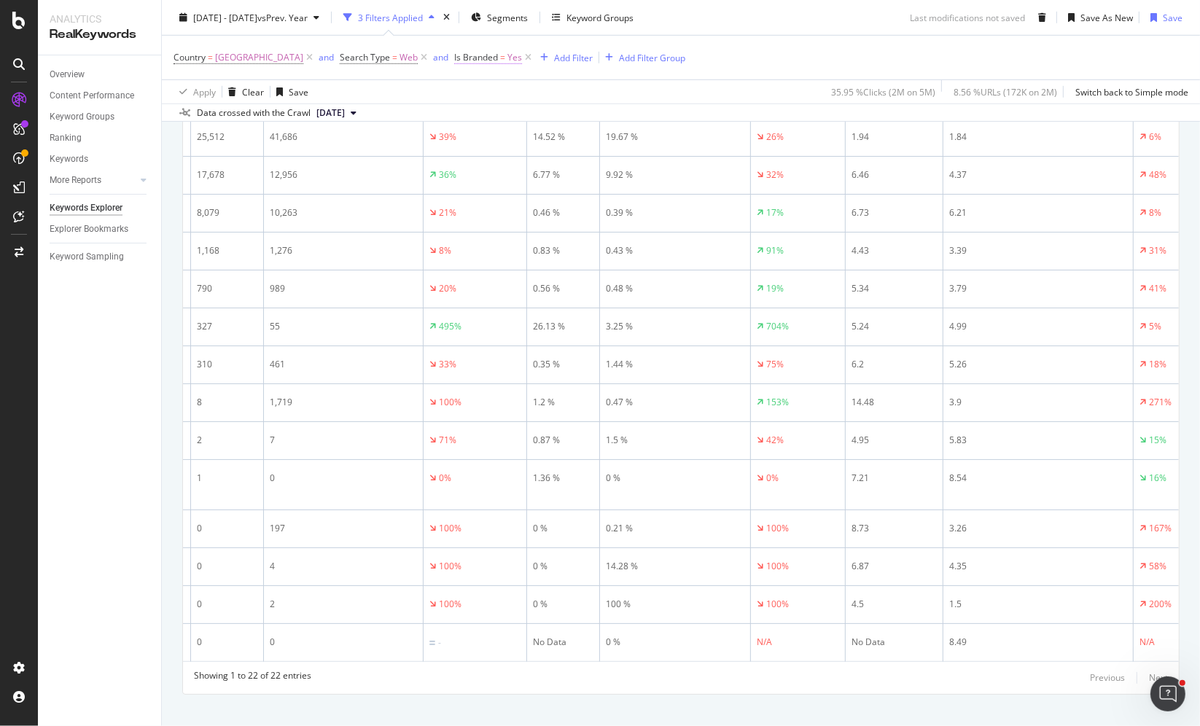
click at [522, 58] on span "Yes" at bounding box center [515, 57] width 15 height 20
drag, startPoint x: 784, startPoint y: 82, endPoint x: 714, endPoint y: 74, distance: 70.5
click at [782, 82] on div "Apply Clear Save 35.95 % Clicks ( 2M on 5M ) 8.56 % URLs ( 172K on 2M ) Switch …" at bounding box center [681, 91] width 1038 height 24
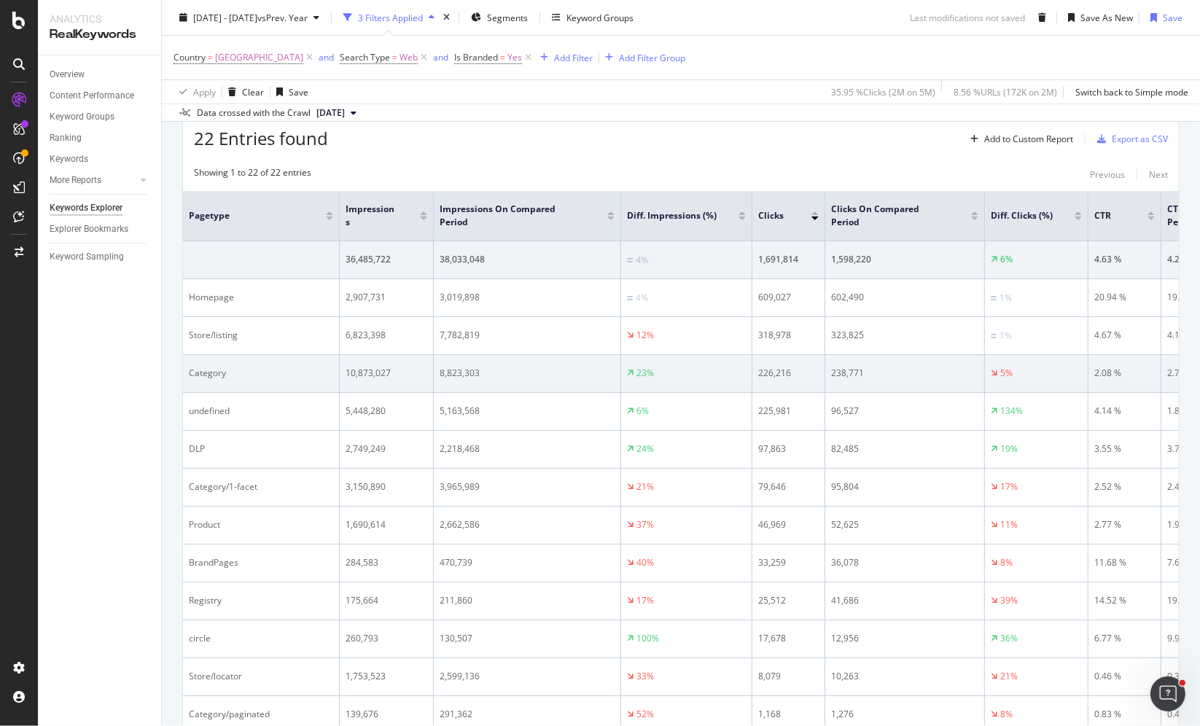
scroll to position [497, 0]
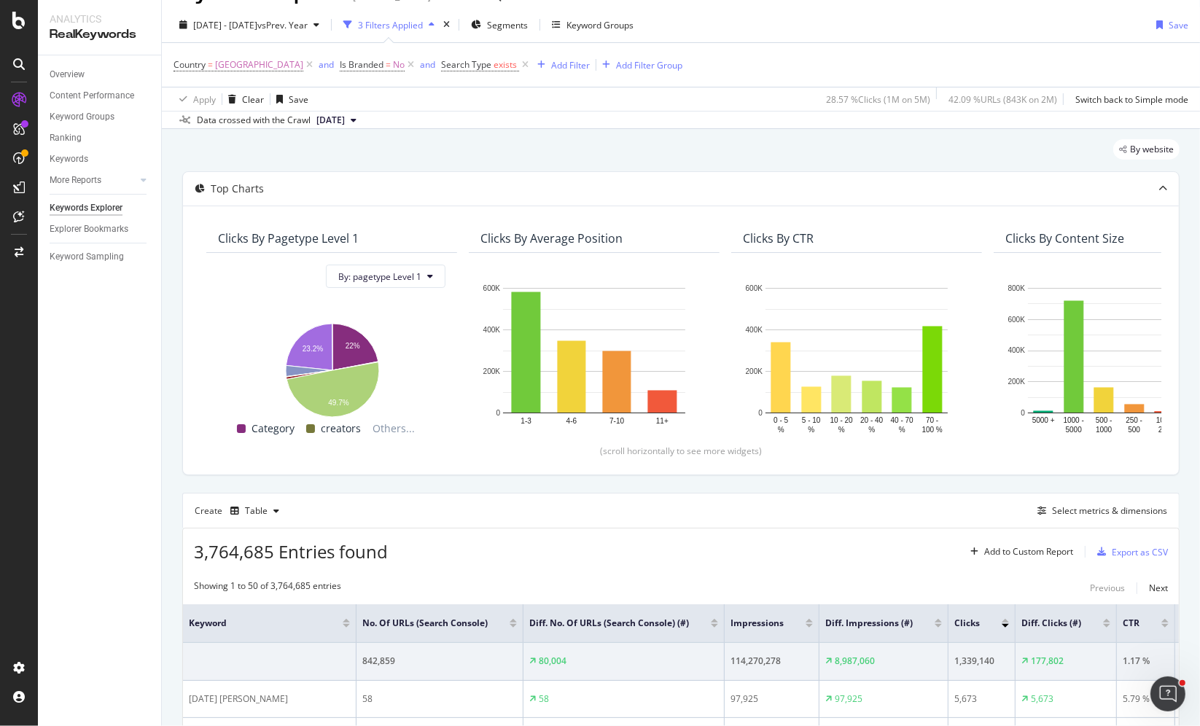
scroll to position [12, 0]
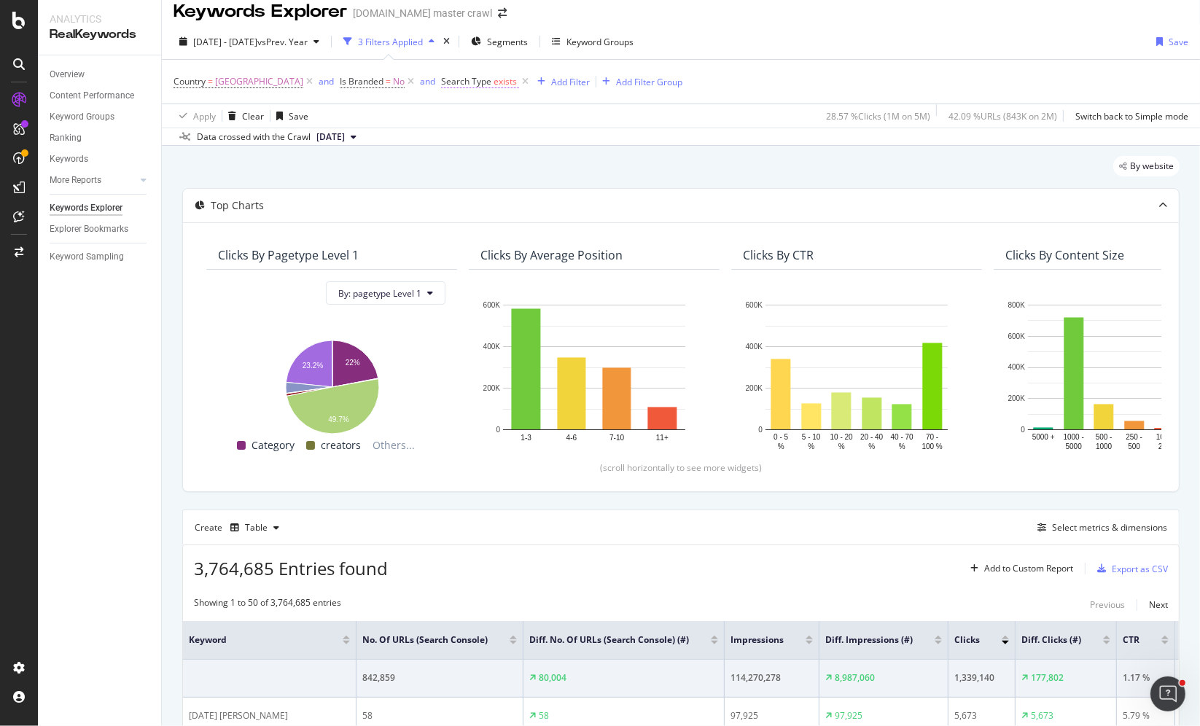
click at [483, 84] on span "Search Type" at bounding box center [466, 81] width 50 height 12
click at [491, 114] on span "Exists" at bounding box center [479, 115] width 23 height 12
click at [696, 111] on div "Apply Clear Save 28.57 % Clicks ( 1M on 5M ) 42.09 % URLs ( 843K on 2M ) Switch…" at bounding box center [681, 116] width 1038 height 24
click at [532, 80] on icon at bounding box center [525, 81] width 12 height 15
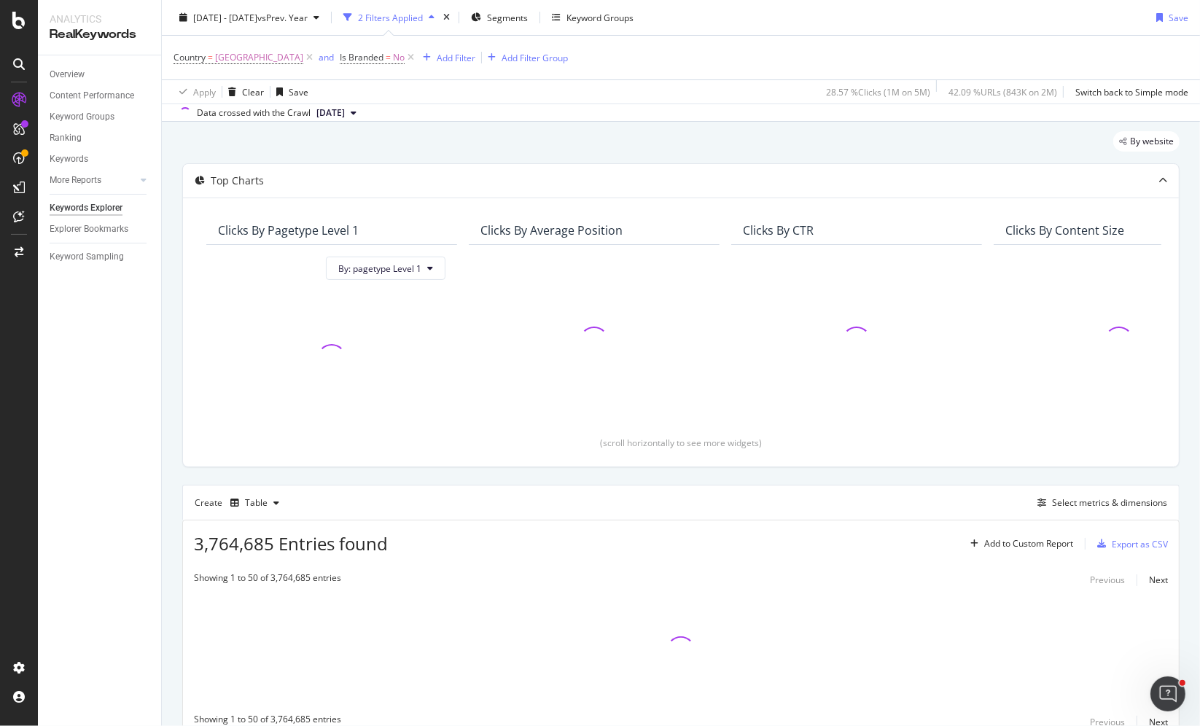
scroll to position [98, 0]
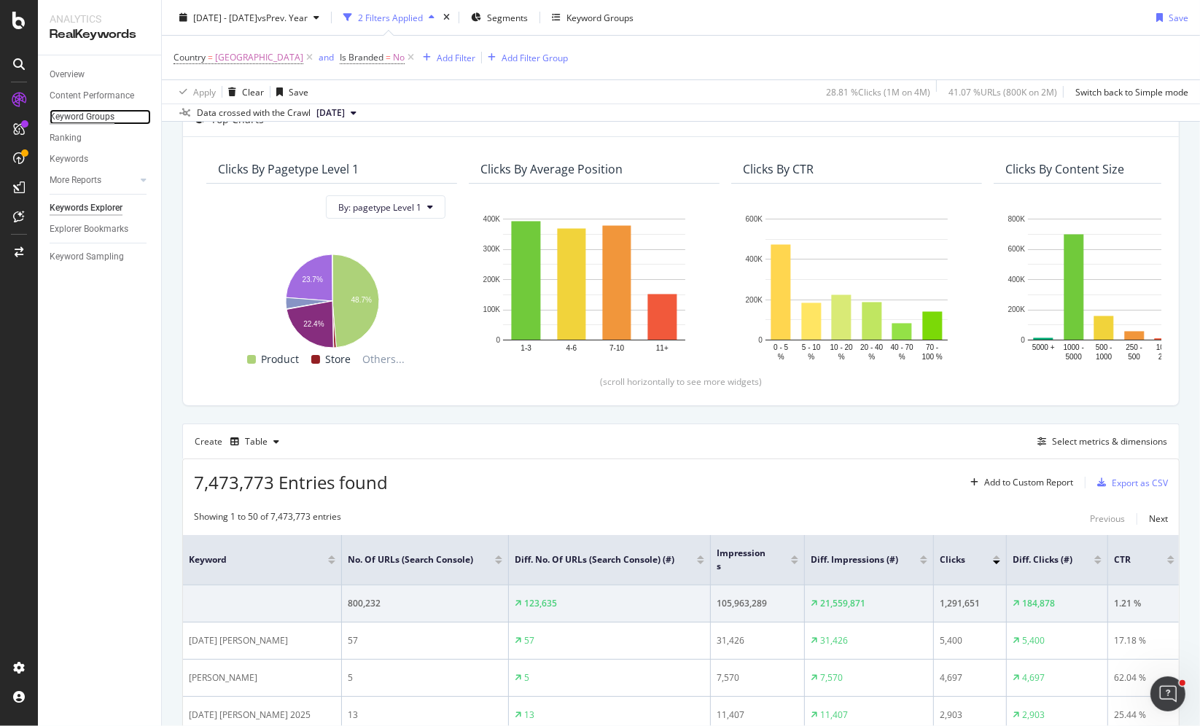
click at [90, 117] on div "Keyword Groups" at bounding box center [82, 116] width 65 height 15
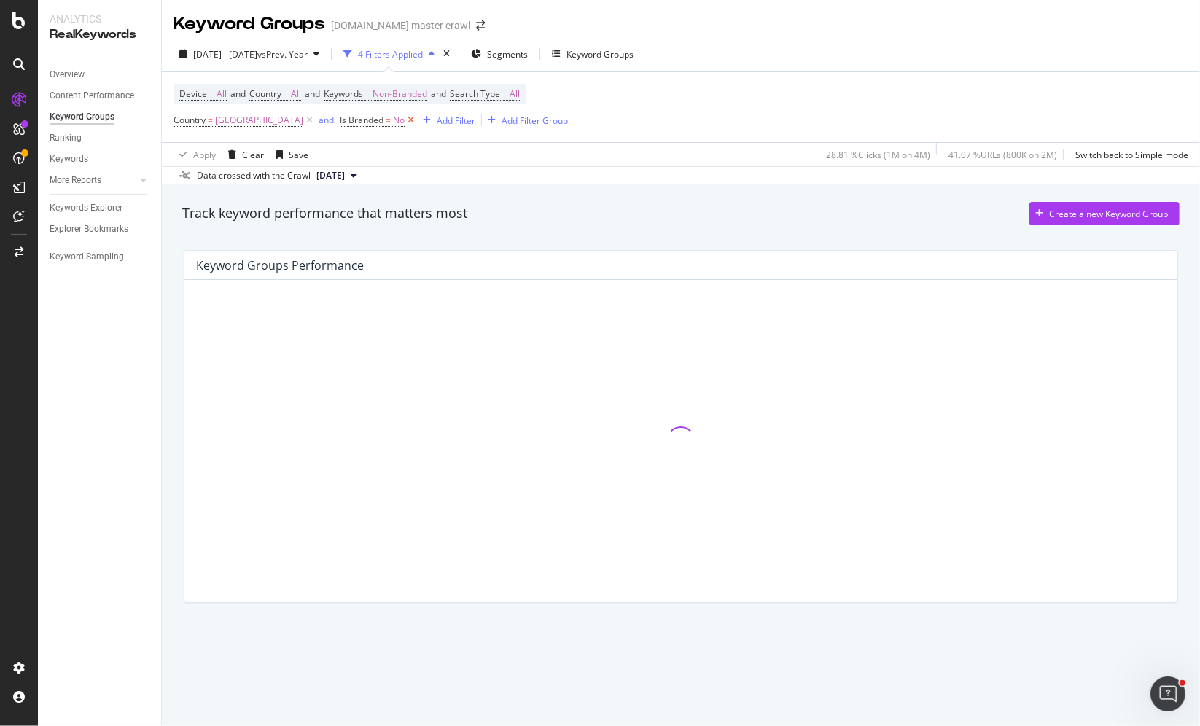
click at [417, 120] on icon at bounding box center [411, 120] width 12 height 15
click at [316, 122] on icon at bounding box center [309, 120] width 12 height 15
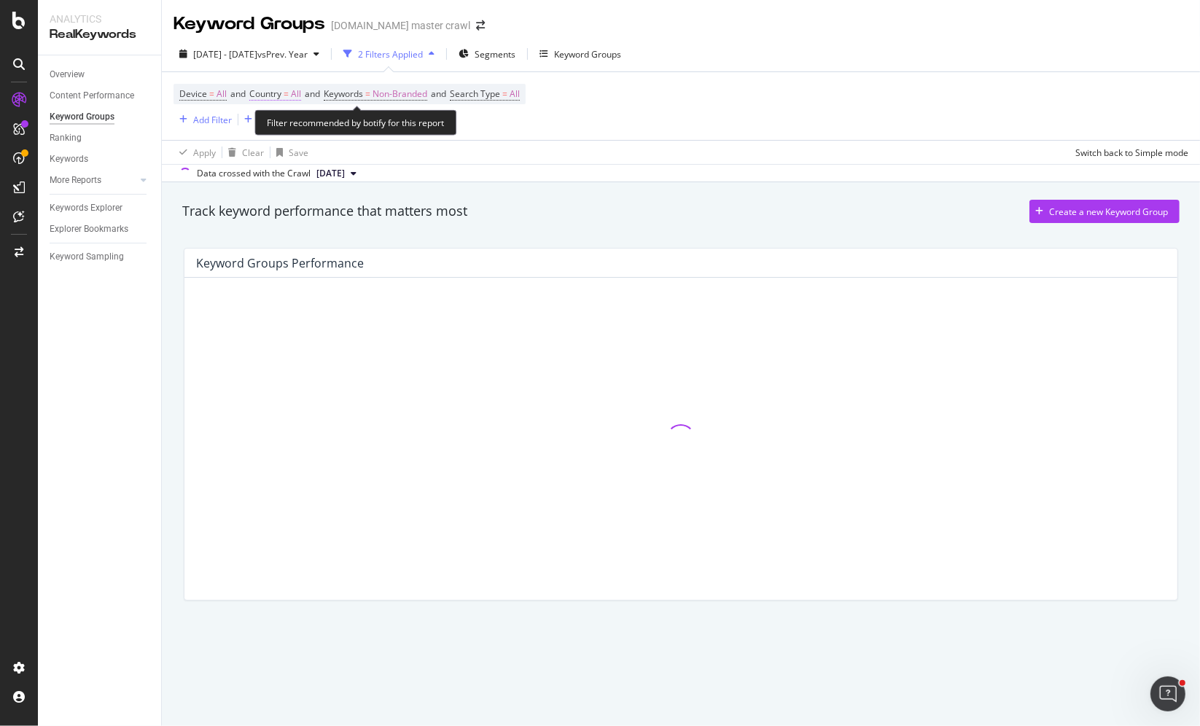
click at [289, 90] on span "=" at bounding box center [286, 94] width 5 height 12
click at [281, 124] on icon at bounding box center [282, 127] width 10 height 9
click at [297, 175] on span "United States of America" at bounding box center [317, 177] width 88 height 12
click at [410, 162] on div "Apply" at bounding box center [415, 158] width 23 height 12
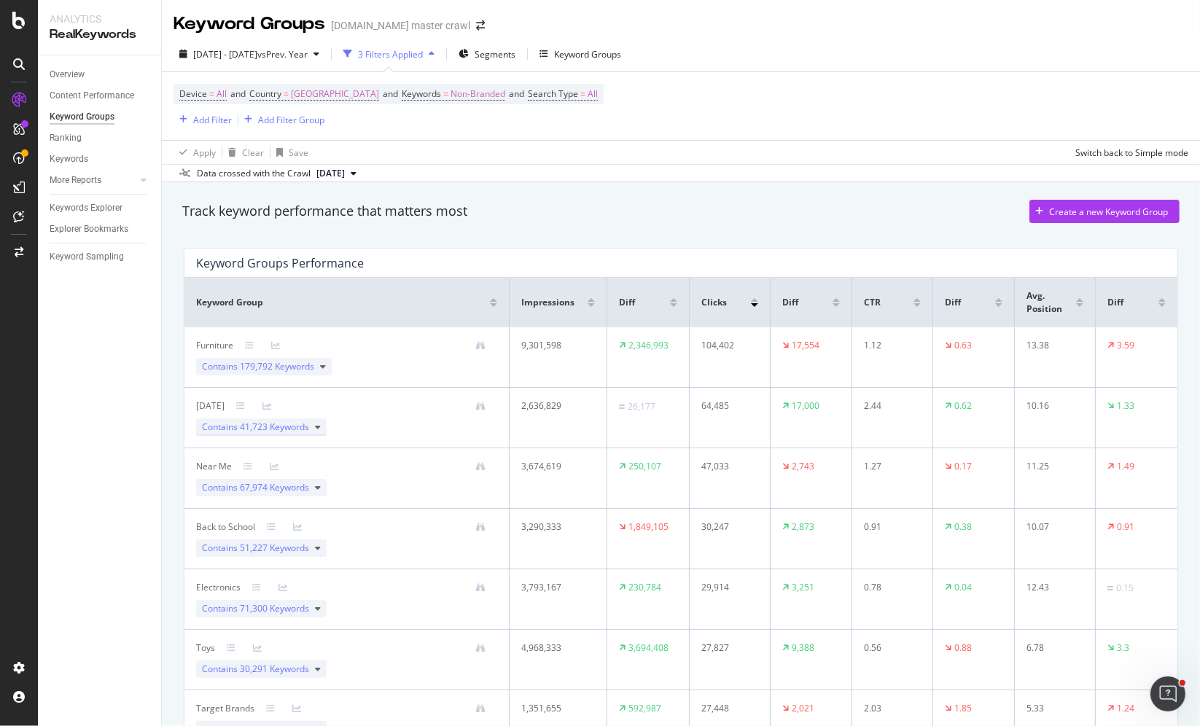
click at [311, 420] on div "Contains 41,723 Keywords" at bounding box center [261, 428] width 131 height 18
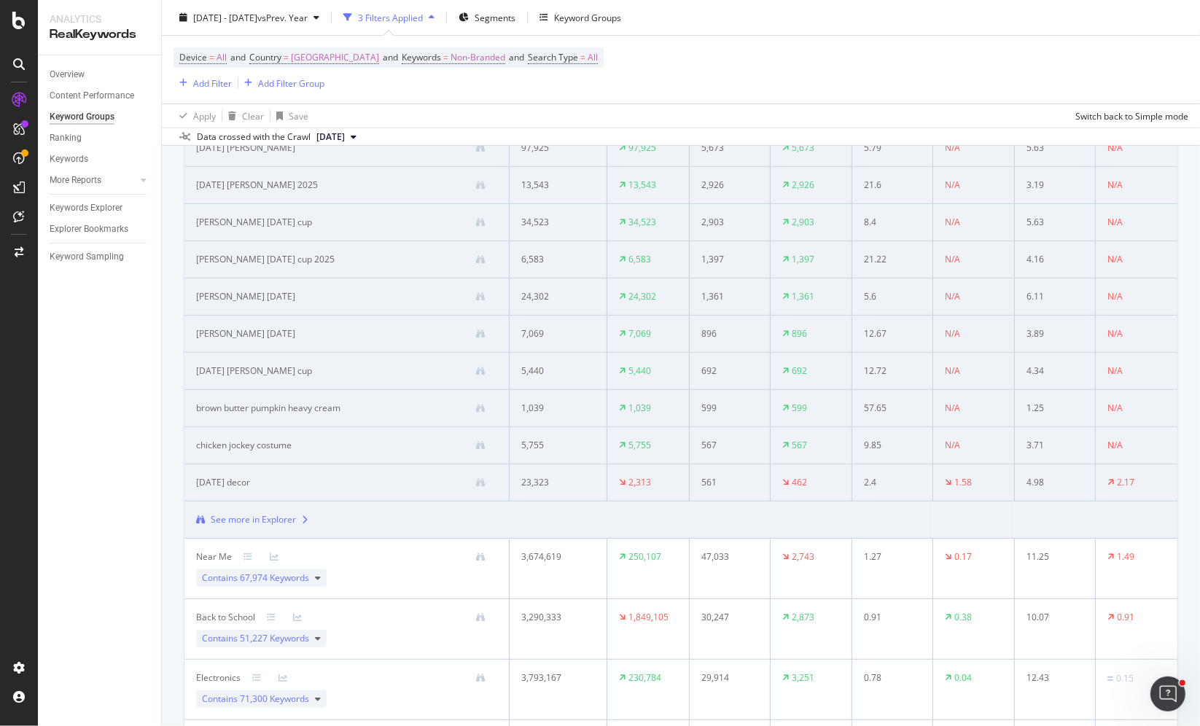
scroll to position [322, 0]
click at [248, 514] on div "See more in Explorer" at bounding box center [253, 516] width 85 height 13
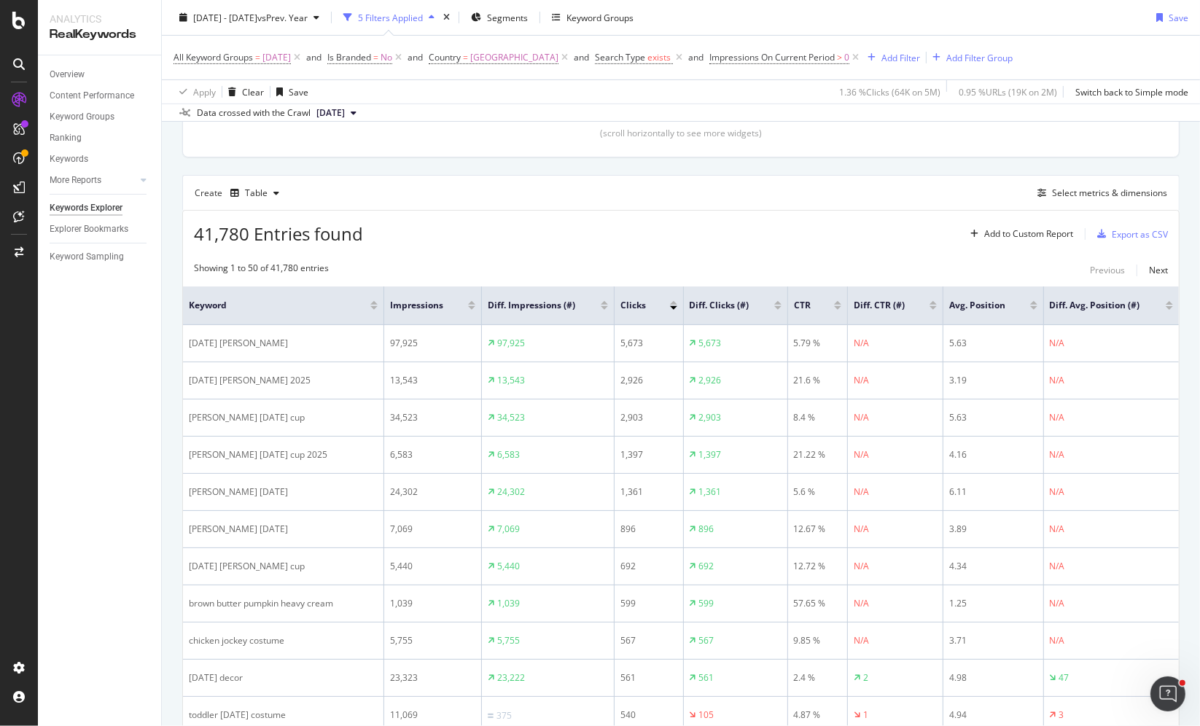
scroll to position [337, 0]
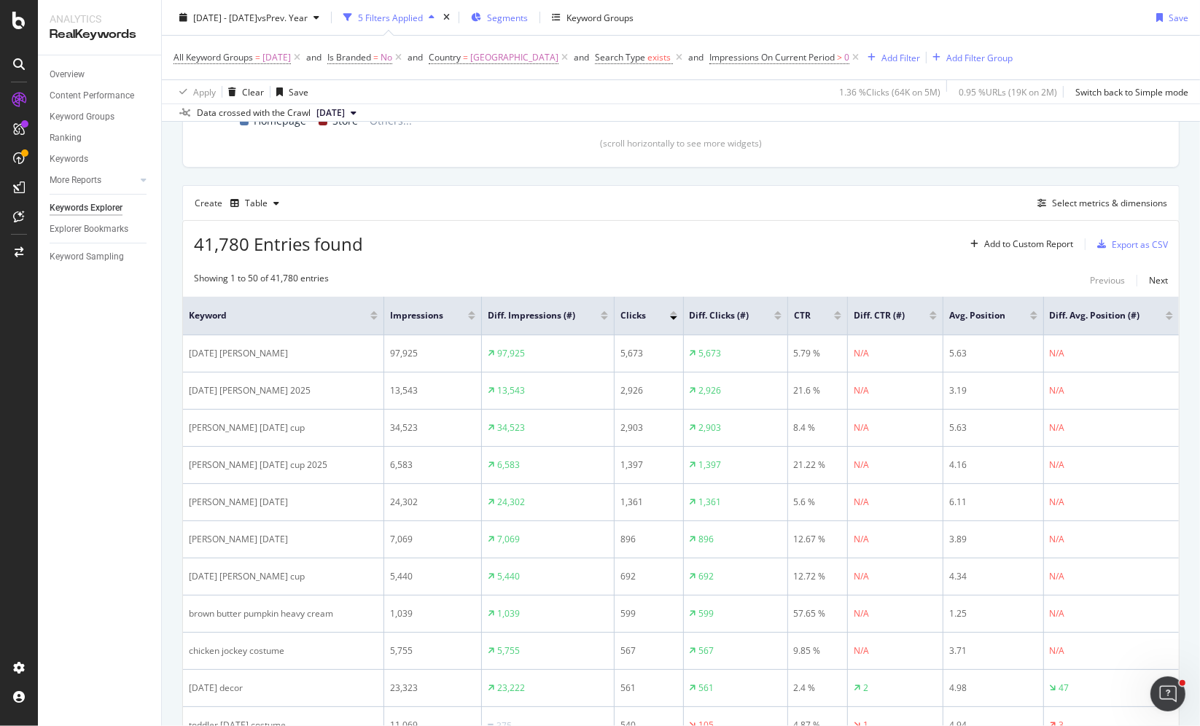
click at [521, 18] on div "Segments" at bounding box center [499, 18] width 57 height 22
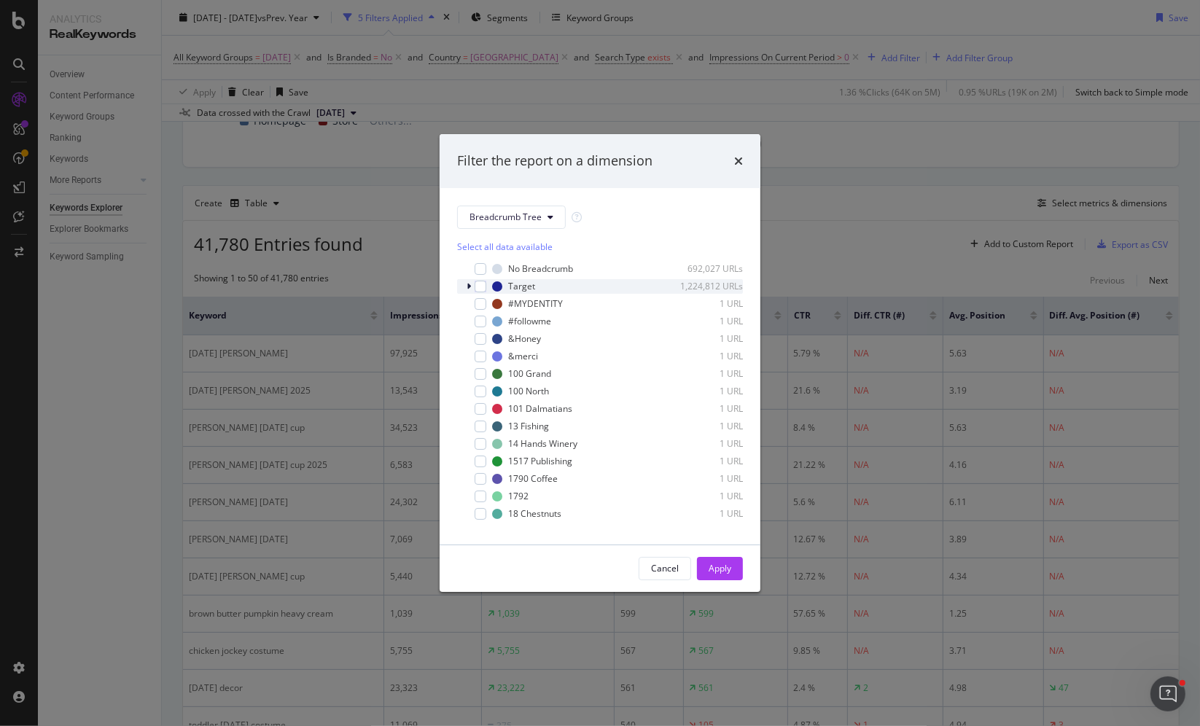
click at [470, 286] on icon "modal" at bounding box center [469, 286] width 4 height 9
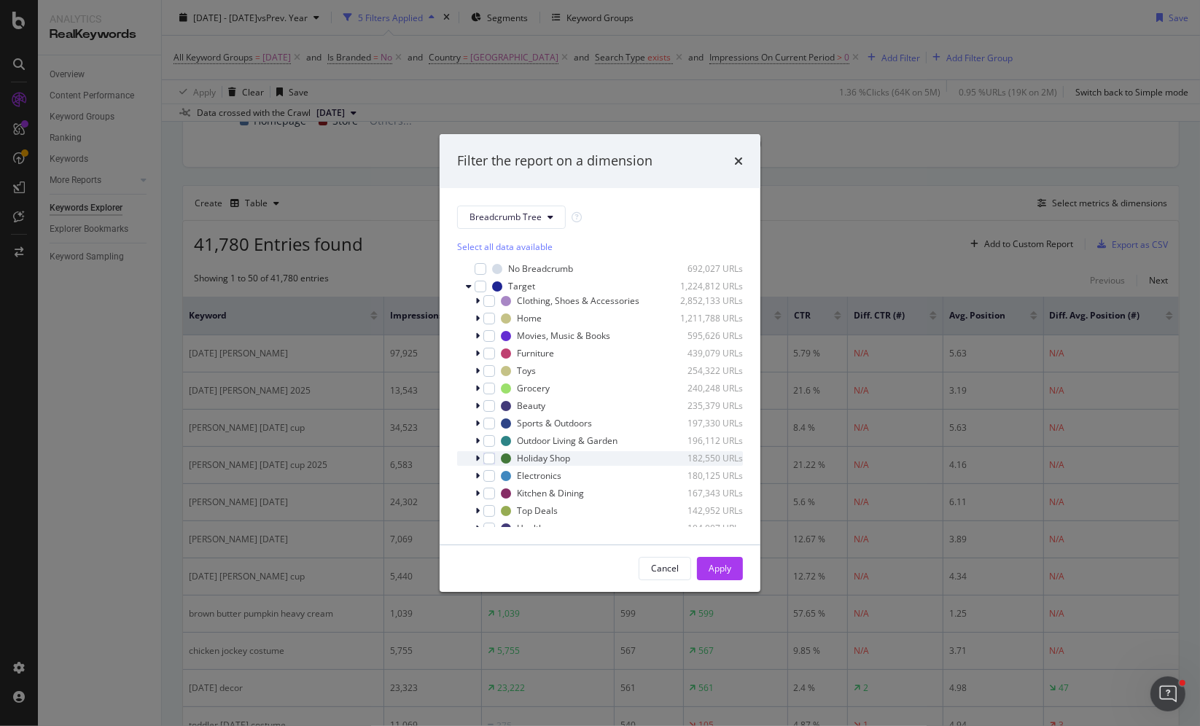
click at [478, 459] on icon "modal" at bounding box center [477, 458] width 4 height 9
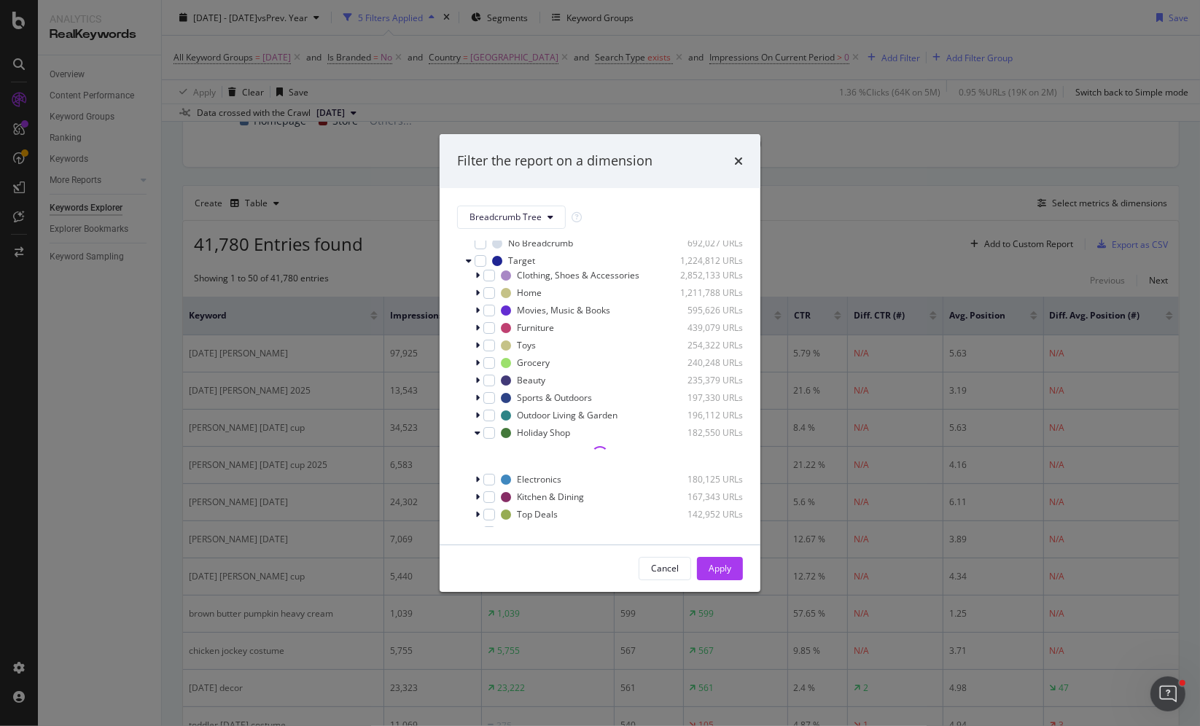
scroll to position [47, 0]
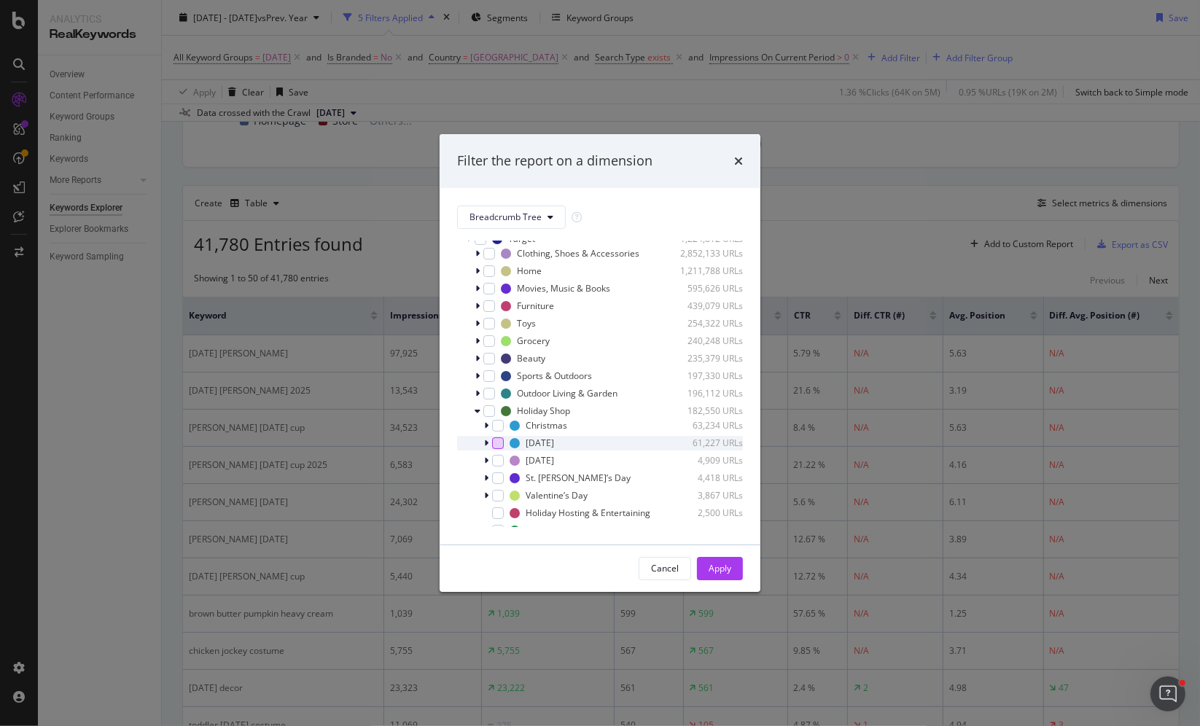
click at [497, 443] on div "modal" at bounding box center [498, 444] width 12 height 12
click at [710, 561] on div "Apply" at bounding box center [720, 569] width 23 height 22
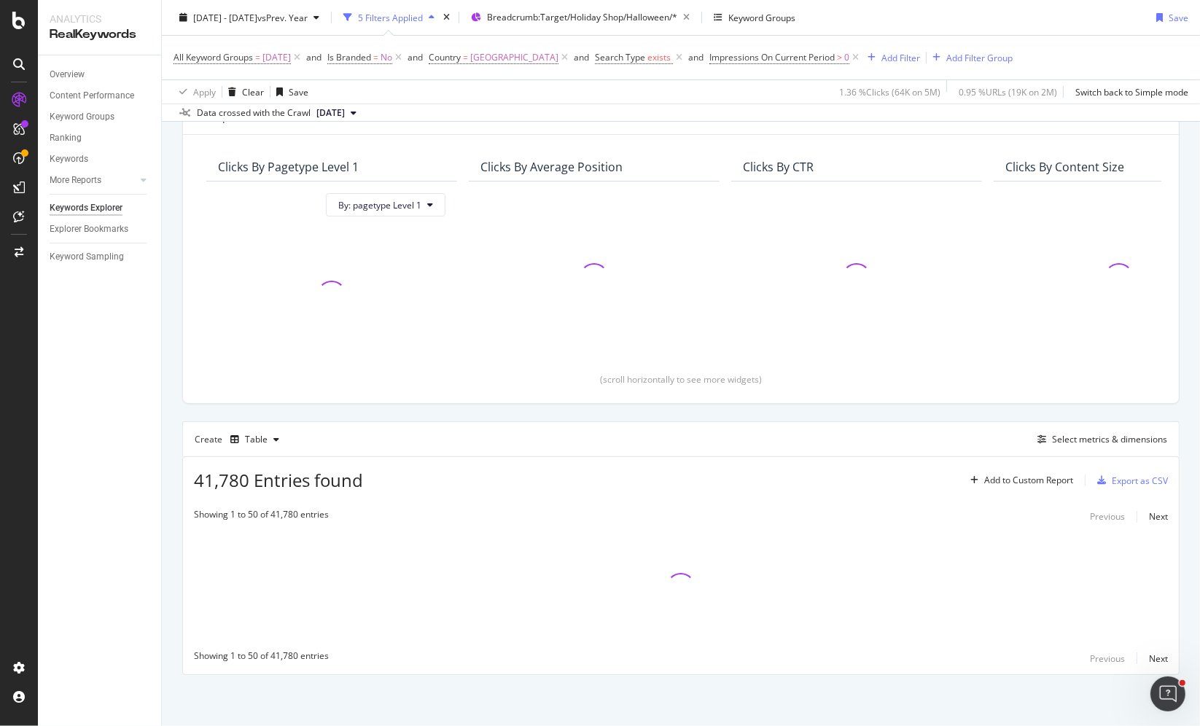
scroll to position [98, 0]
click at [303, 58] on icon at bounding box center [297, 57] width 12 height 15
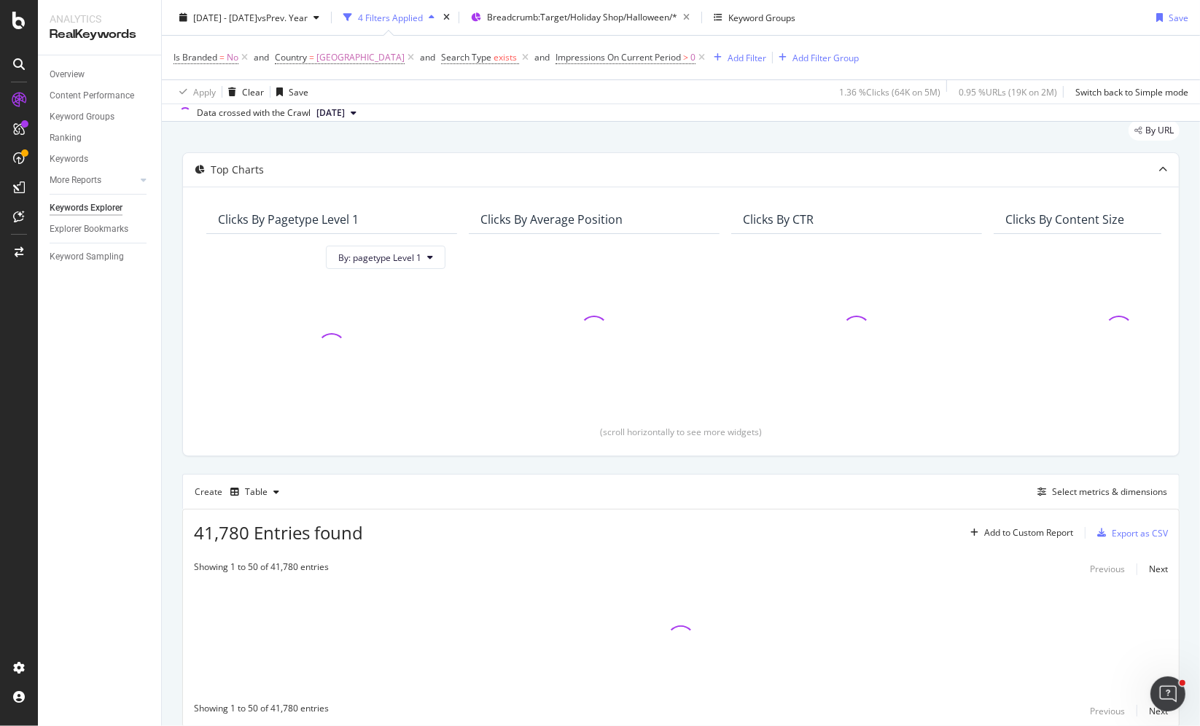
scroll to position [39, 0]
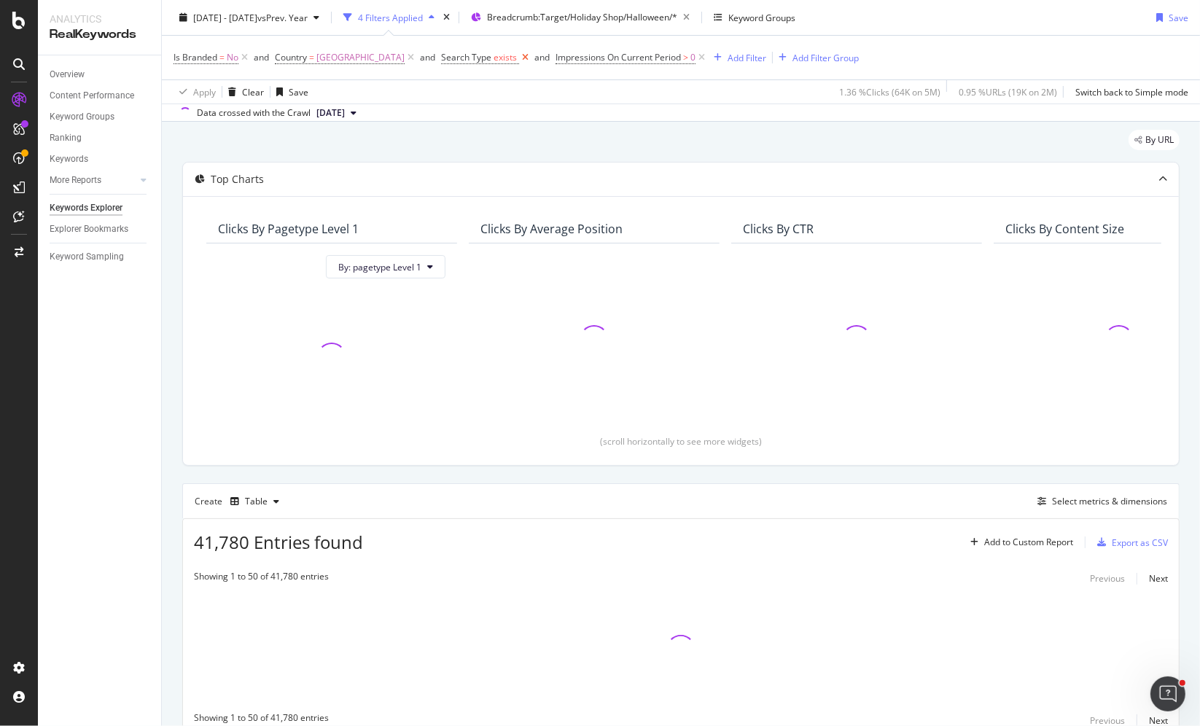
click at [532, 57] on icon at bounding box center [525, 57] width 12 height 15
click at [246, 56] on icon at bounding box center [244, 57] width 12 height 15
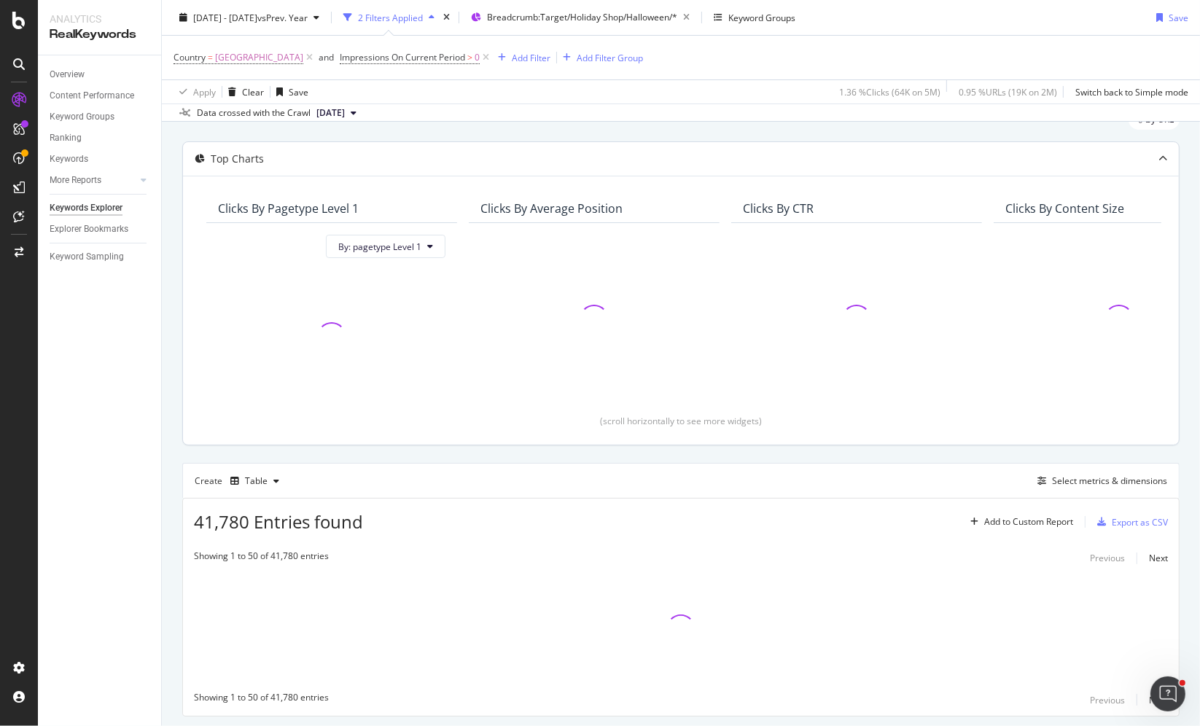
scroll to position [98, 0]
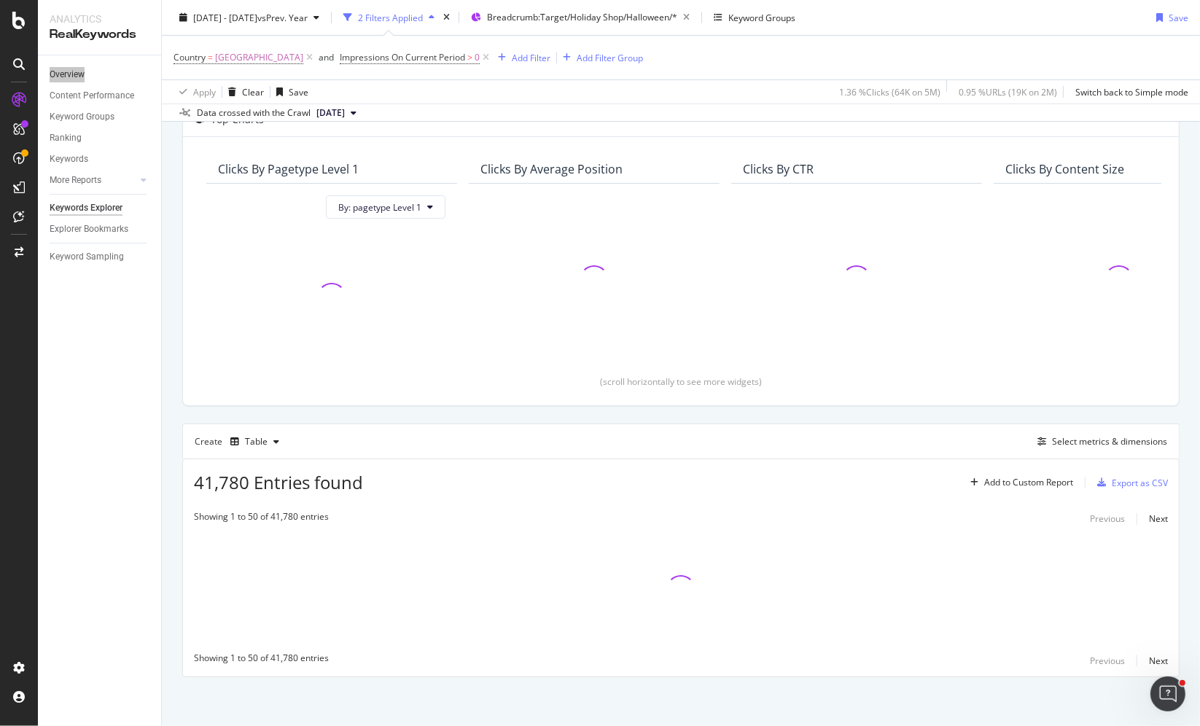
drag, startPoint x: 80, startPoint y: 74, endPoint x: 413, endPoint y: 1, distance: 341.1
click at [0, 0] on div "Analytics RealKeywords Overview Content Performance Keyword Groups Ranking Keyw…" at bounding box center [600, 363] width 1200 height 726
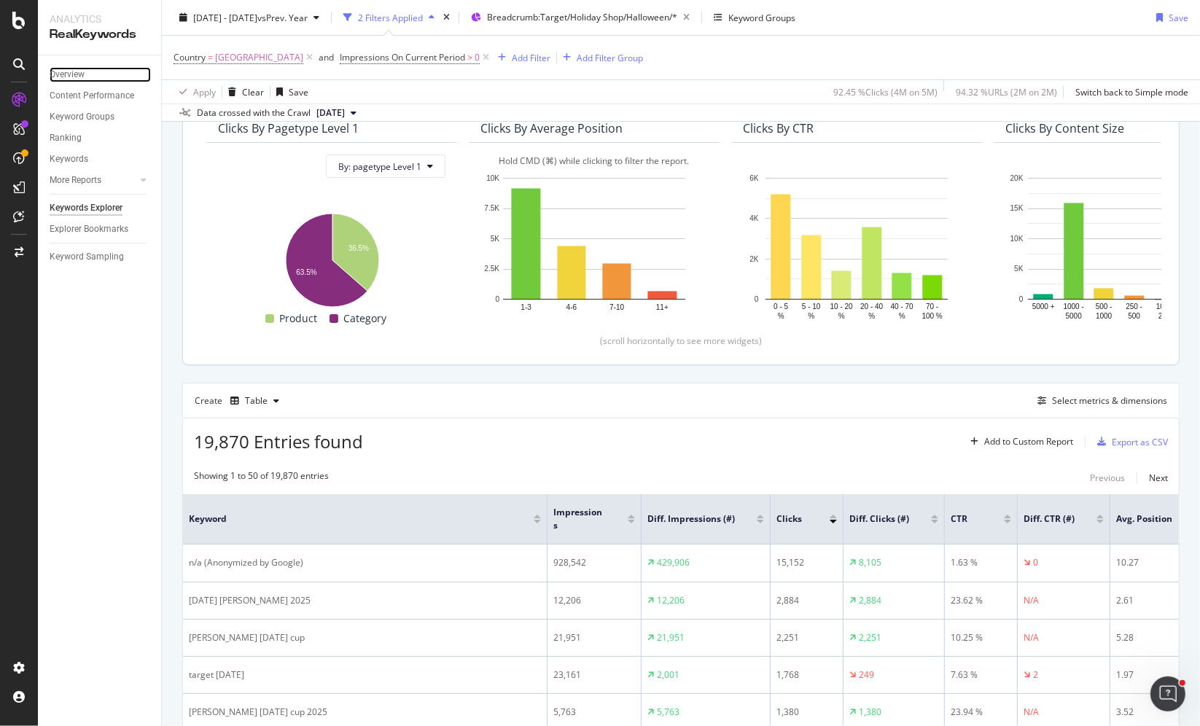
scroll to position [62, 0]
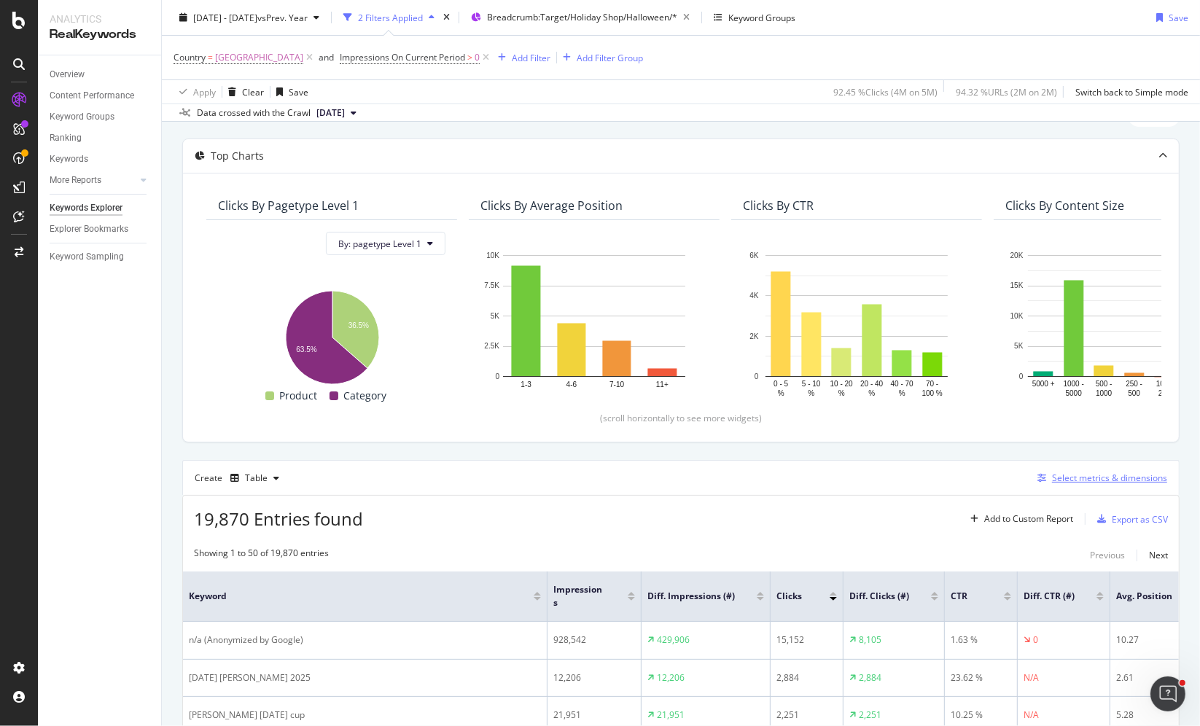
click at [1084, 473] on div "Select metrics & dimensions" at bounding box center [1109, 478] width 115 height 12
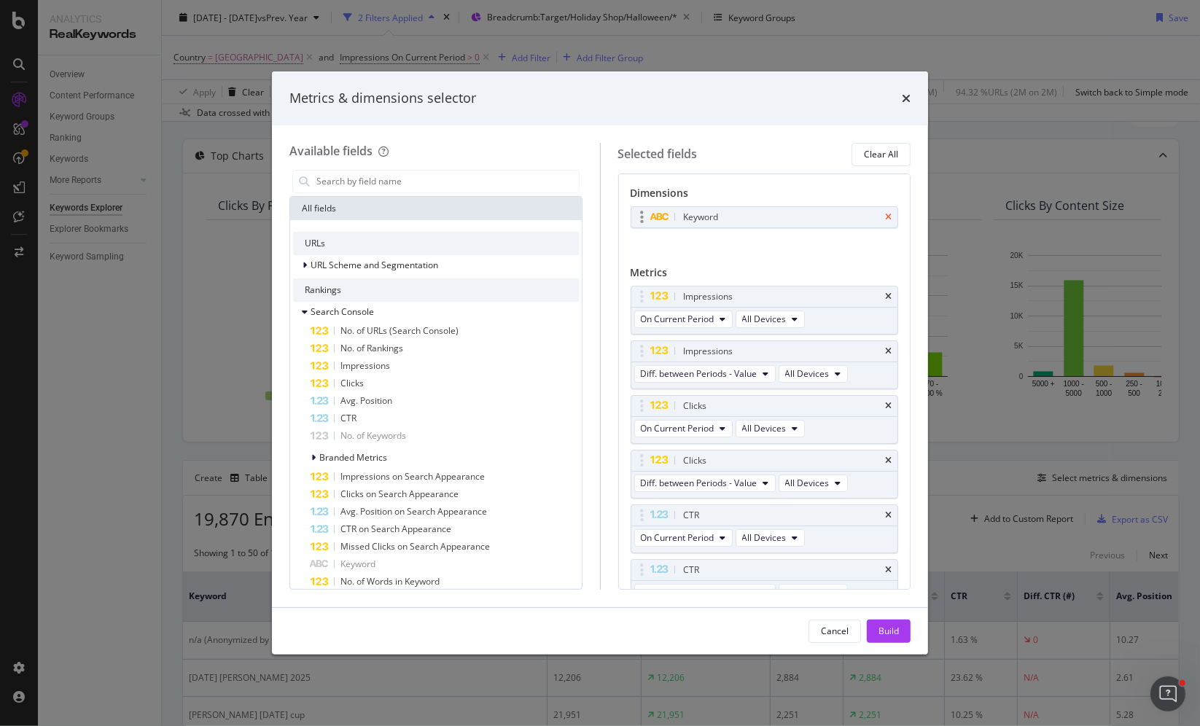
click at [891, 219] on icon "times" at bounding box center [888, 217] width 7 height 9
click at [832, 220] on div "No Dimension Selected" at bounding box center [765, 217] width 268 height 23
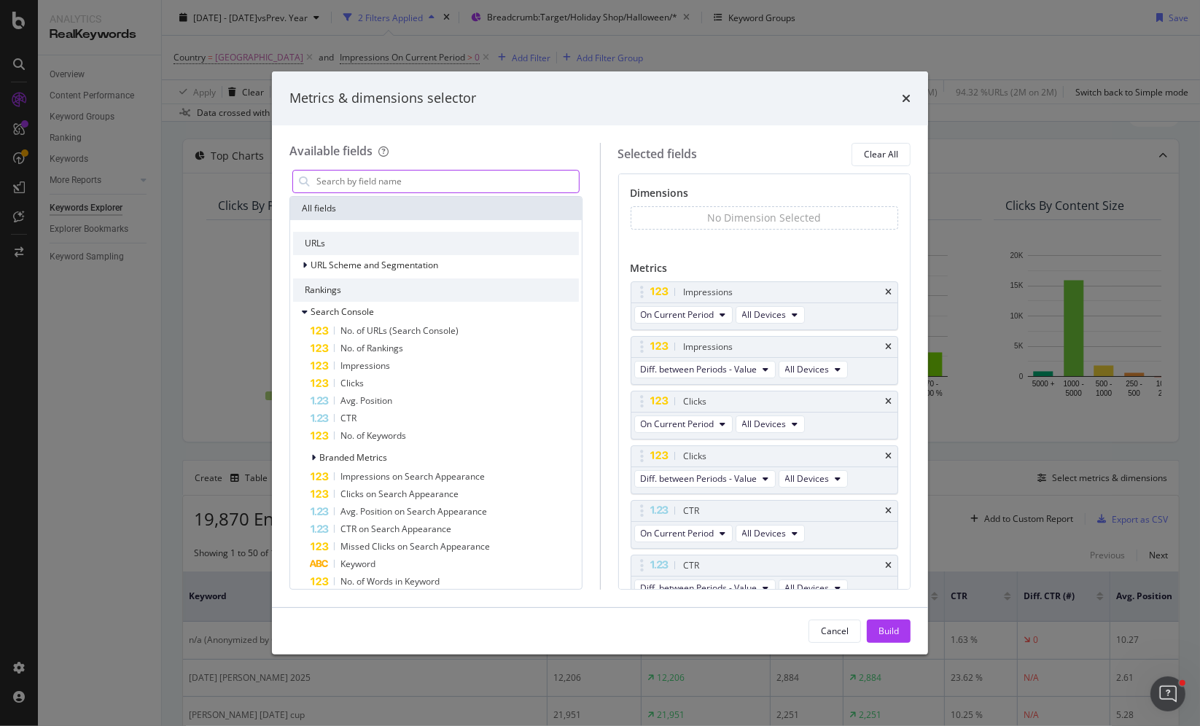
click at [407, 179] on input "modal" at bounding box center [447, 182] width 264 height 22
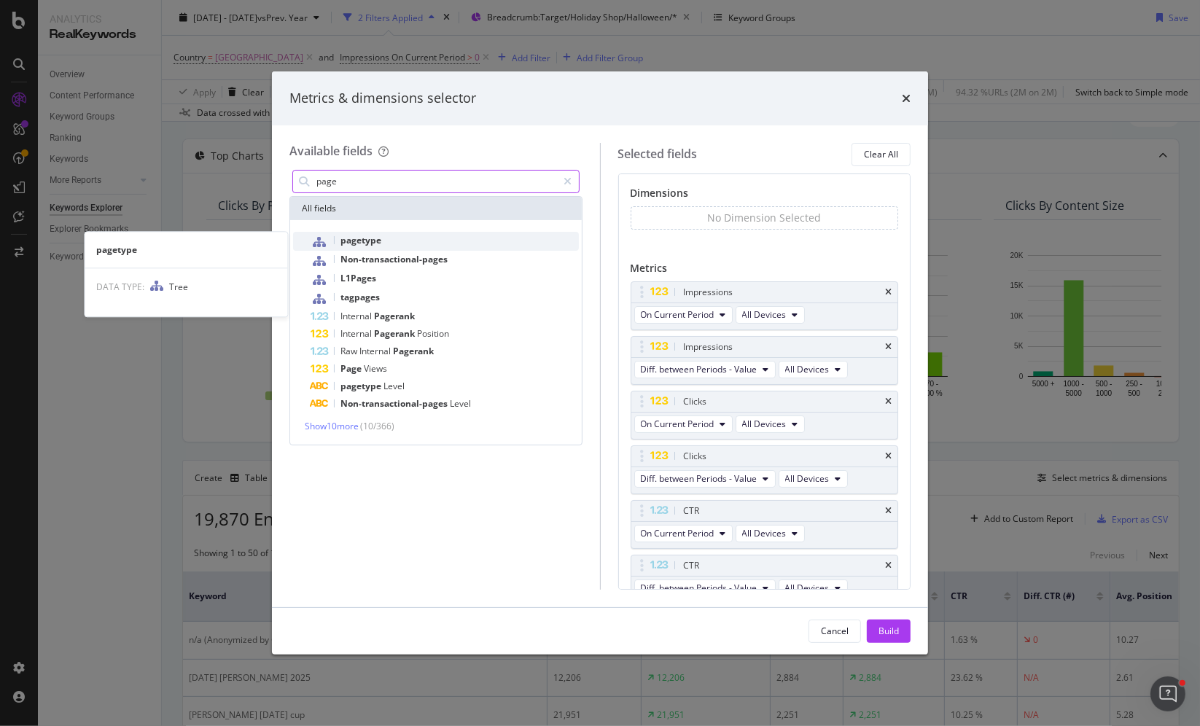
type input "page"
click at [411, 233] on div "pagetype" at bounding box center [445, 241] width 268 height 19
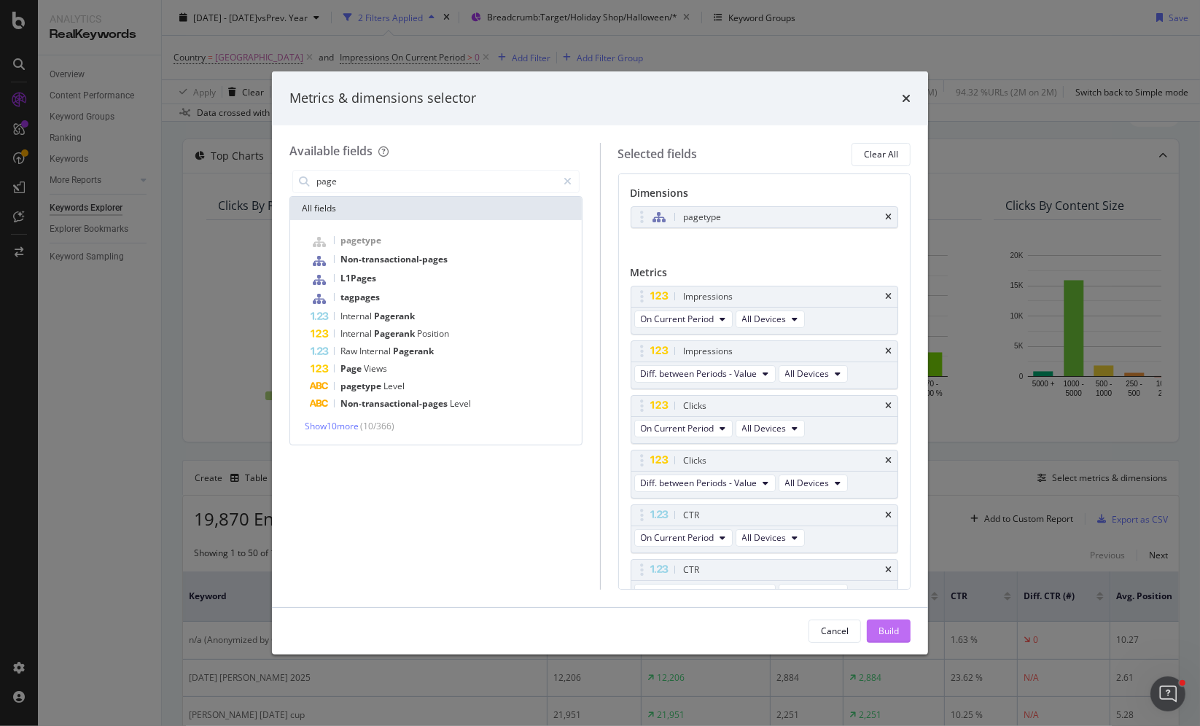
click at [888, 634] on div "Build" at bounding box center [889, 631] width 20 height 12
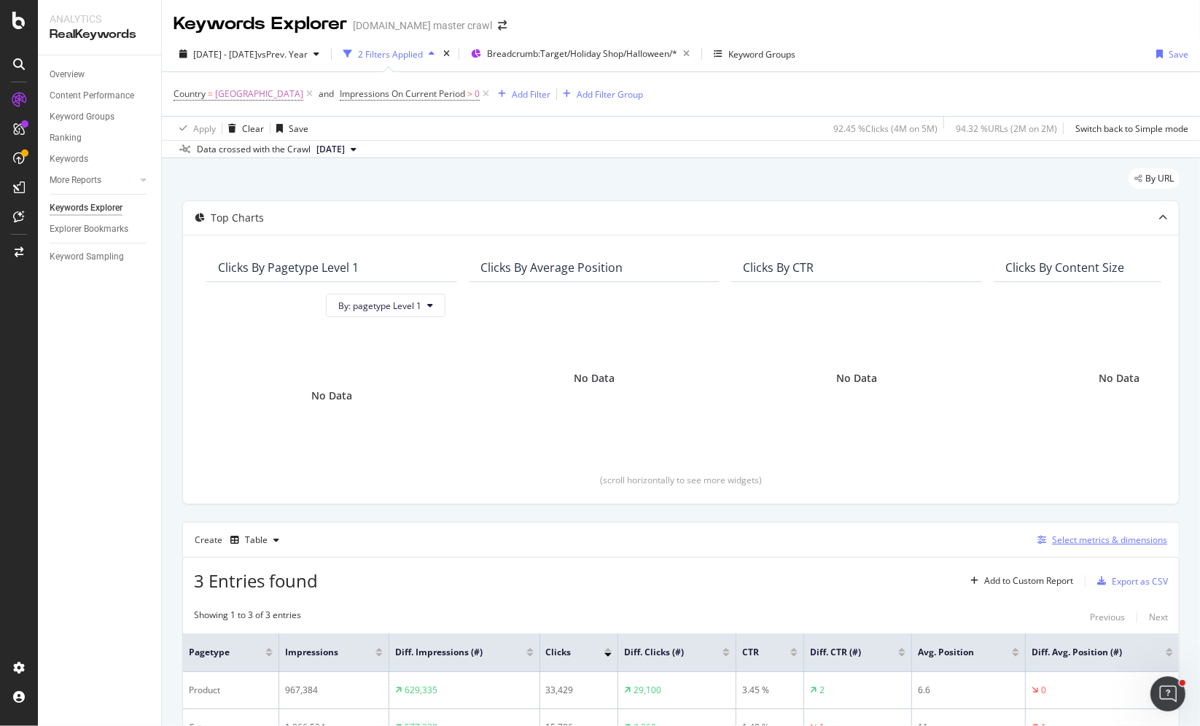
click at [1090, 540] on div "Select metrics & dimensions" at bounding box center [1109, 540] width 115 height 12
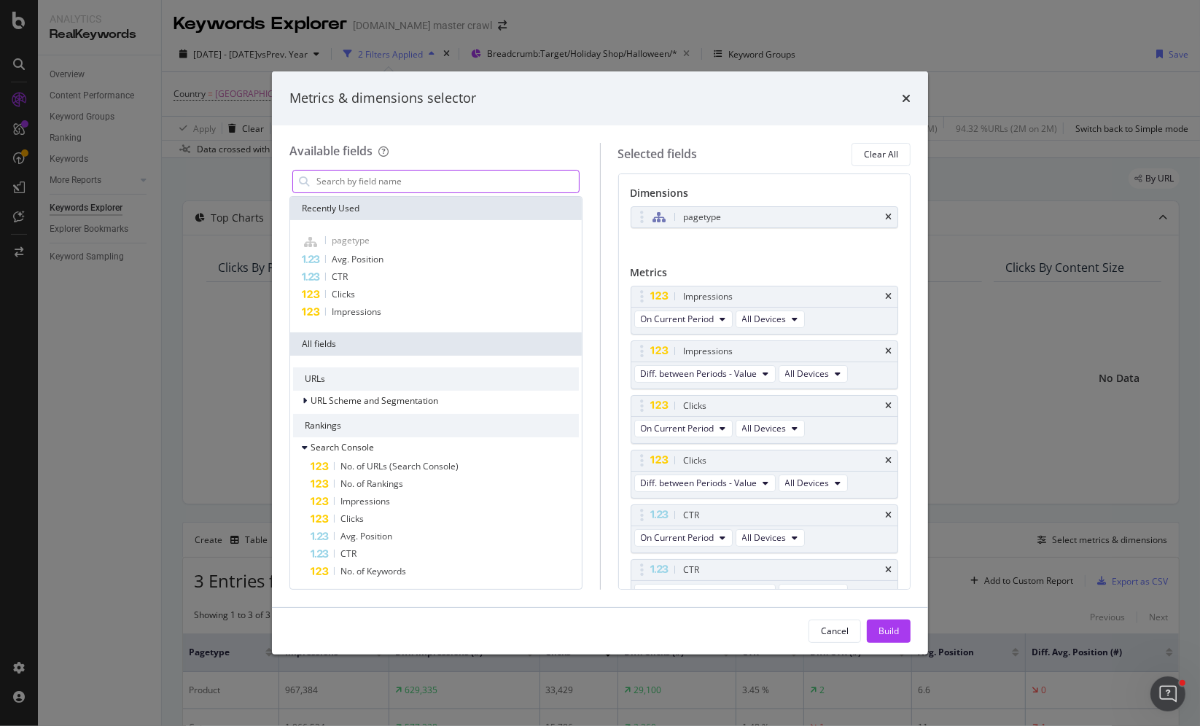
click at [429, 188] on input "modal" at bounding box center [447, 182] width 264 height 22
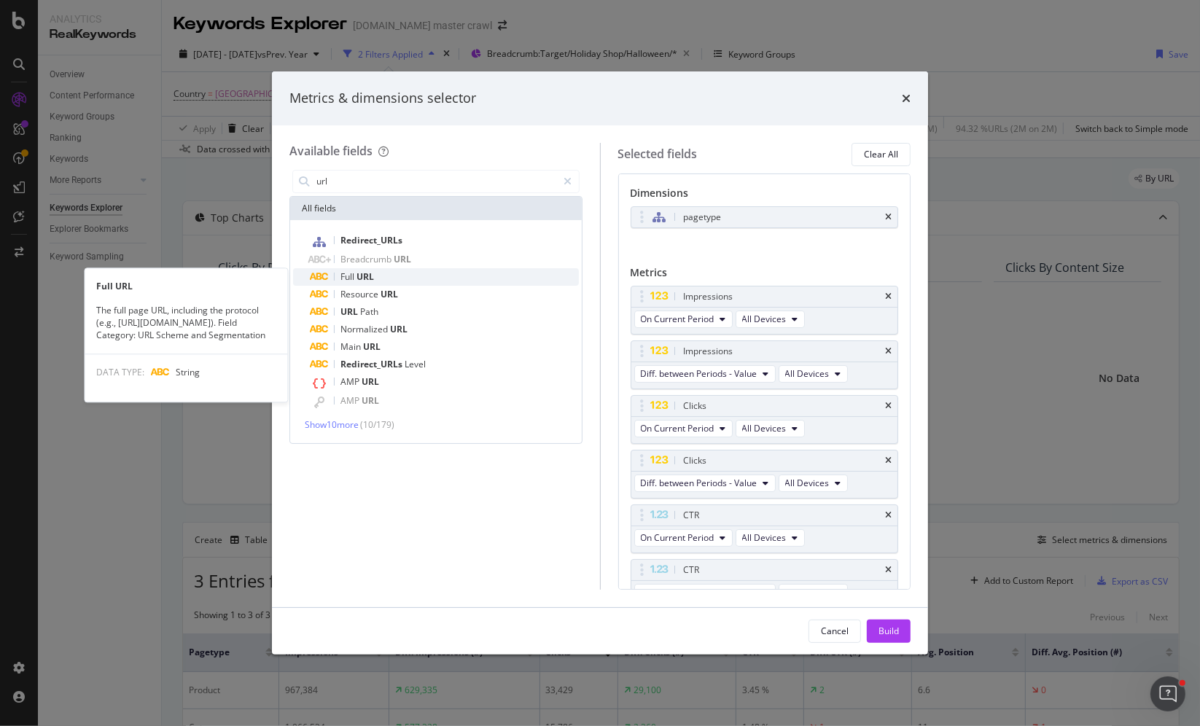
type input "url"
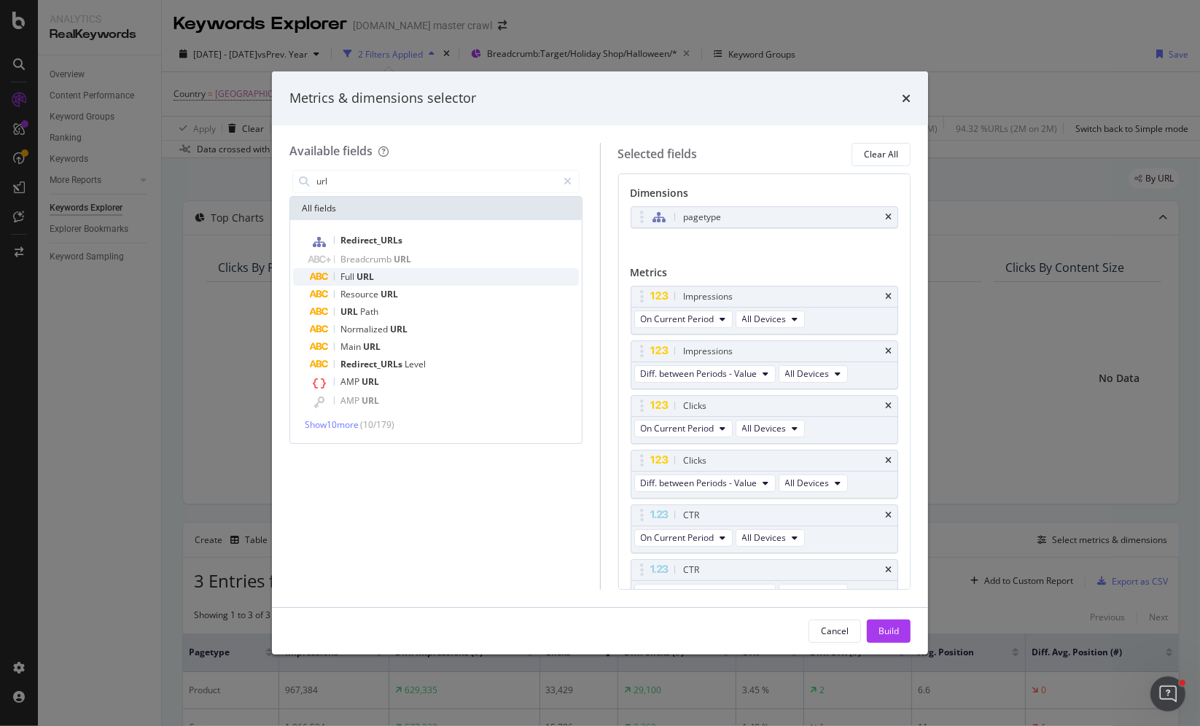
click at [435, 280] on div "Full URL" at bounding box center [445, 277] width 268 height 18
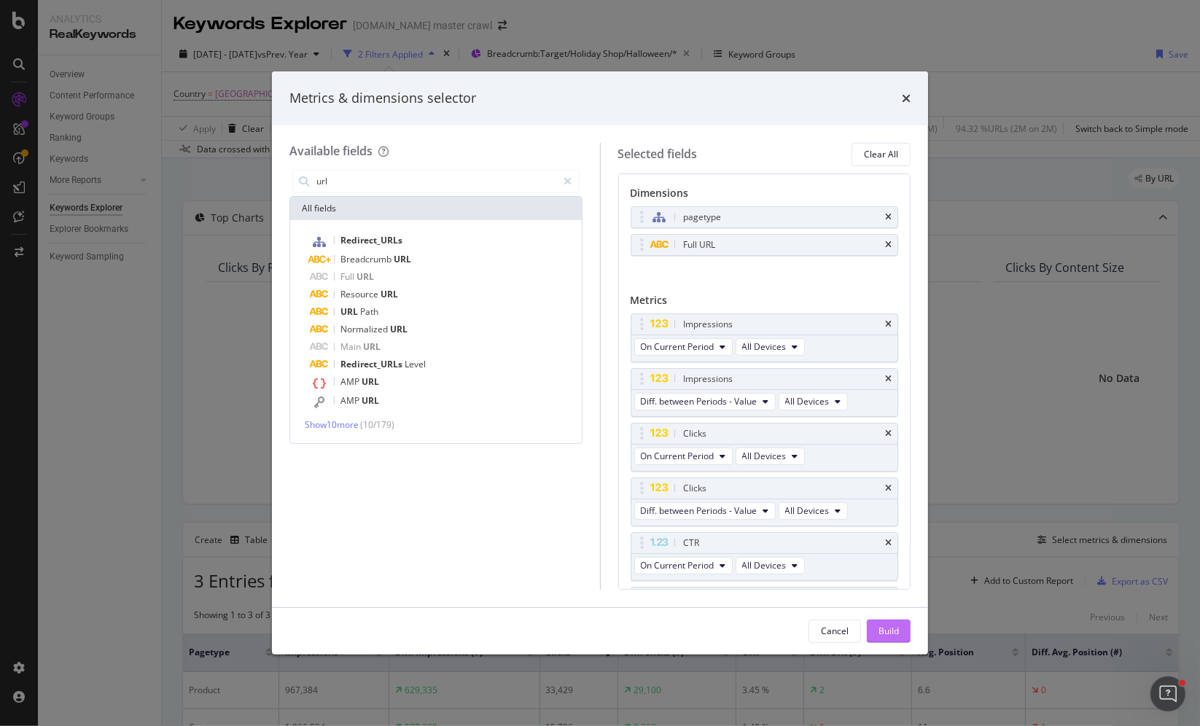
click at [874, 623] on button "Build" at bounding box center [889, 631] width 44 height 23
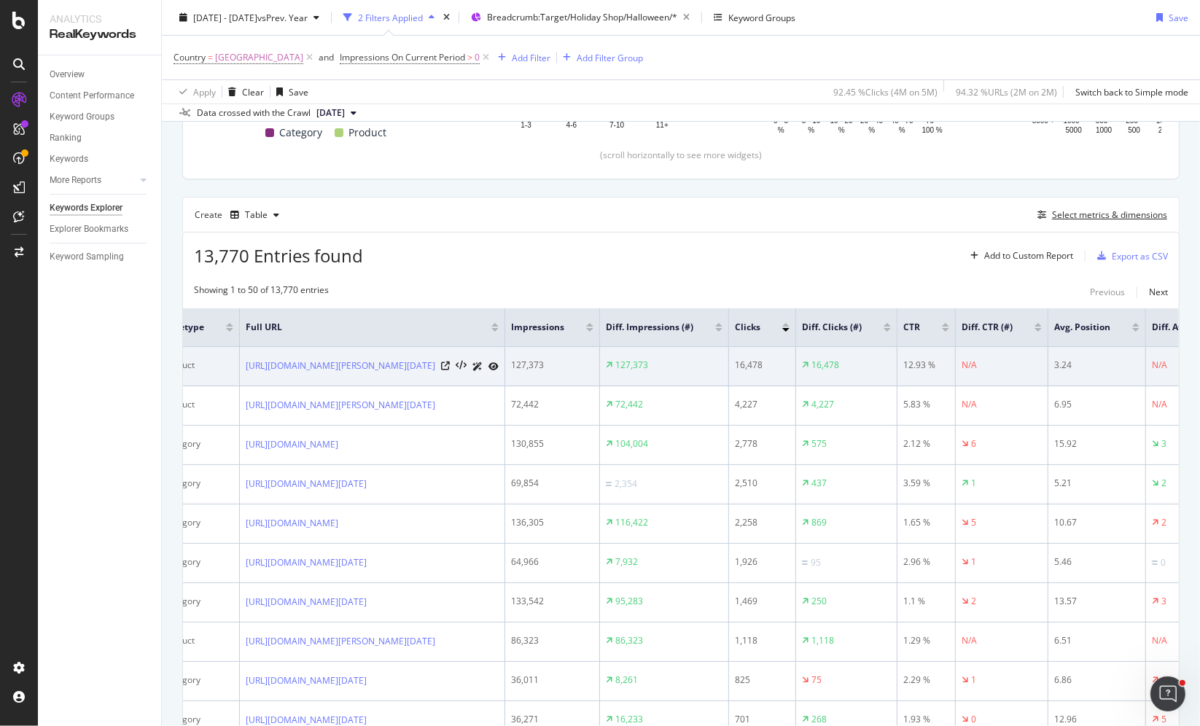
scroll to position [0, 12]
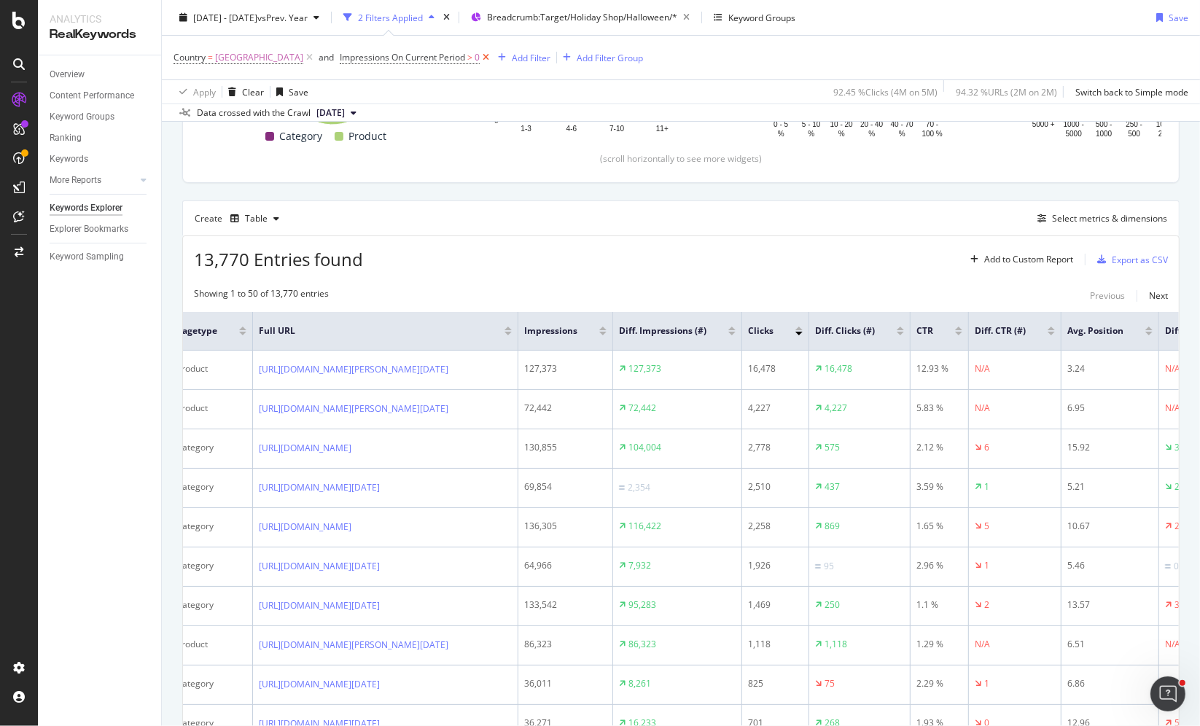
click at [492, 58] on icon at bounding box center [486, 57] width 12 height 15
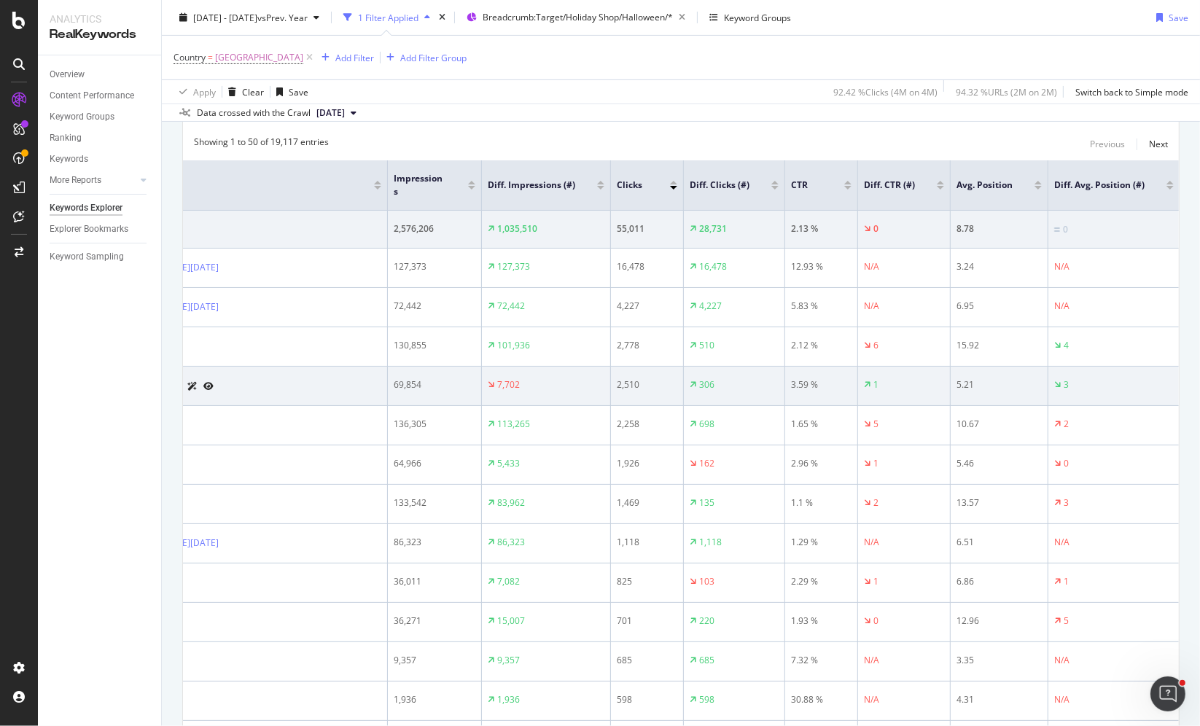
scroll to position [486, 0]
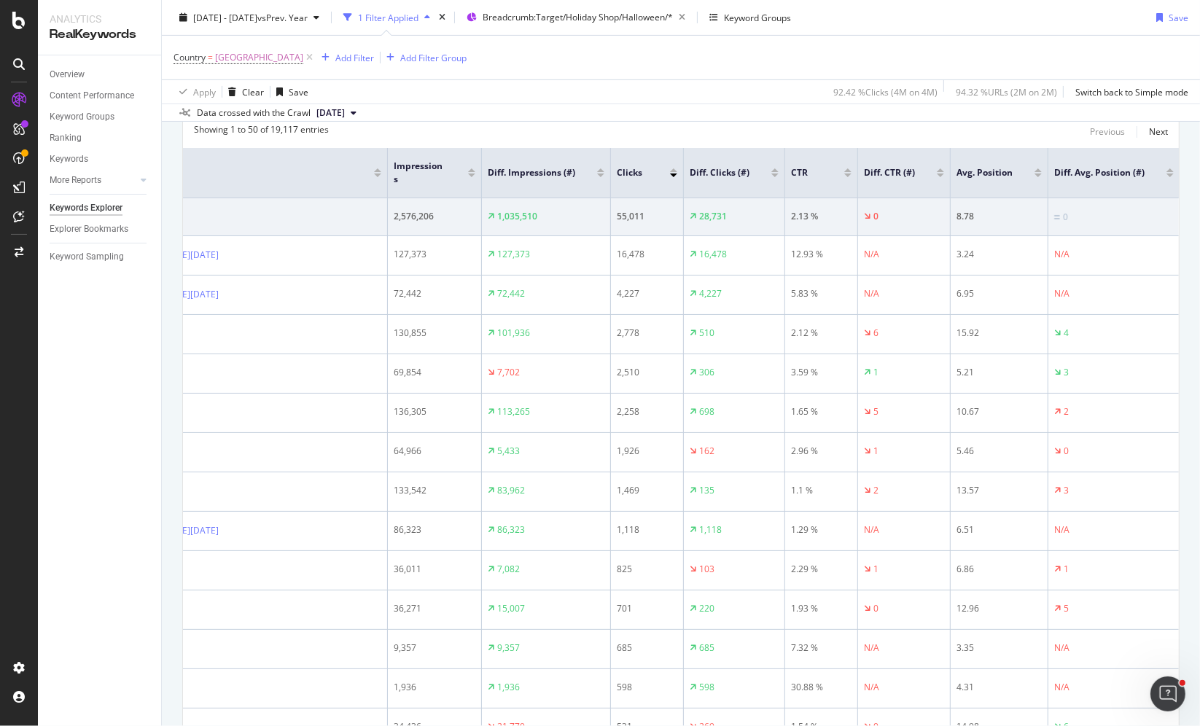
click at [774, 168] on div at bounding box center [774, 170] width 7 height 4
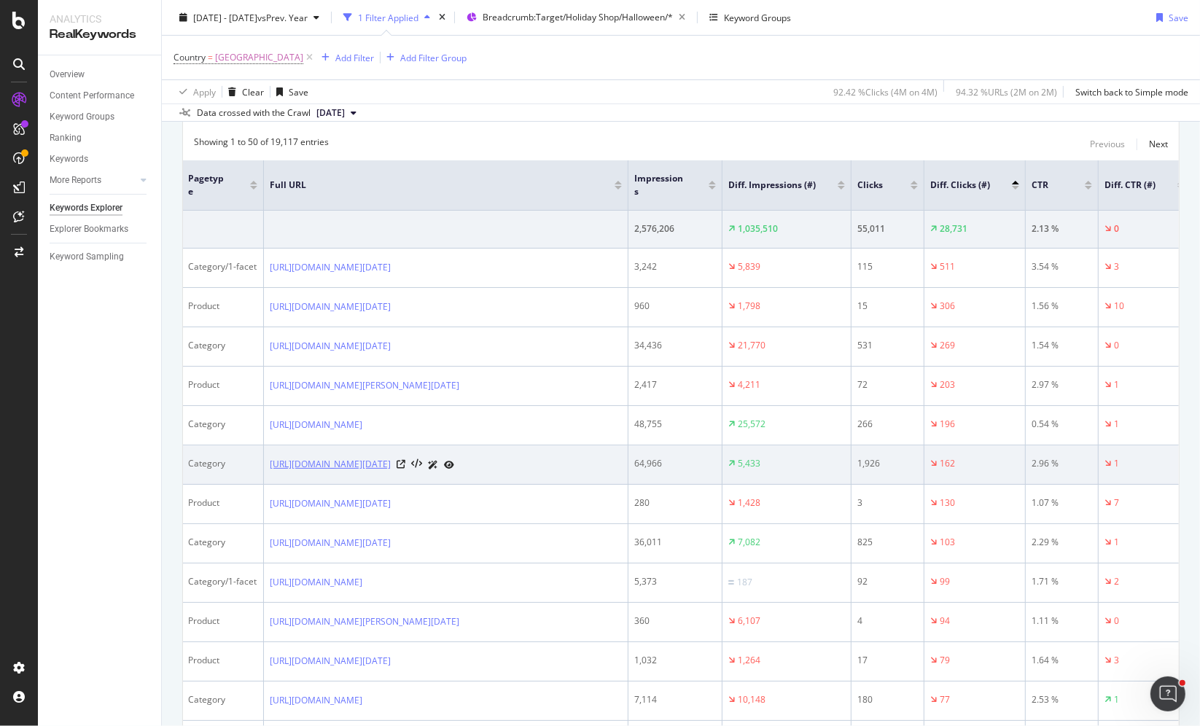
scroll to position [0, 4]
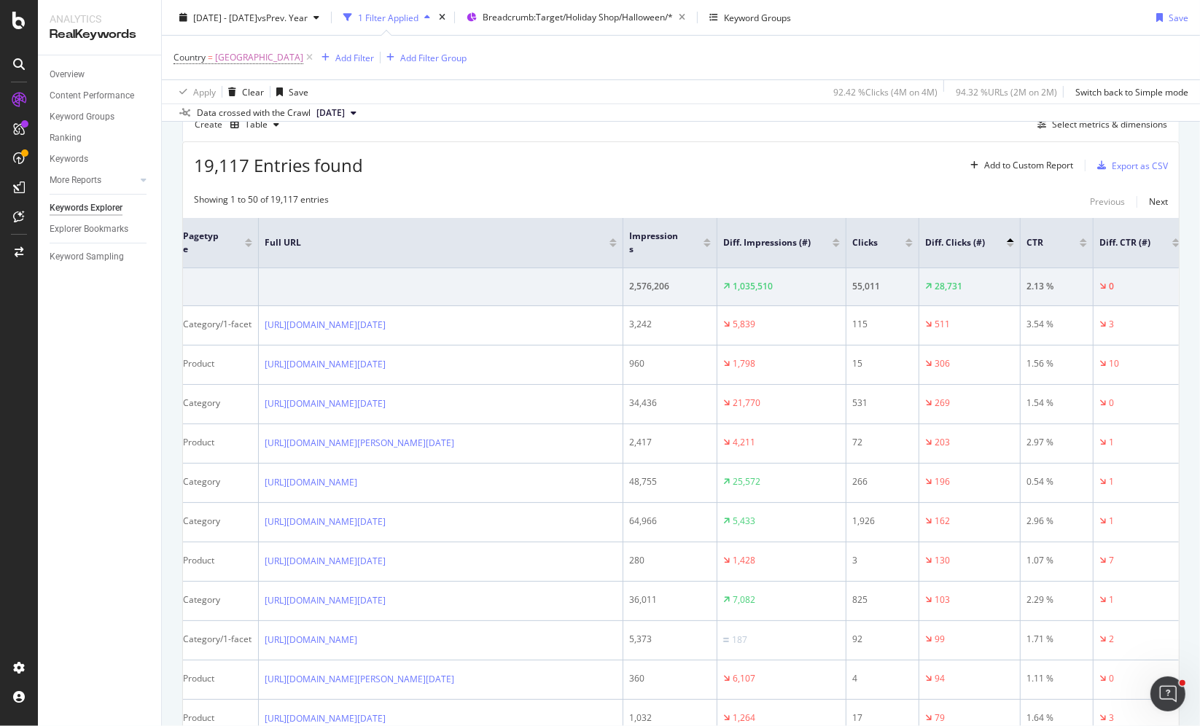
click at [908, 244] on div at bounding box center [909, 246] width 7 height 4
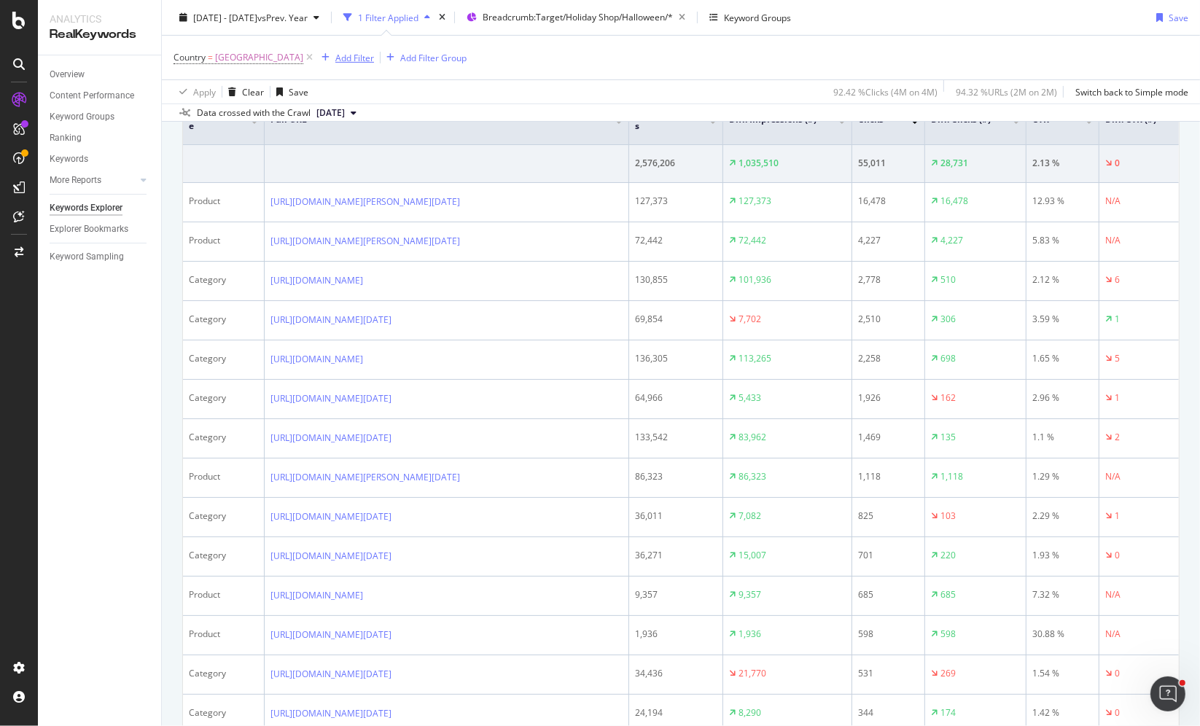
click at [360, 59] on div "Add Filter" at bounding box center [354, 57] width 39 height 12
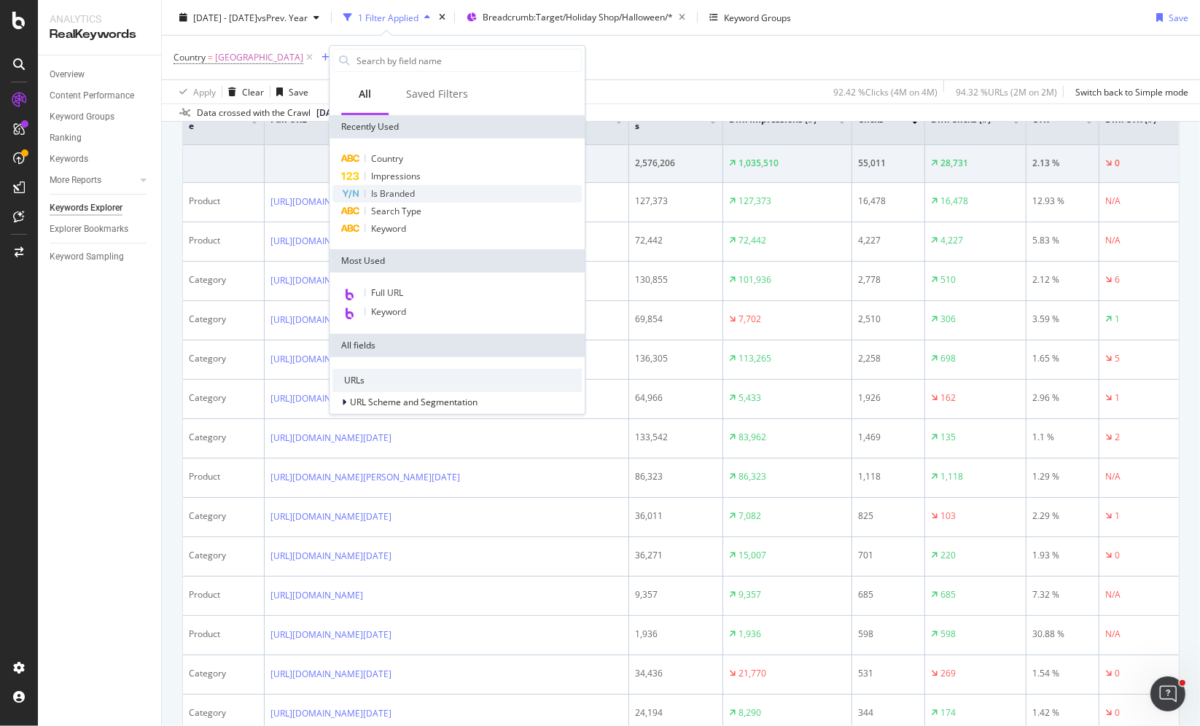
click at [411, 193] on span "Is Branded" at bounding box center [393, 193] width 44 height 12
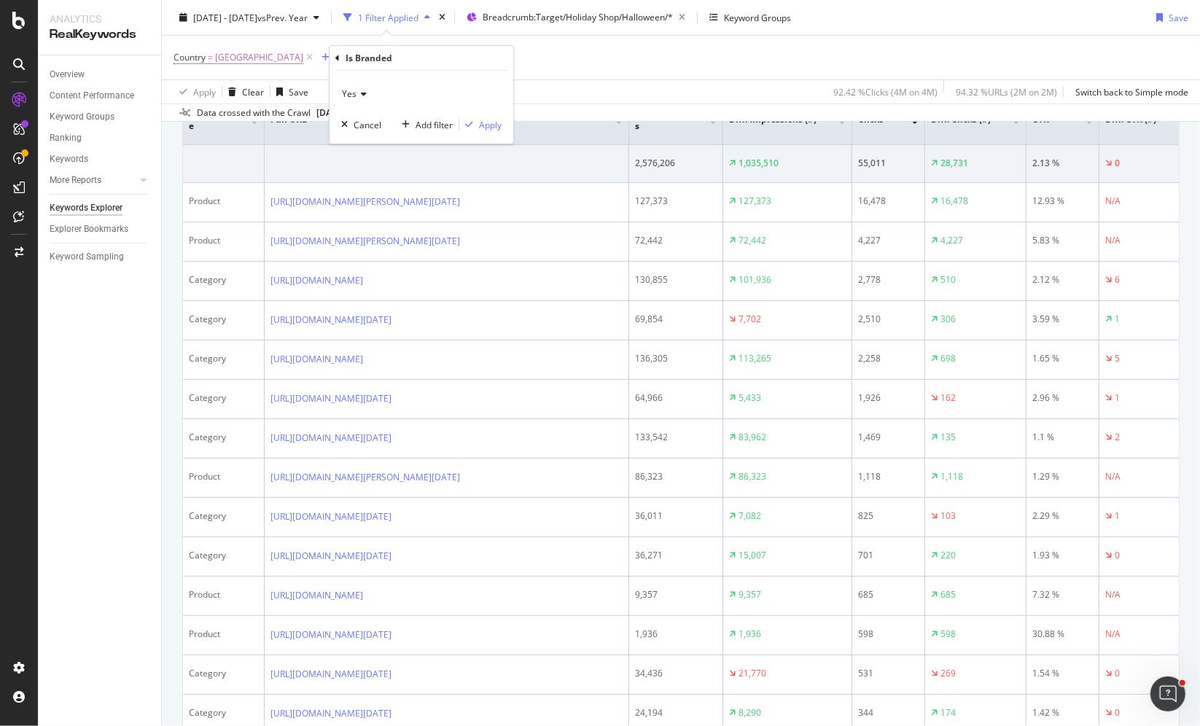
click at [360, 99] on div "Yes" at bounding box center [421, 93] width 160 height 23
click at [365, 138] on div "No" at bounding box center [423, 142] width 156 height 19
click at [497, 127] on div "Apply" at bounding box center [490, 124] width 23 height 12
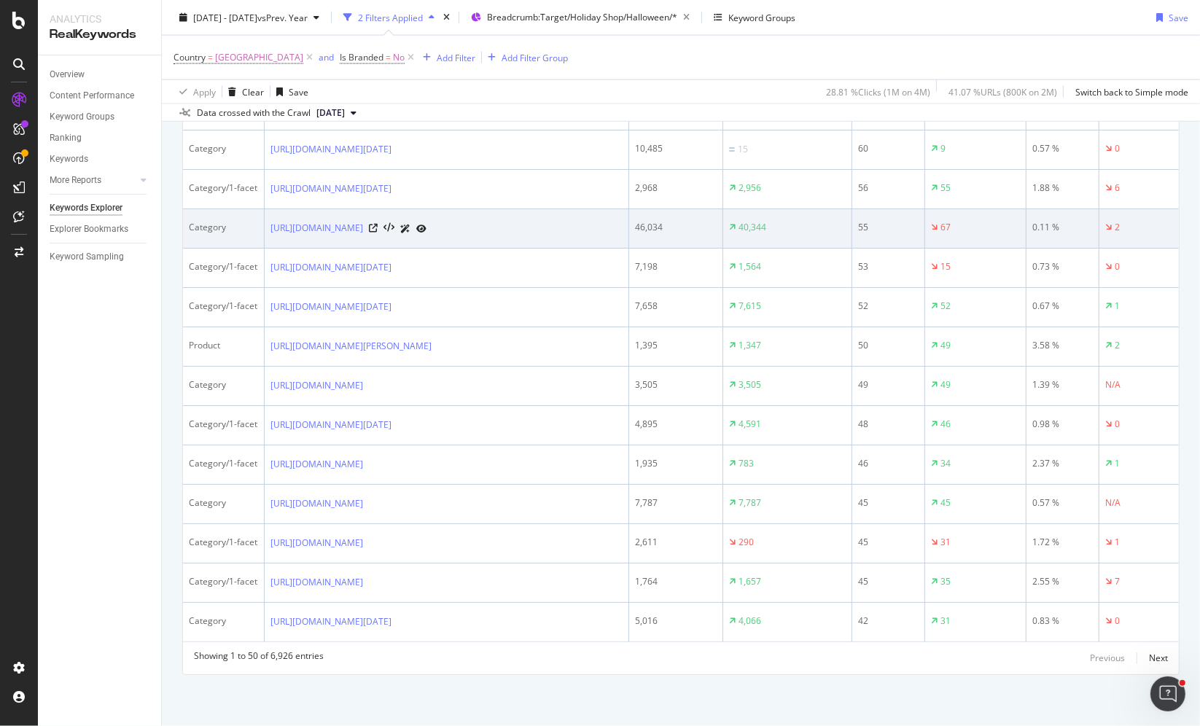
click at [411, 233] on icon at bounding box center [405, 229] width 10 height 9
click at [427, 233] on icon at bounding box center [421, 229] width 10 height 9
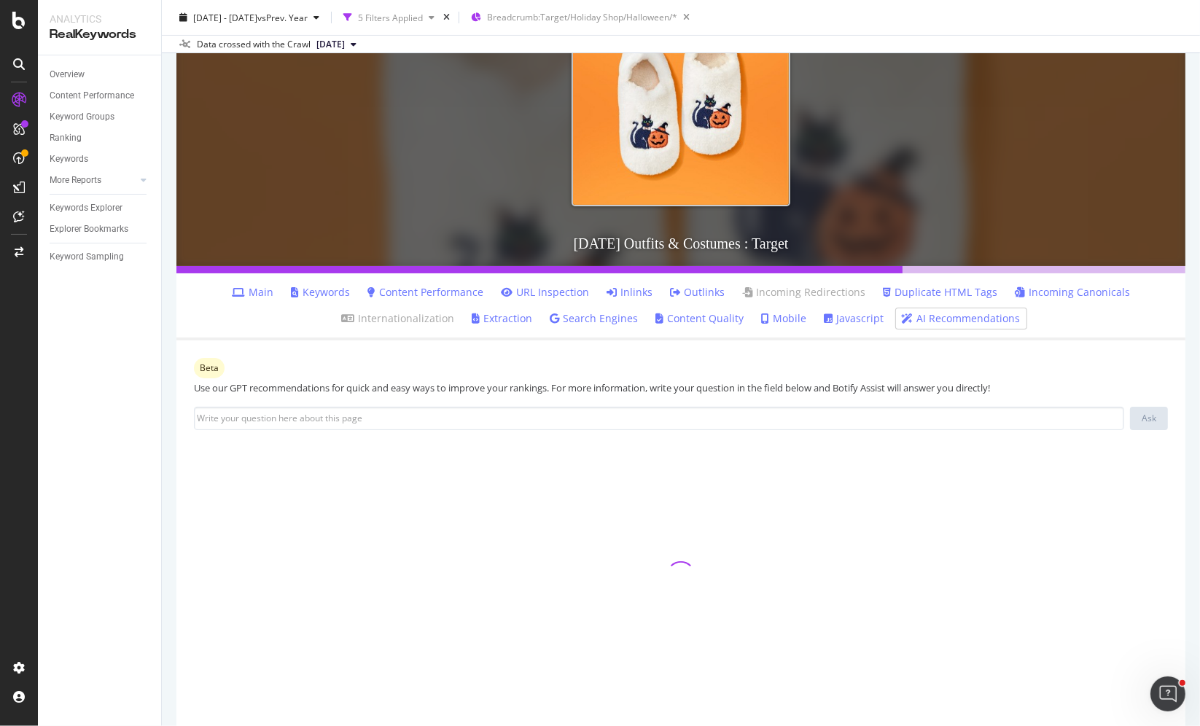
scroll to position [194, 0]
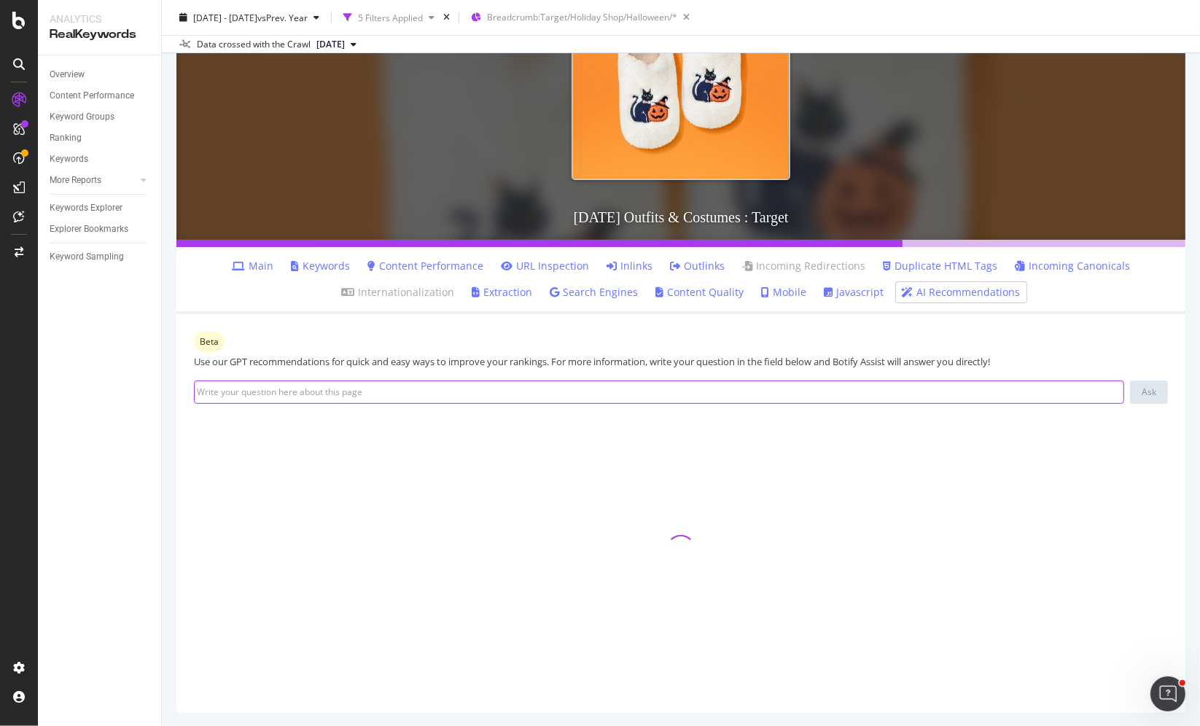
click at [906, 394] on input at bounding box center [659, 392] width 930 height 23
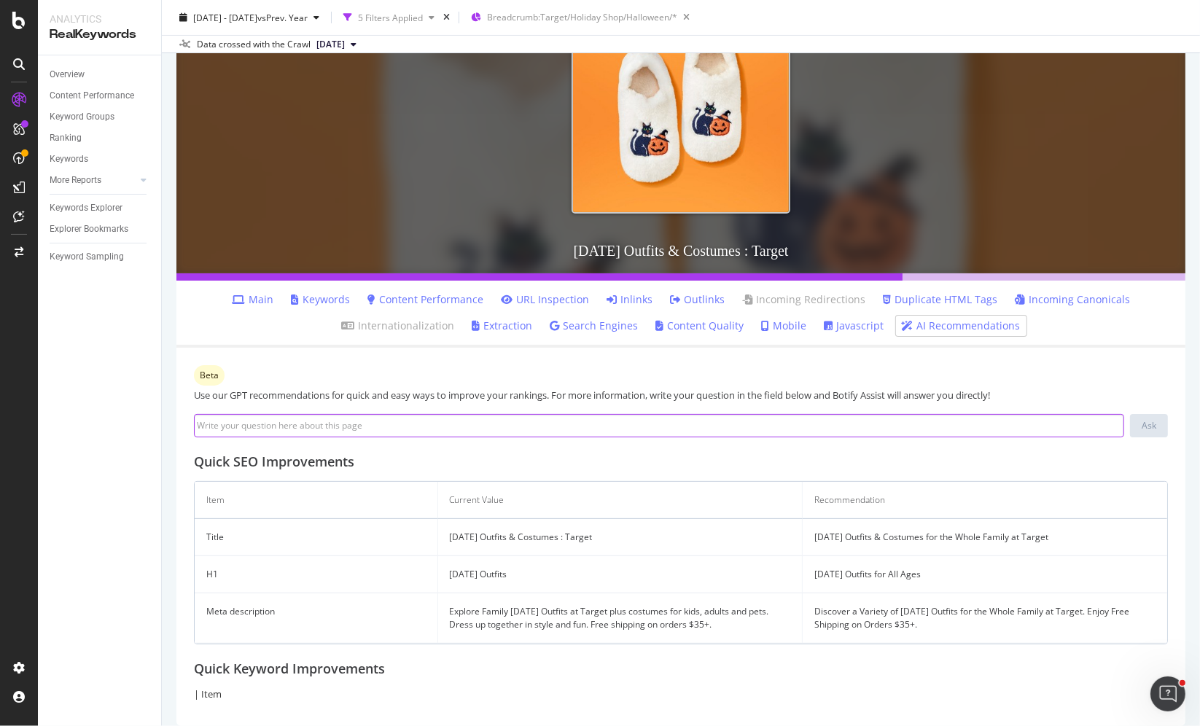
scroll to position [172, 0]
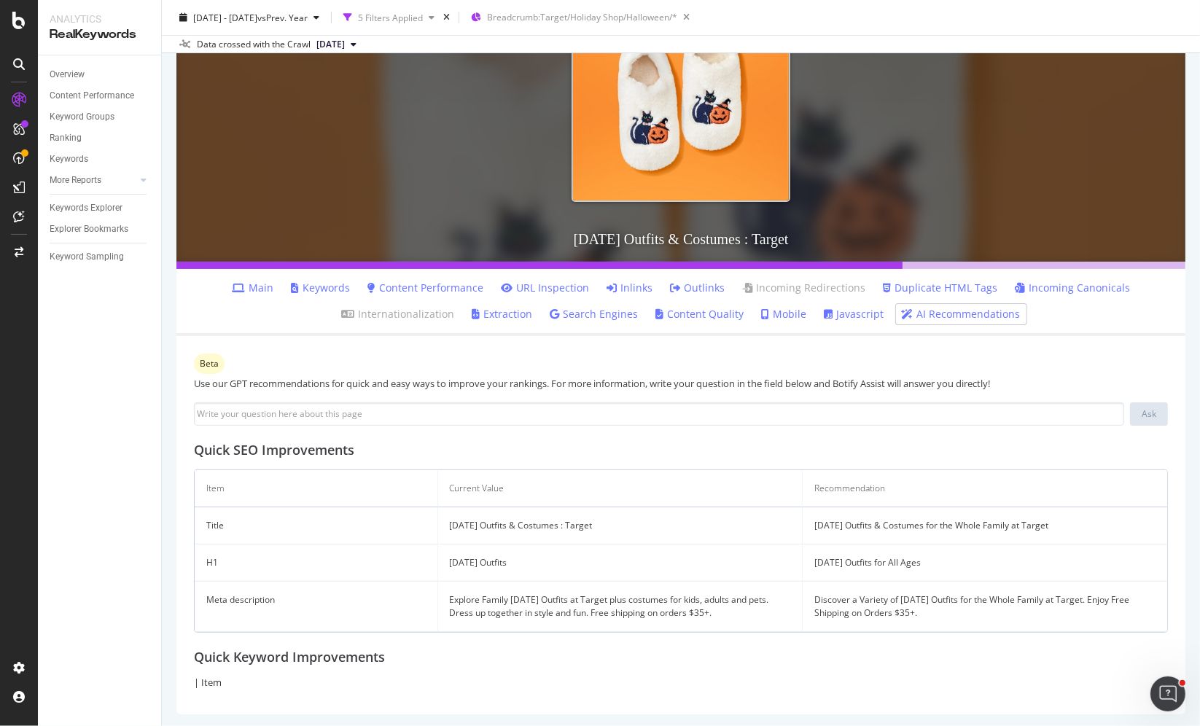
click at [969, 317] on link "AI Recommendations" at bounding box center [961, 314] width 119 height 15
click at [617, 411] on input at bounding box center [659, 414] width 930 height 23
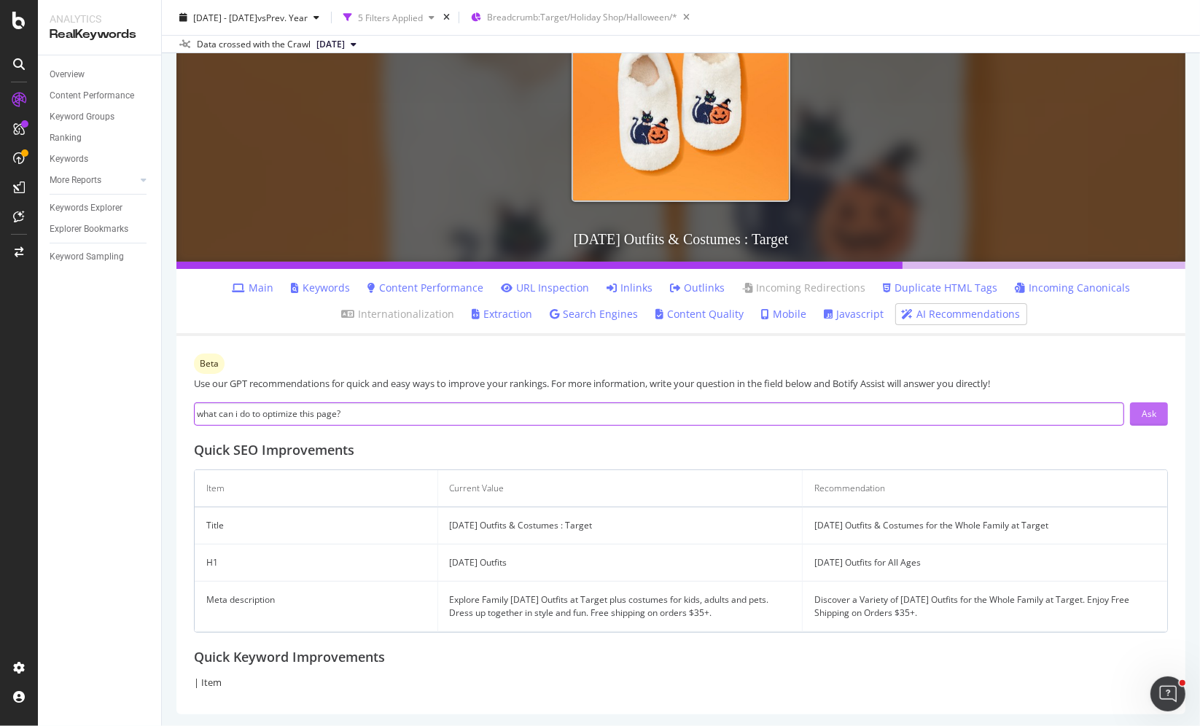
type input "what can i do to optimize this page?"
click at [1148, 418] on div "Ask" at bounding box center [1149, 414] width 15 height 12
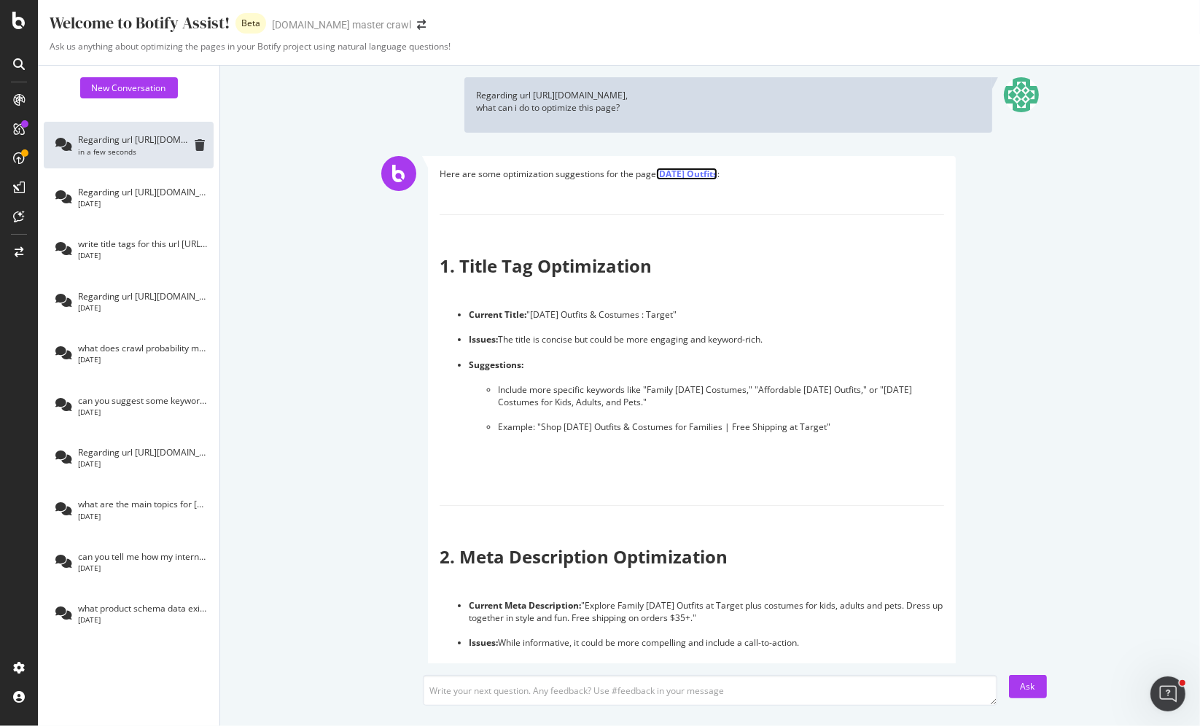
click at [715, 174] on link "Halloween Outfits" at bounding box center [686, 174] width 61 height 12
click at [583, 699] on textarea at bounding box center [710, 690] width 574 height 31
paste textarea "https://www.target.com/c/halloween-outfits-holiday-shop/-/N-rrua1"
type textarea "this page has nothing to do with costumes https://www.target.com/c/halloween-ou…"
click at [1036, 685] on button "Ask" at bounding box center [1028, 686] width 38 height 23
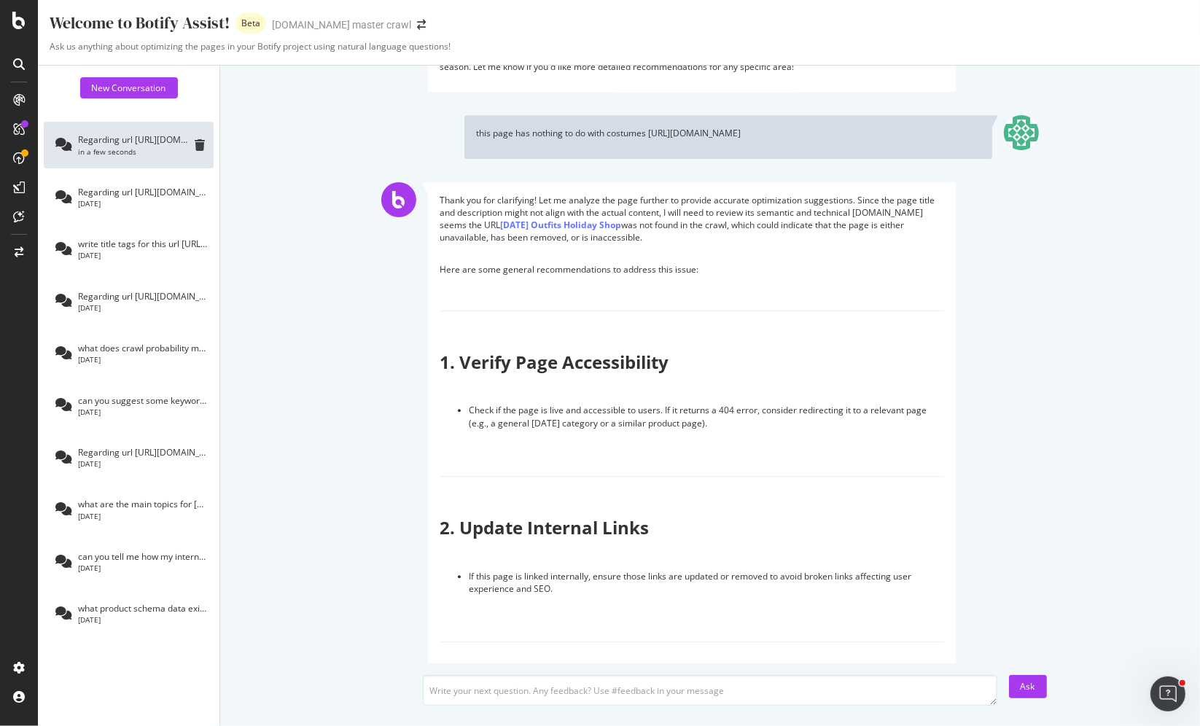
scroll to position [3595, 0]
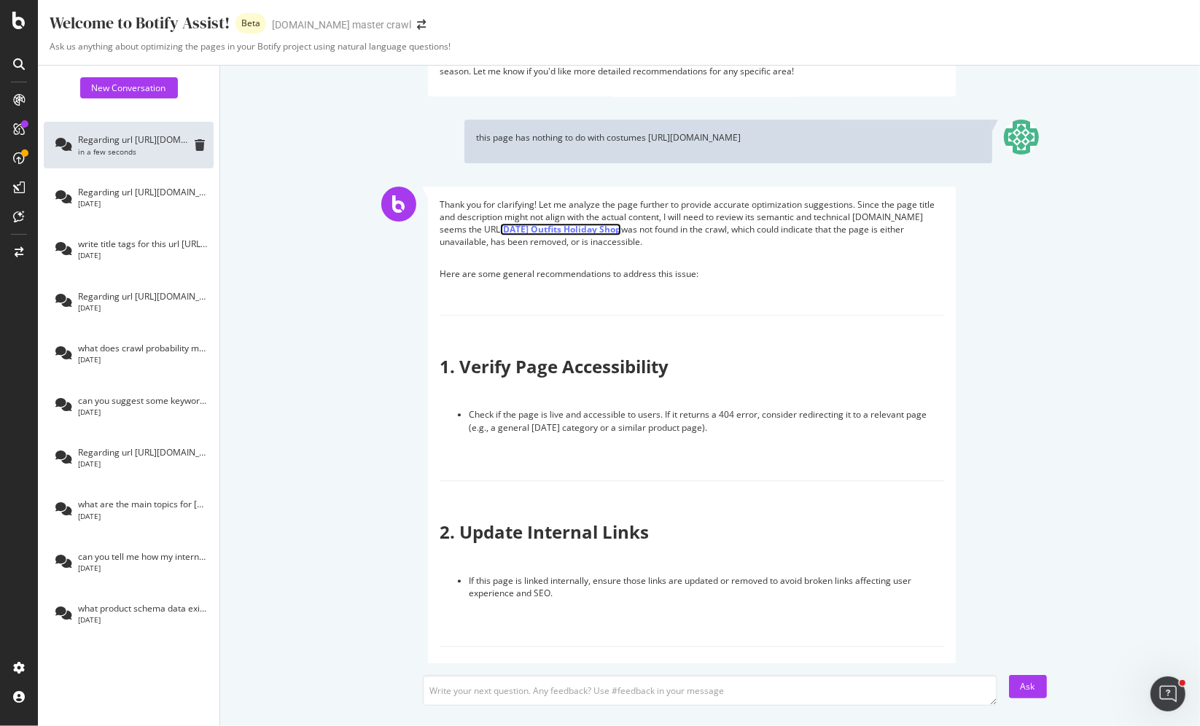
click at [551, 224] on link "Halloween Outfits Holiday Shop" at bounding box center [560, 229] width 121 height 12
click at [647, 691] on textarea at bounding box center [710, 690] width 574 height 31
paste textarea "https://www.target.com/c/halloween-outfits-holiday-shop/-/N-rrua1"
type textarea "tell me about this page https://www.target.com/c/halloween-outfits-holiday-shop…"
click at [1038, 688] on button "Ask" at bounding box center [1028, 686] width 38 height 23
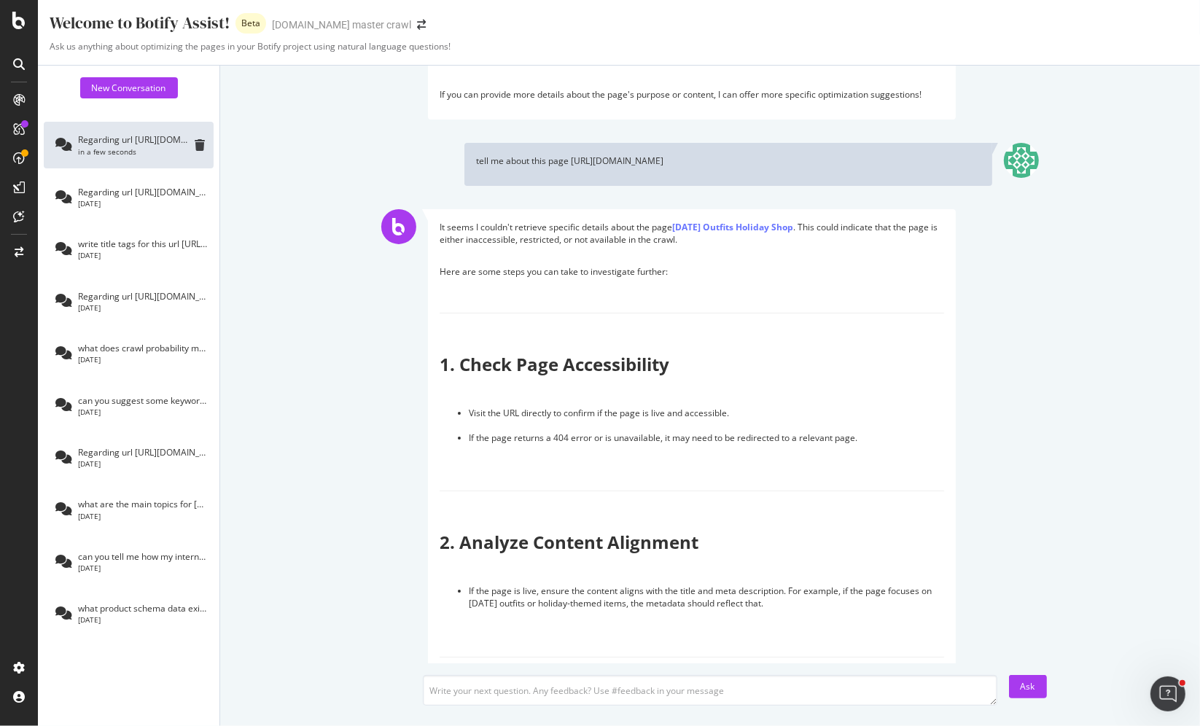
scroll to position [4718, 0]
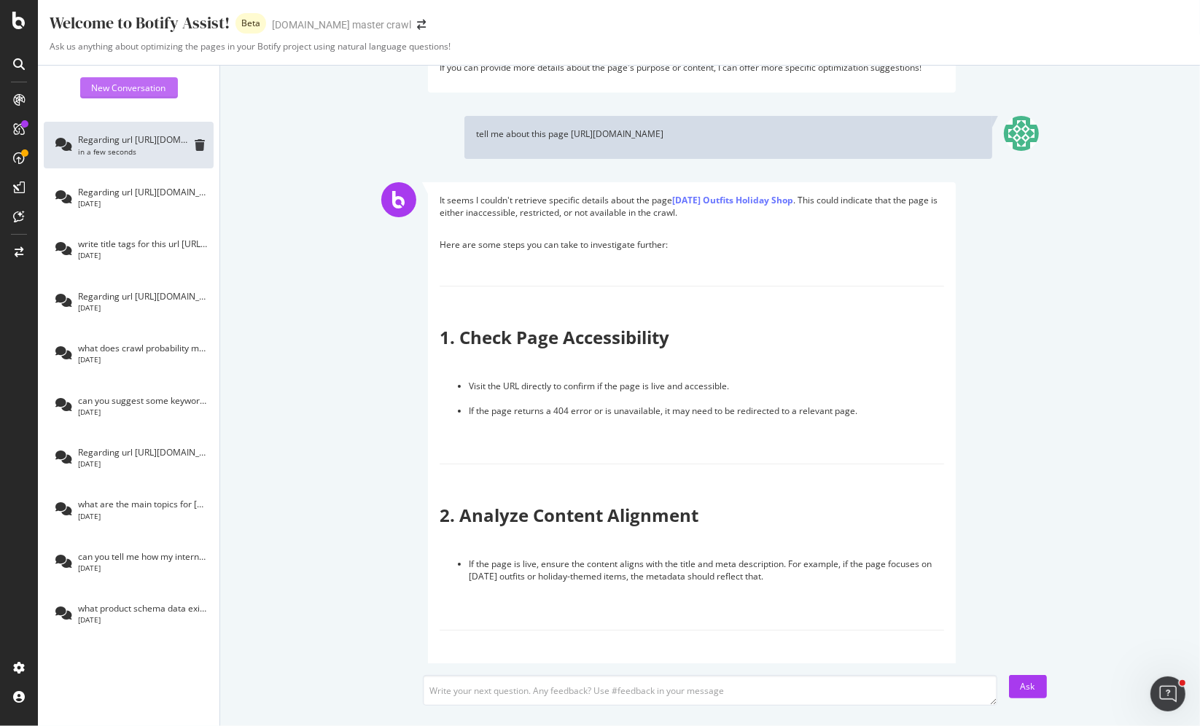
click at [115, 82] on div "New Conversation" at bounding box center [129, 88] width 74 height 12
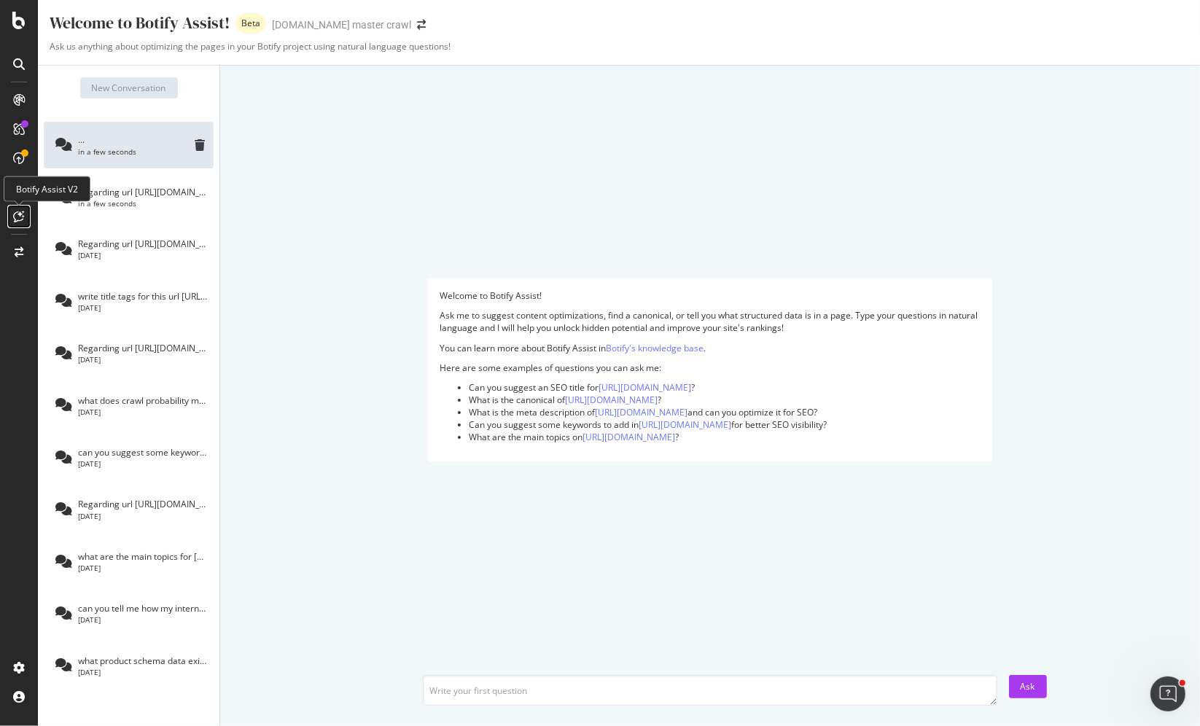
click at [20, 222] on icon at bounding box center [19, 217] width 11 height 12
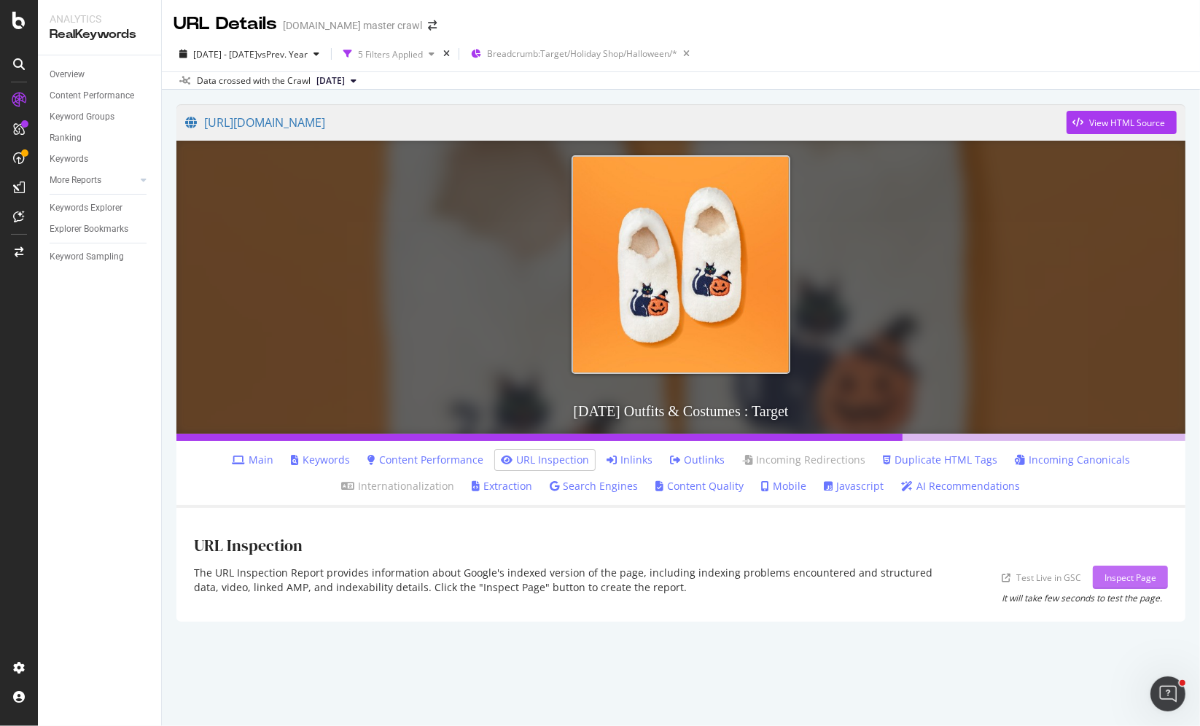
click at [1114, 585] on div "Inspect Page" at bounding box center [1131, 578] width 52 height 22
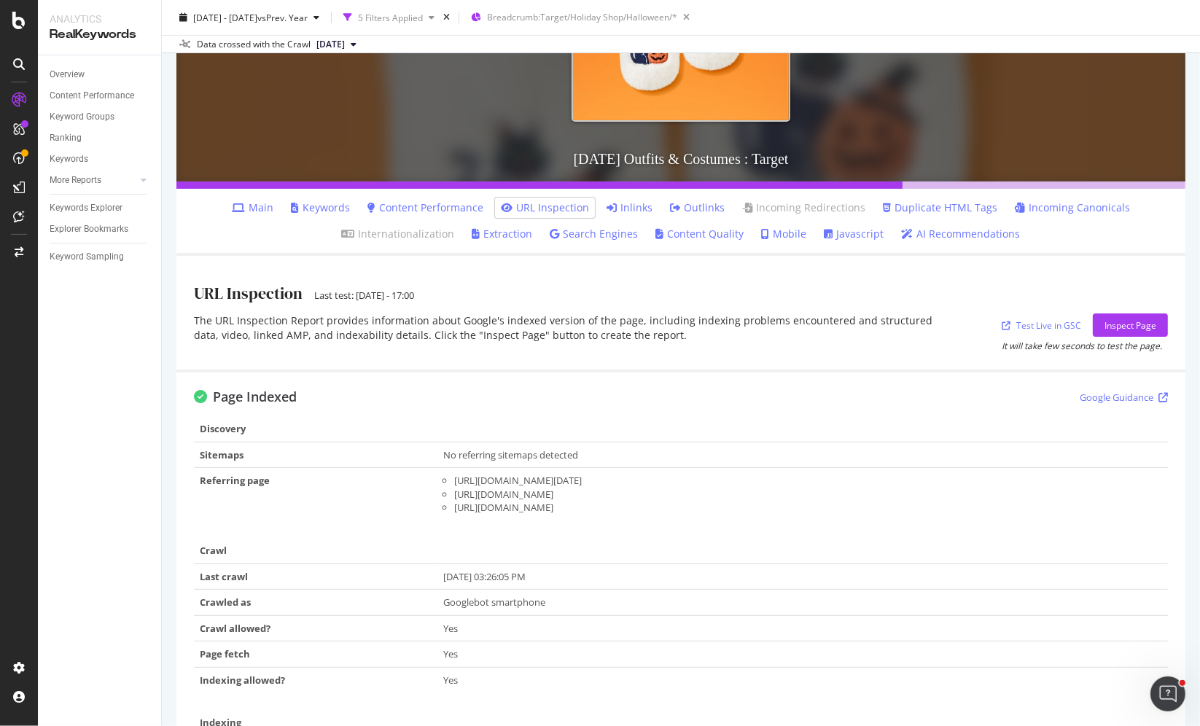
scroll to position [256, 0]
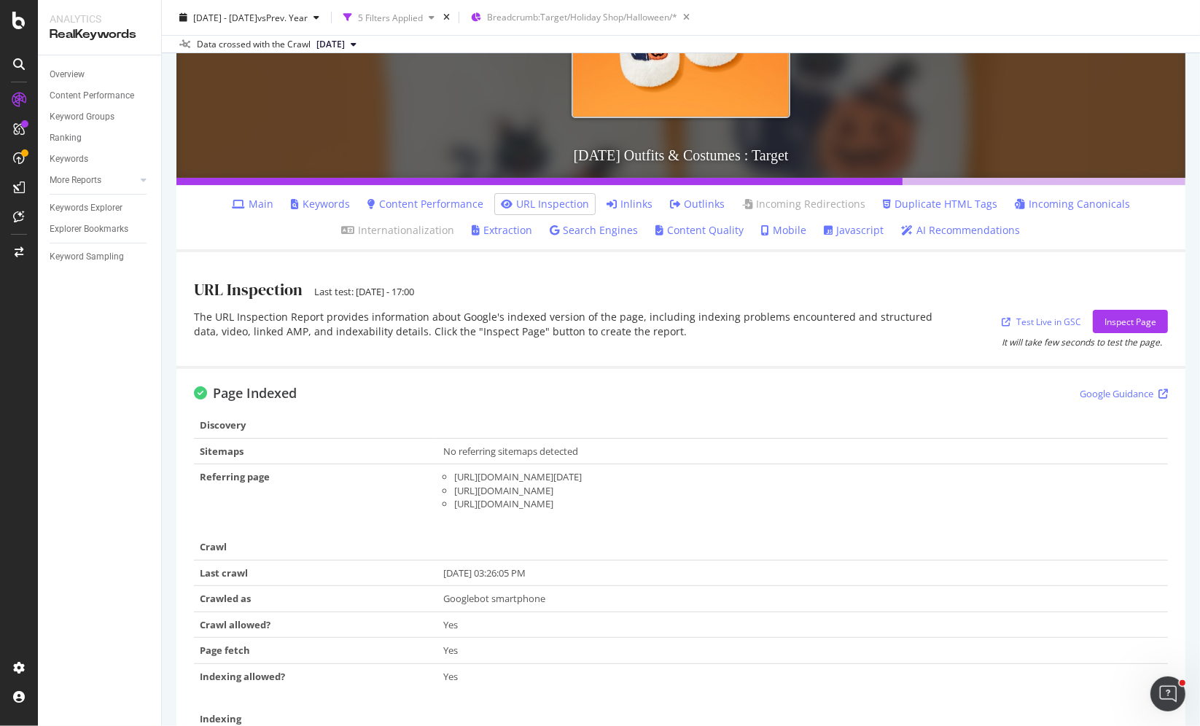
click at [343, 203] on link "Keywords" at bounding box center [320, 204] width 59 height 15
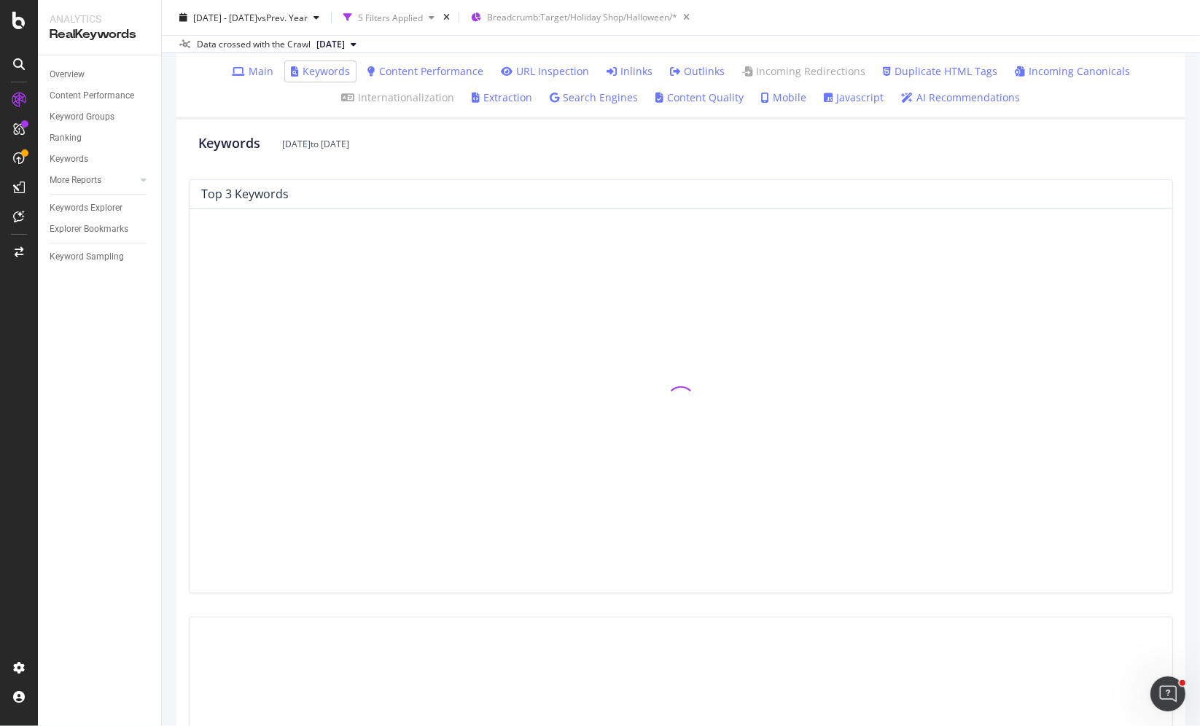
scroll to position [398, 0]
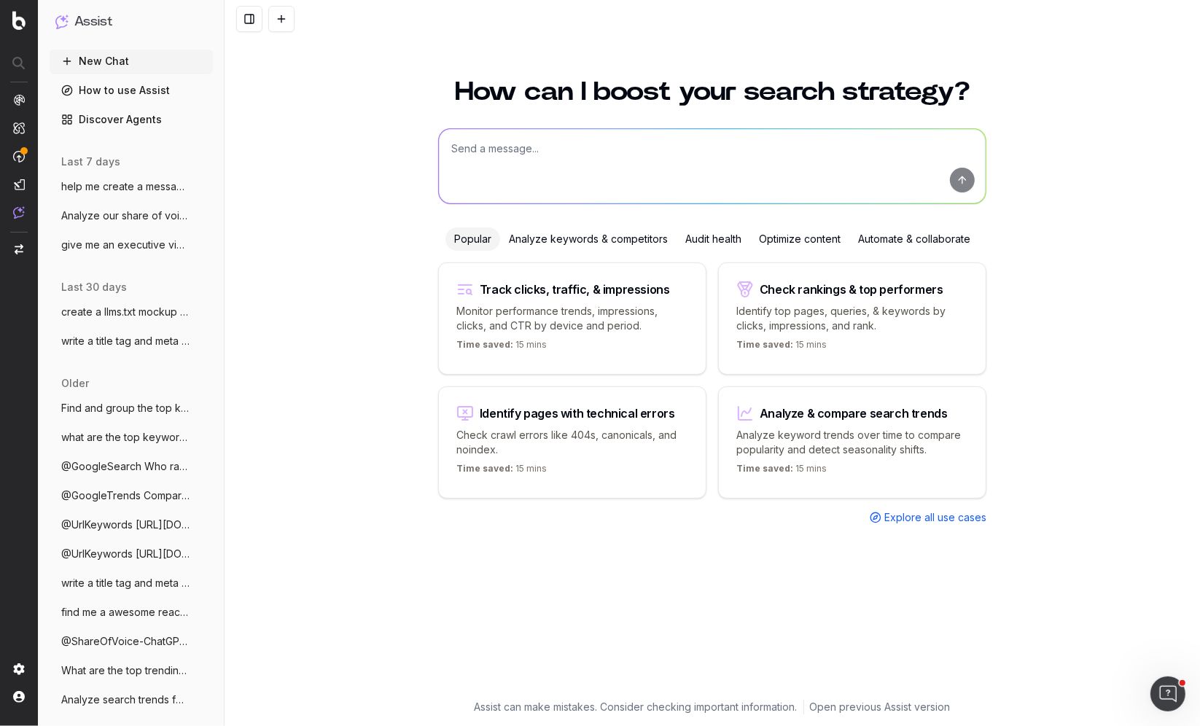
click at [567, 160] on textarea at bounding box center [712, 166] width 547 height 74
paste textarea "[URL][DOMAIN_NAME]"
type textarea "tell me about this page [URL][DOMAIN_NAME]"
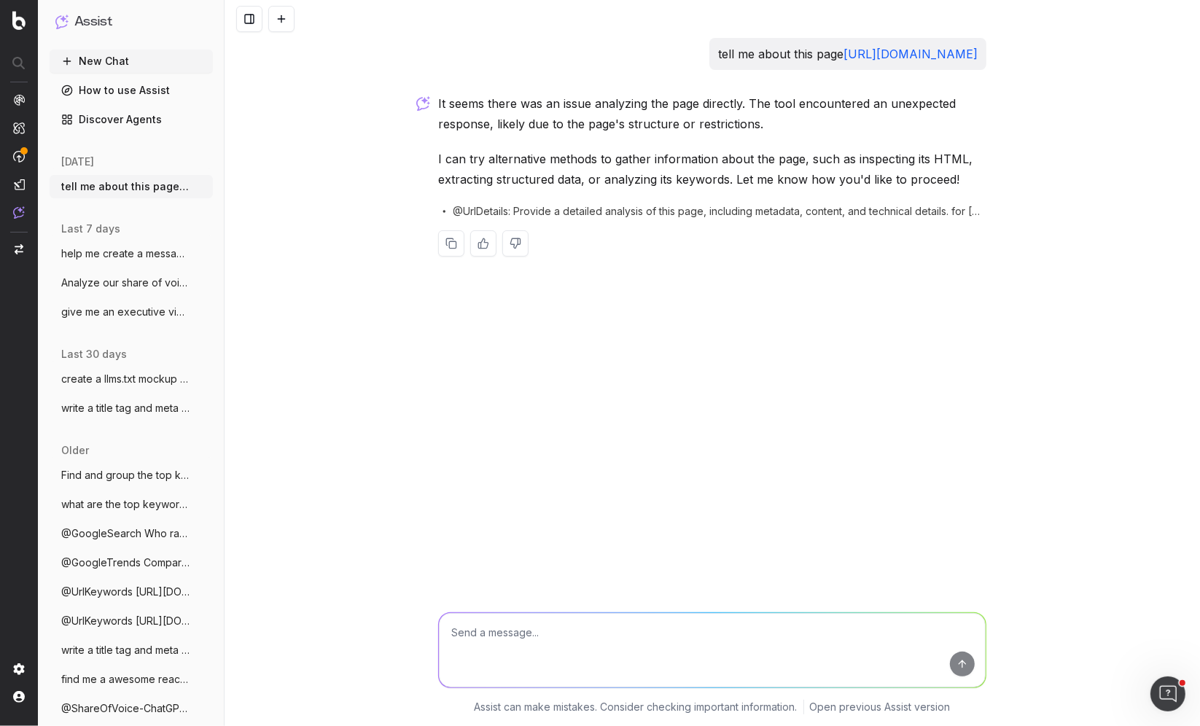
click at [752, 214] on span "@UrlDetails: Provide a detailed analysis of this page, including metadata, cont…" at bounding box center [720, 211] width 533 height 15
drag, startPoint x: 462, startPoint y: 211, endPoint x: 453, endPoint y: 211, distance: 9.5
click at [457, 211] on span "@UrlDetails: Provide a detailed analysis of this page, including metadata, cont…" at bounding box center [720, 211] width 533 height 15
click at [641, 640] on textarea at bounding box center [712, 650] width 547 height 74
type textarea "do all of that"
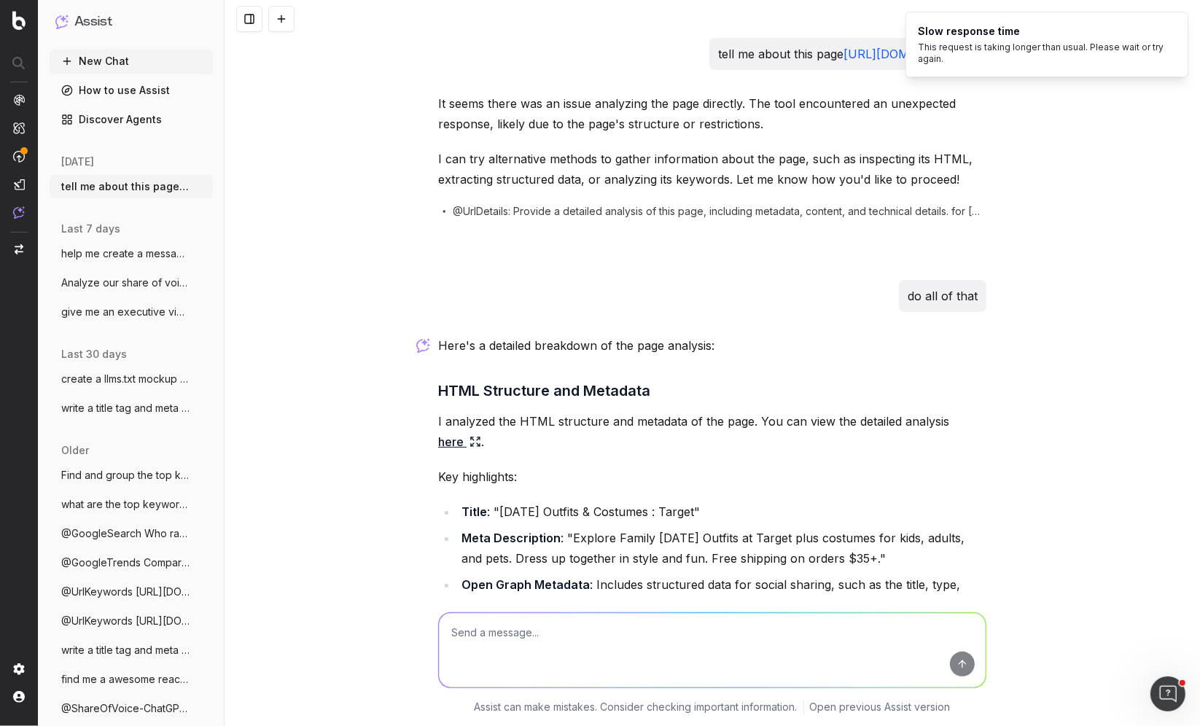
scroll to position [565, 0]
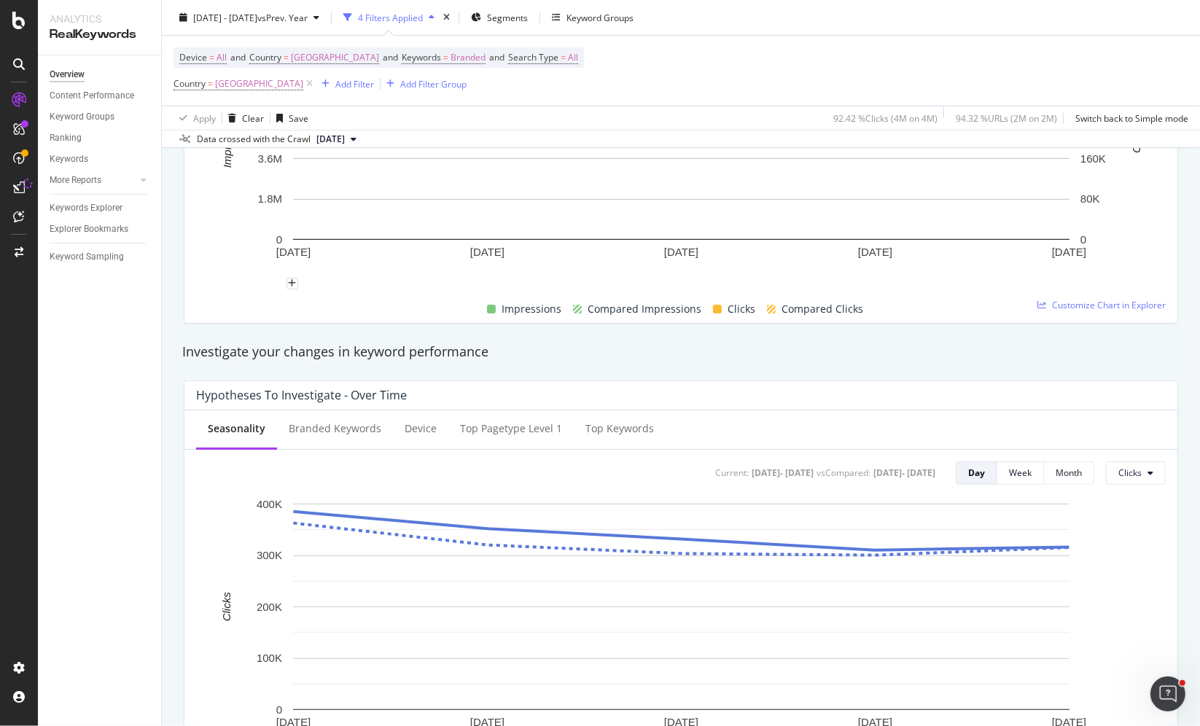
scroll to position [328, 0]
click at [101, 235] on div "Explorer Bookmarks" at bounding box center [89, 229] width 79 height 15
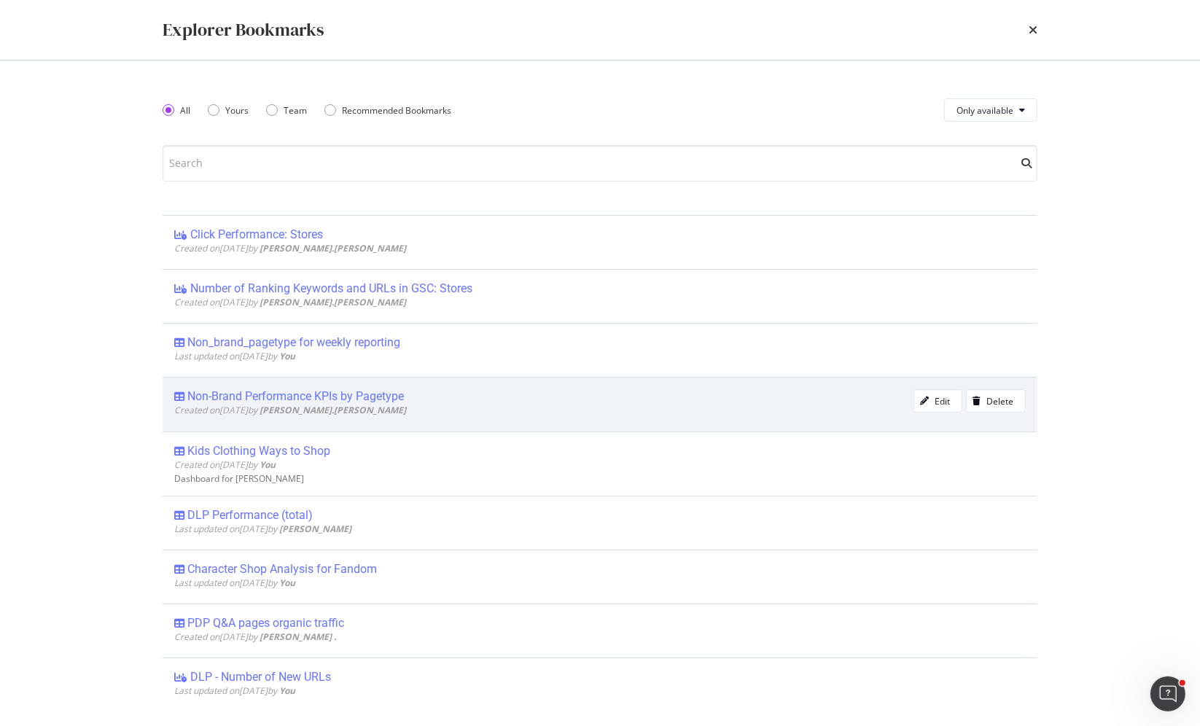
scroll to position [259, 0]
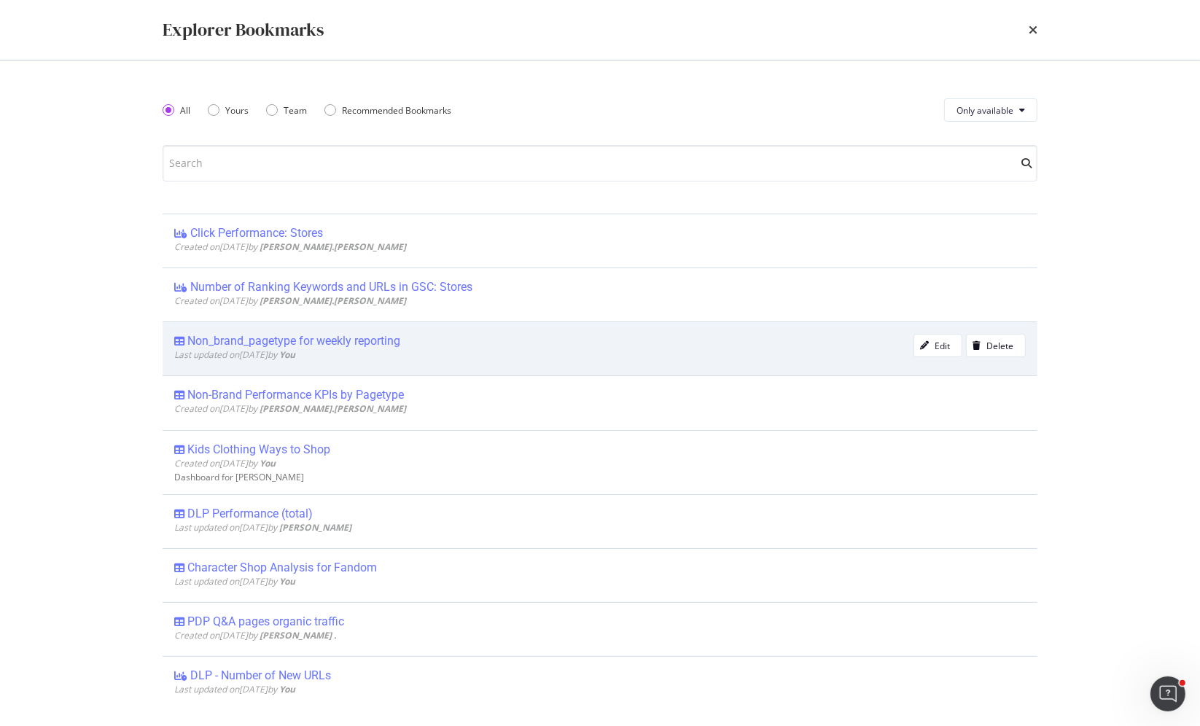
click at [515, 354] on div "Last updated on [DATE] by You" at bounding box center [543, 355] width 739 height 12
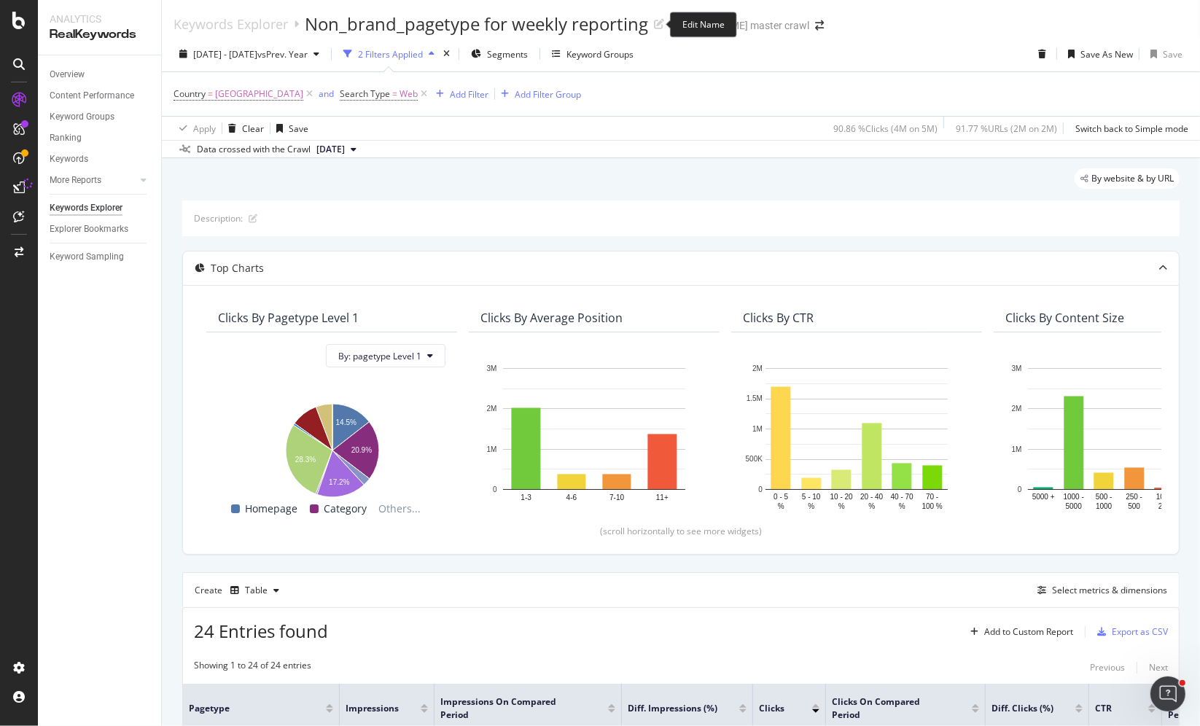
click at [686, 24] on div "Edit Name" at bounding box center [703, 25] width 67 height 26
click at [511, 23] on div "Non_brand_pagetype for weekly reporting" at bounding box center [476, 24] width 343 height 25
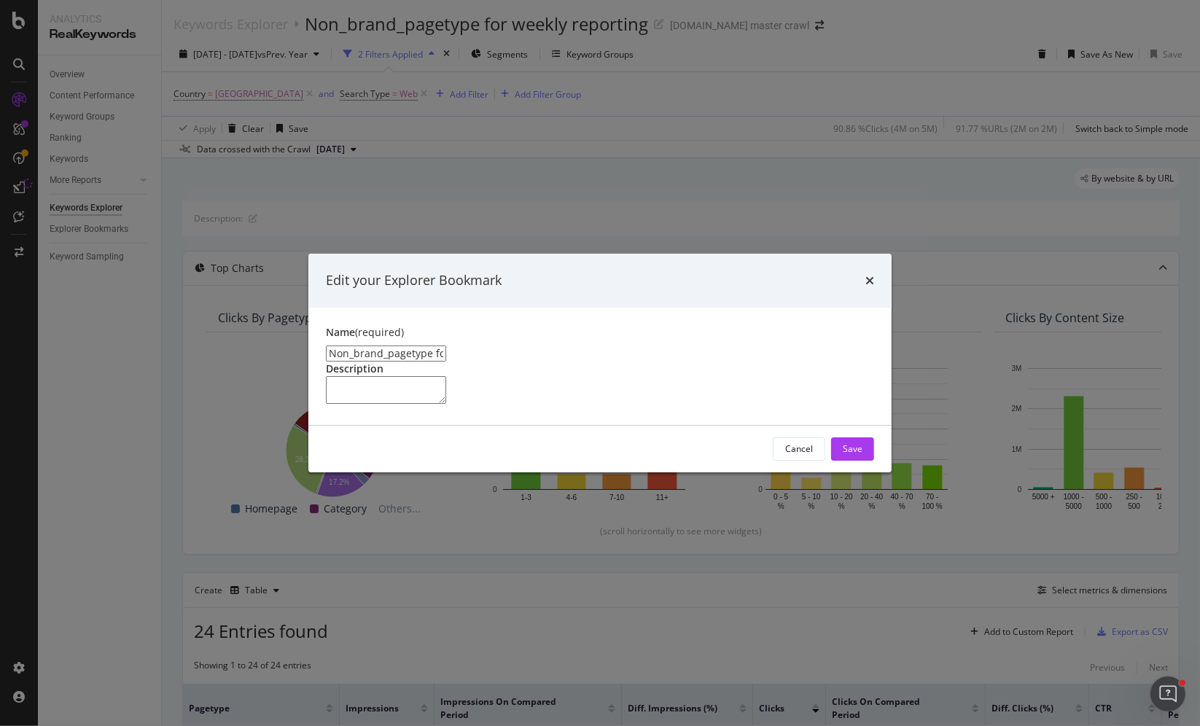
drag, startPoint x: 384, startPoint y: 291, endPoint x: 305, endPoint y: 283, distance: 79.2
click at [304, 285] on div "Edit your Explorer Bookmark Name (required) Non_brand_pagetype for weekly repor…" at bounding box center [600, 363] width 1200 height 726
type input "pagetype performance for weekly reporting."
click at [850, 460] on div "Save" at bounding box center [853, 449] width 20 height 22
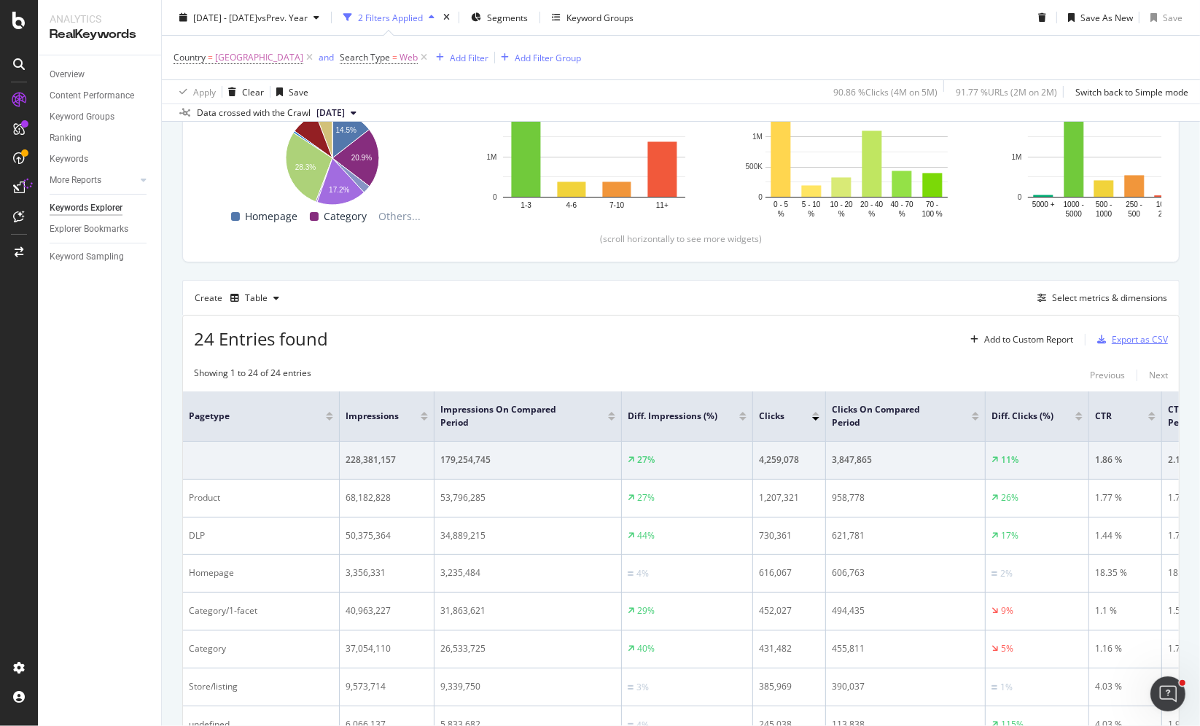
scroll to position [310, 0]
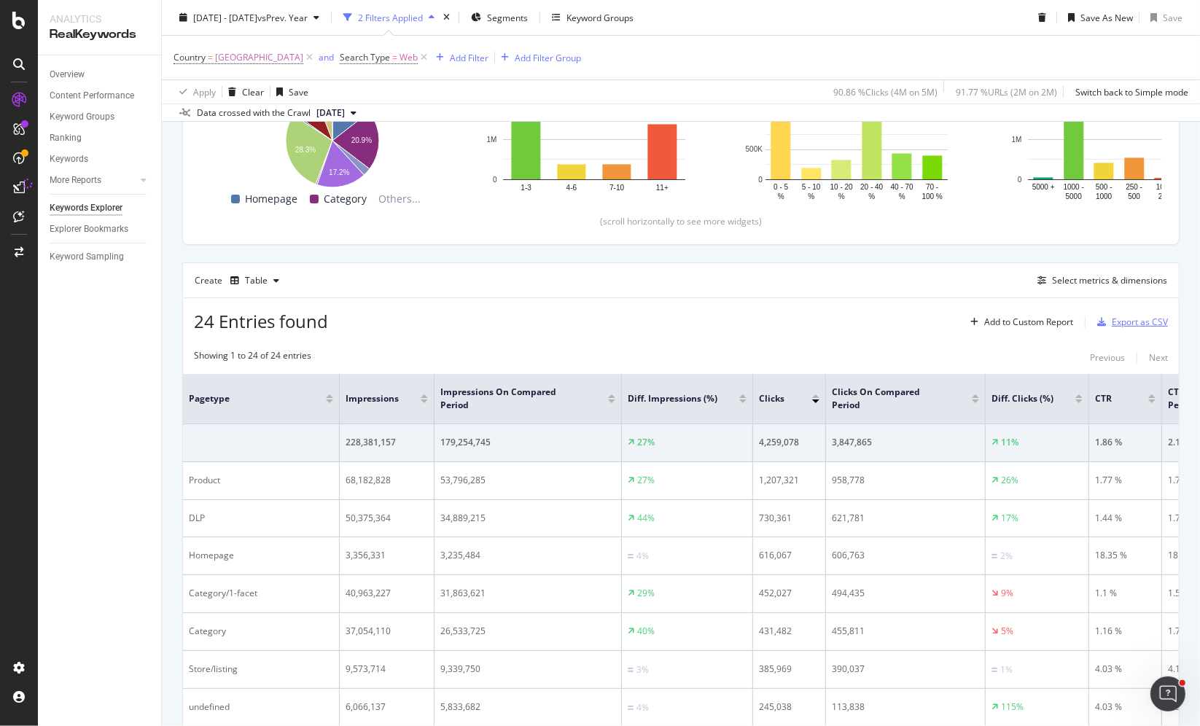
drag, startPoint x: 1136, startPoint y: 316, endPoint x: 1146, endPoint y: 322, distance: 11.5
click at [1146, 322] on div "Export as CSV" at bounding box center [1140, 322] width 56 height 12
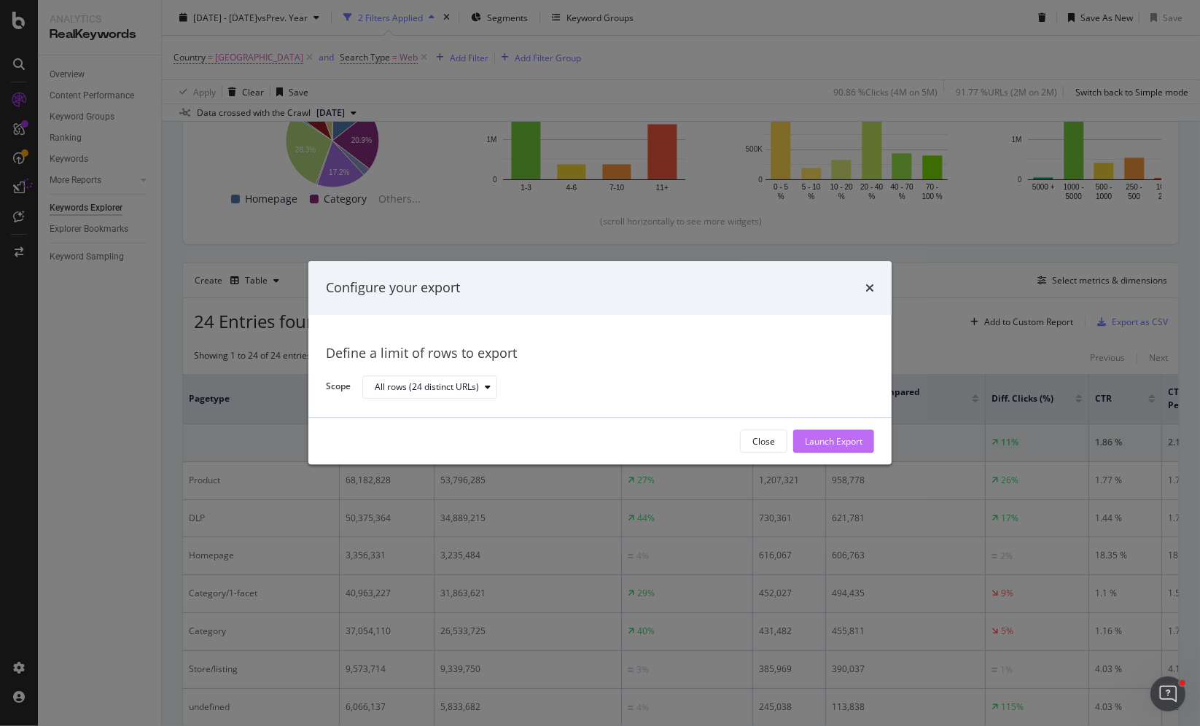
click at [848, 437] on div "Launch Export" at bounding box center [834, 441] width 58 height 12
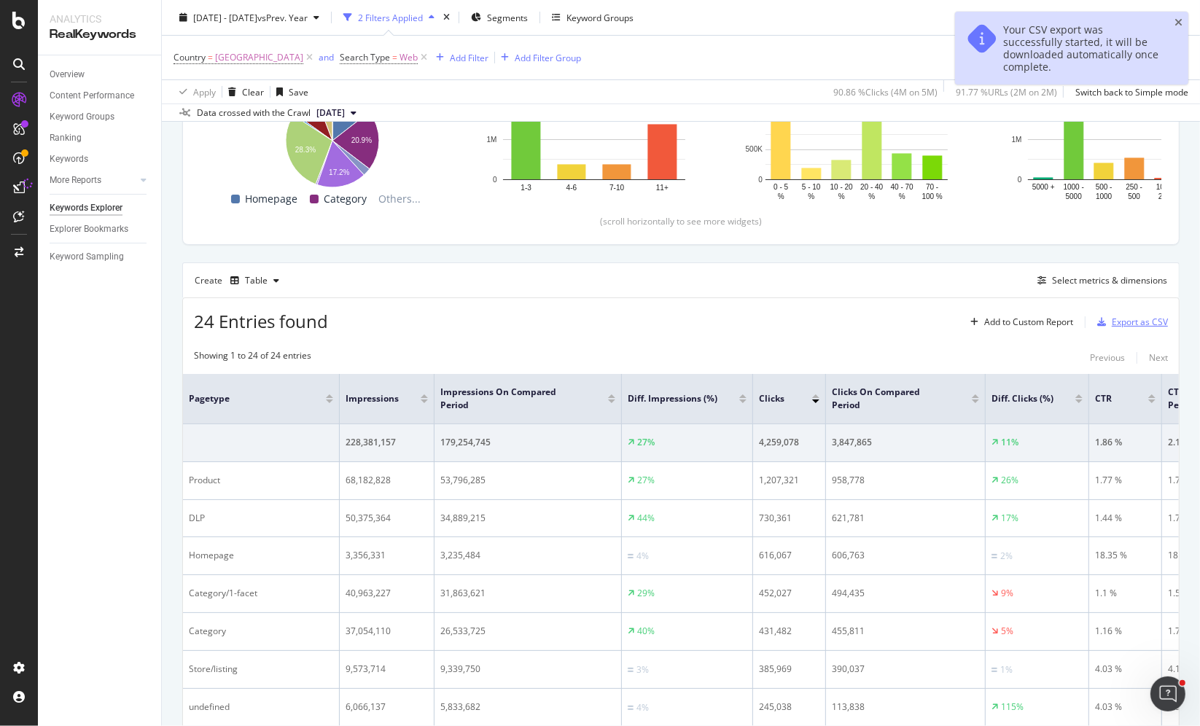
scroll to position [323, 0]
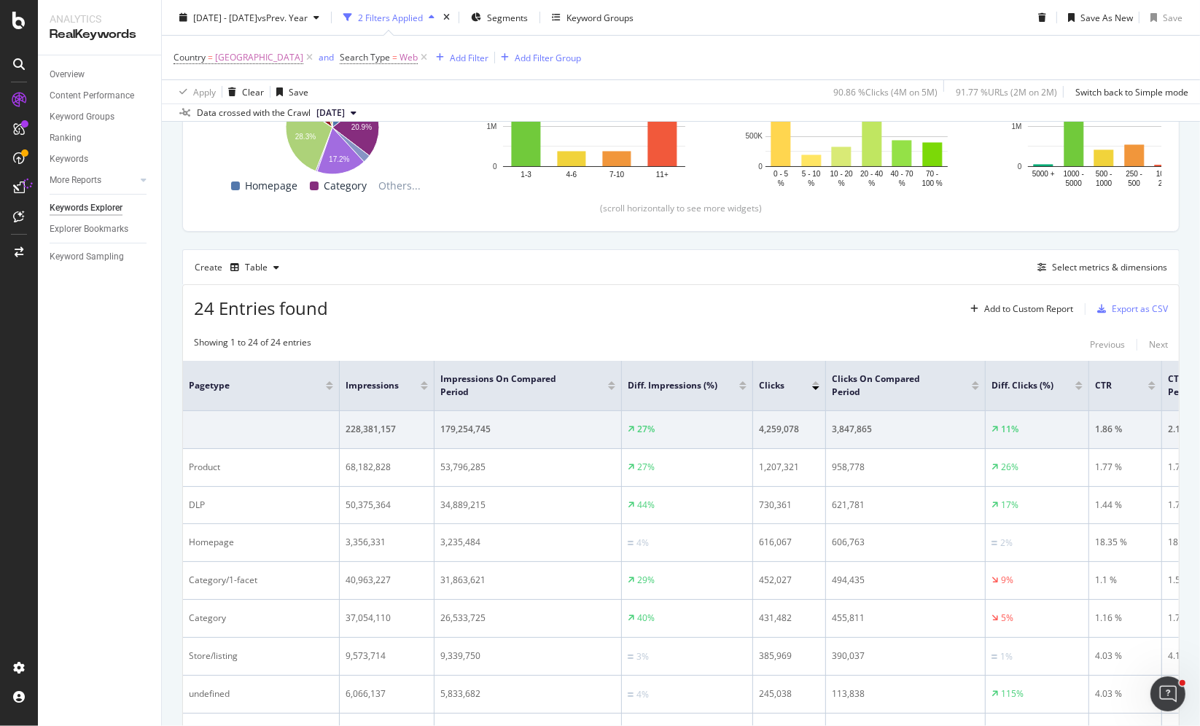
drag, startPoint x: 82, startPoint y: 247, endPoint x: 389, endPoint y: 4, distance: 391.9
